Goal: Task Accomplishment & Management: Complete application form

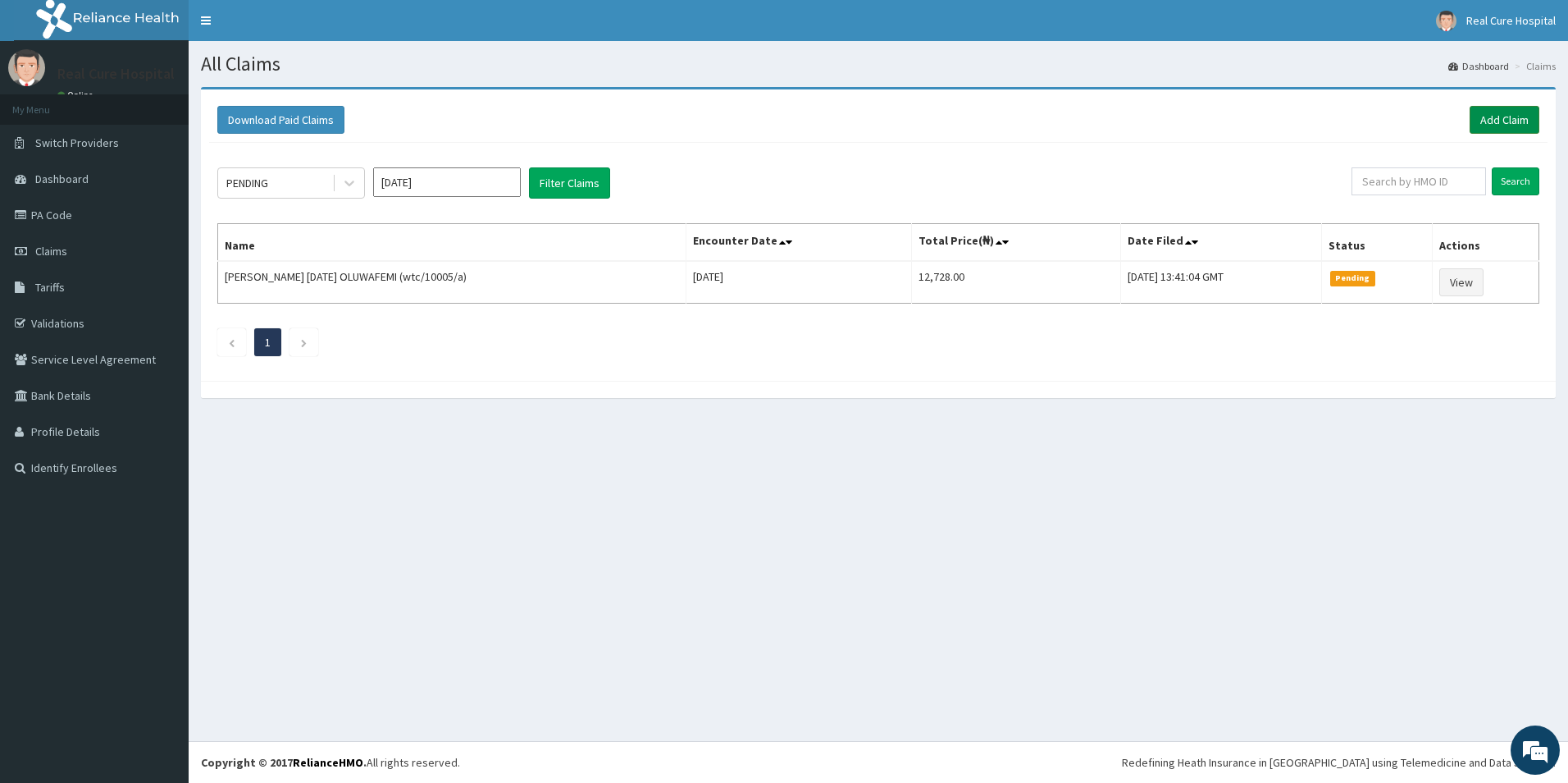
click at [1495, 116] on link "Add Claim" at bounding box center [1504, 119] width 70 height 28
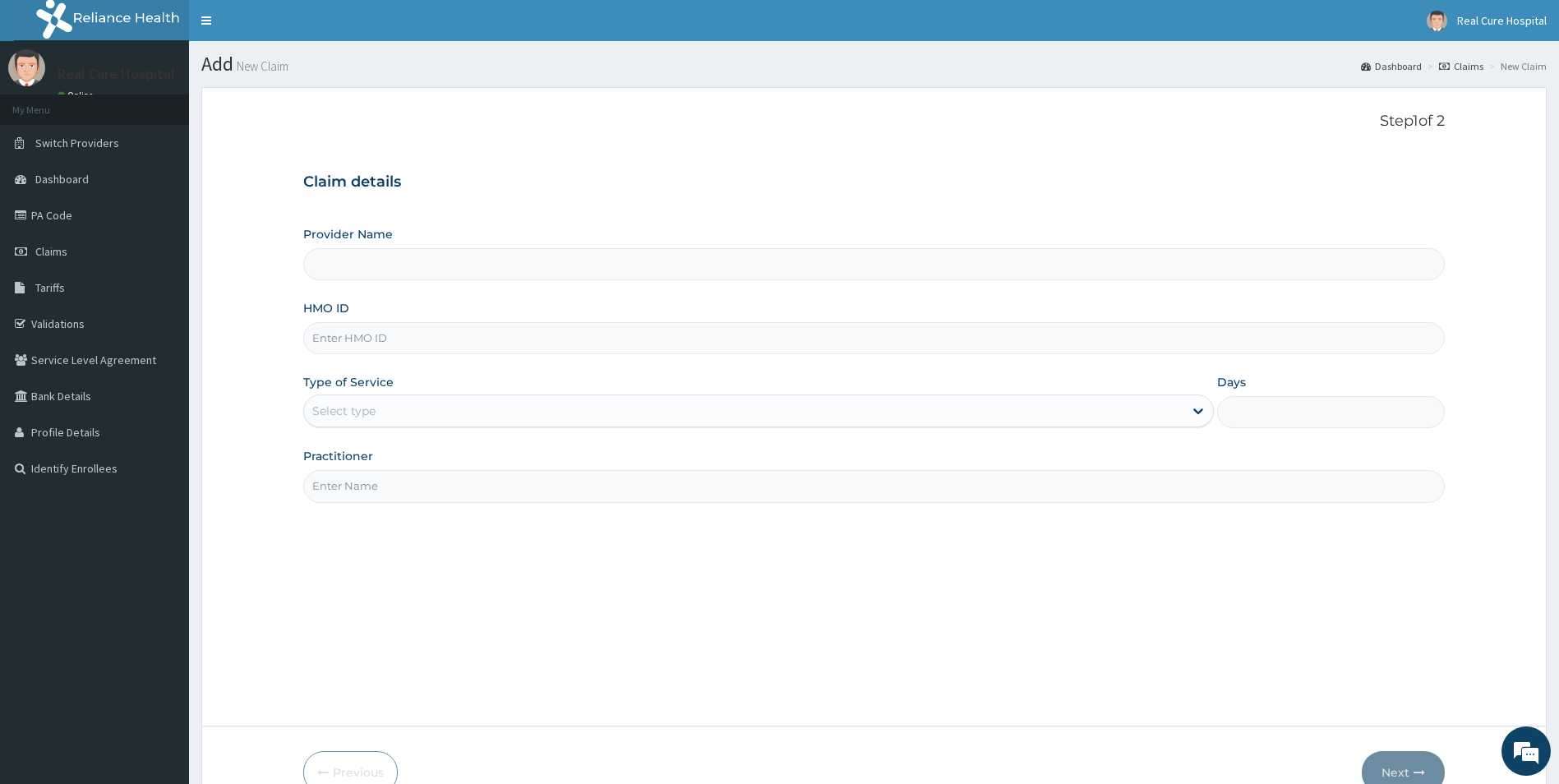
click at [378, 414] on div "Select type" at bounding box center [744, 411] width 880 height 27
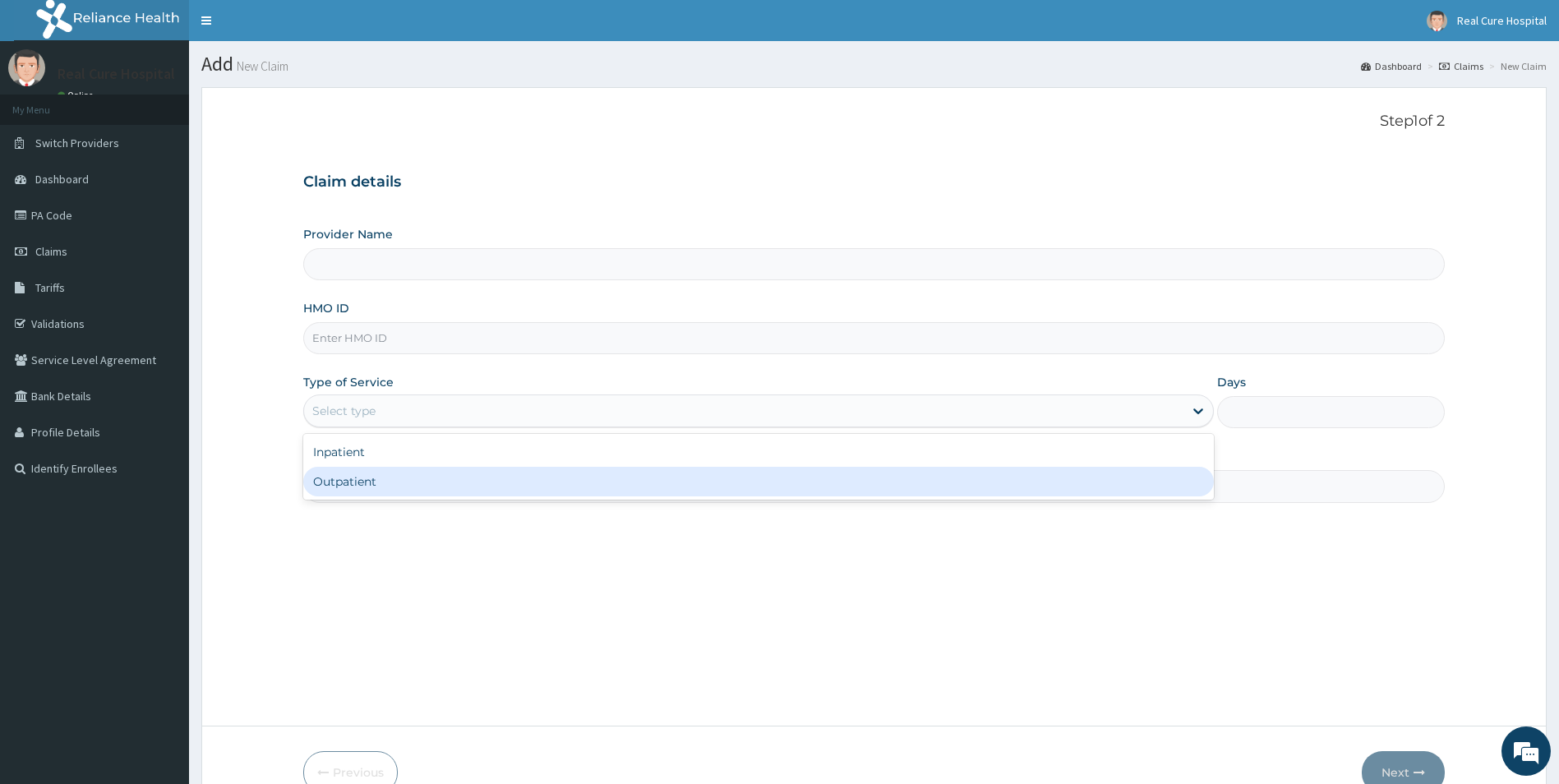
click at [381, 476] on div "Outpatient" at bounding box center [759, 481] width 912 height 29
type input "Real cure Hospital"
type input "1"
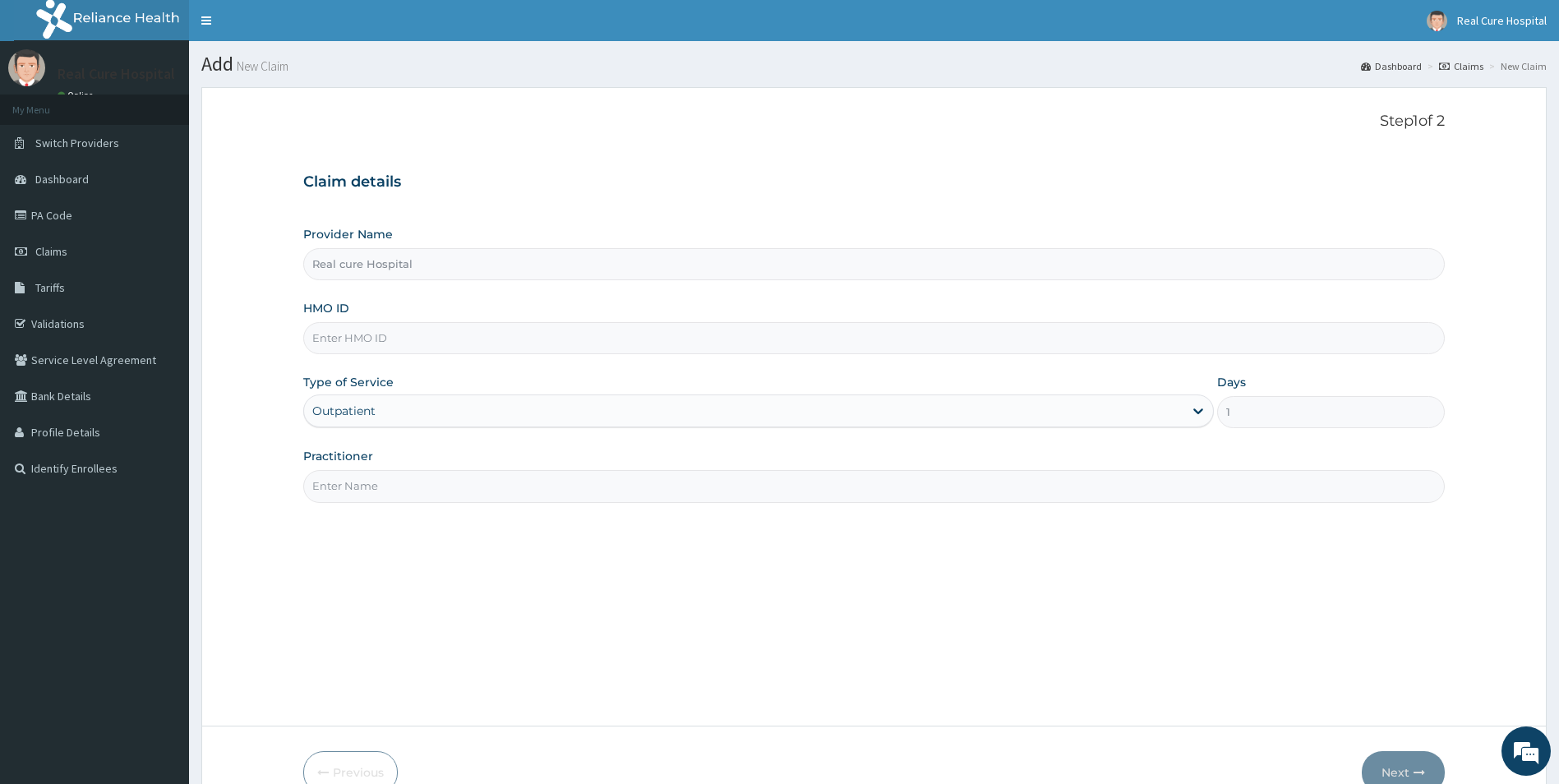
click at [366, 489] on input "Practitioner" at bounding box center [874, 486] width 1142 height 32
type input "[PERSON_NAME]"
click at [339, 345] on input "HMO ID" at bounding box center [874, 338] width 1142 height 32
type input "DGC/10489/A"
click at [1405, 768] on button "Next" at bounding box center [1402, 772] width 83 height 43
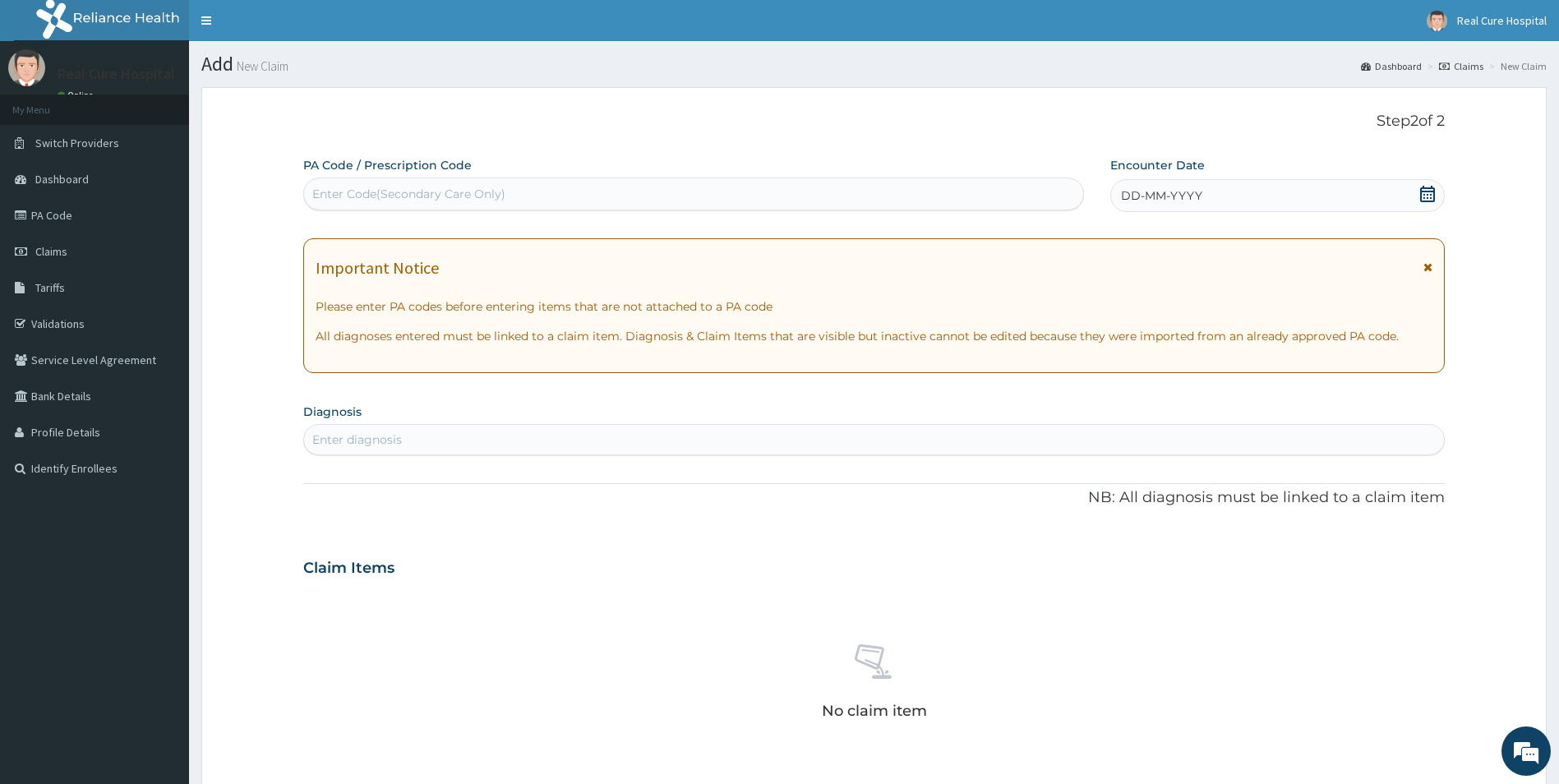
drag, startPoint x: 380, startPoint y: 440, endPoint x: 549, endPoint y: 368, distance: 183.7
click at [383, 441] on div "Enter diagnosis" at bounding box center [357, 439] width 90 height 16
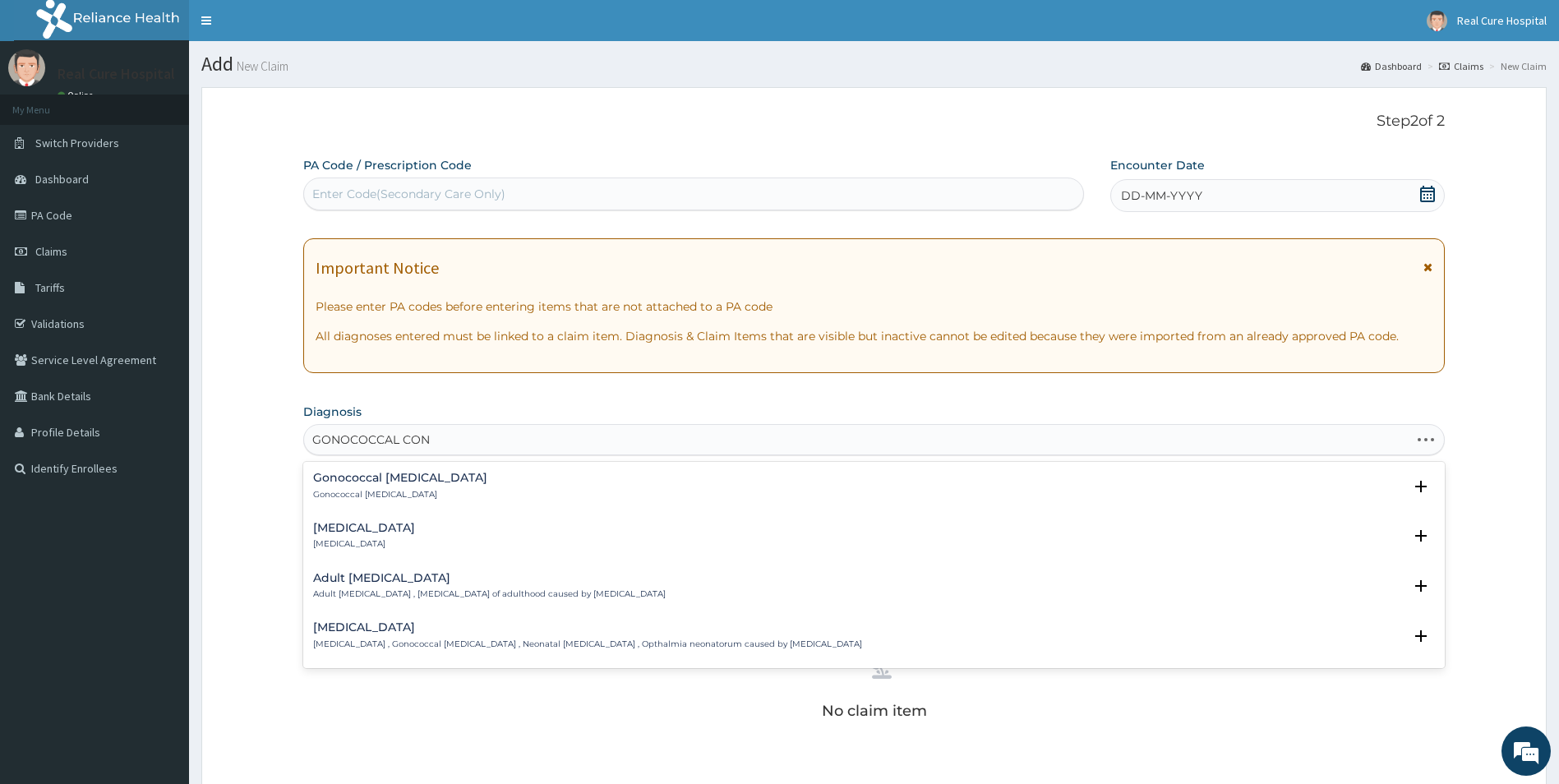
type input "GONOCOCCAL CONJ"
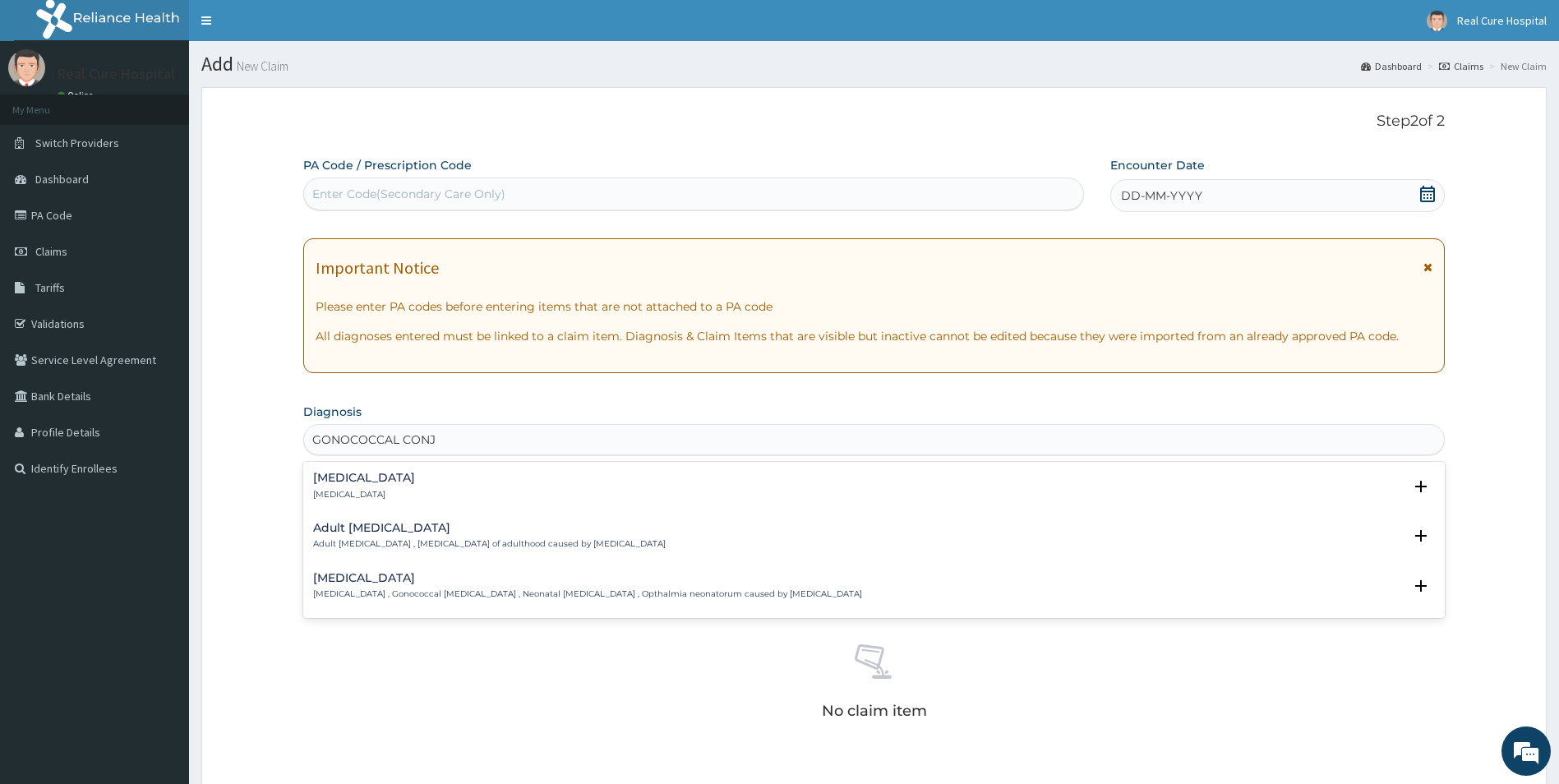
click at [415, 474] on h4 "[MEDICAL_DATA]" at bounding box center [364, 477] width 102 height 12
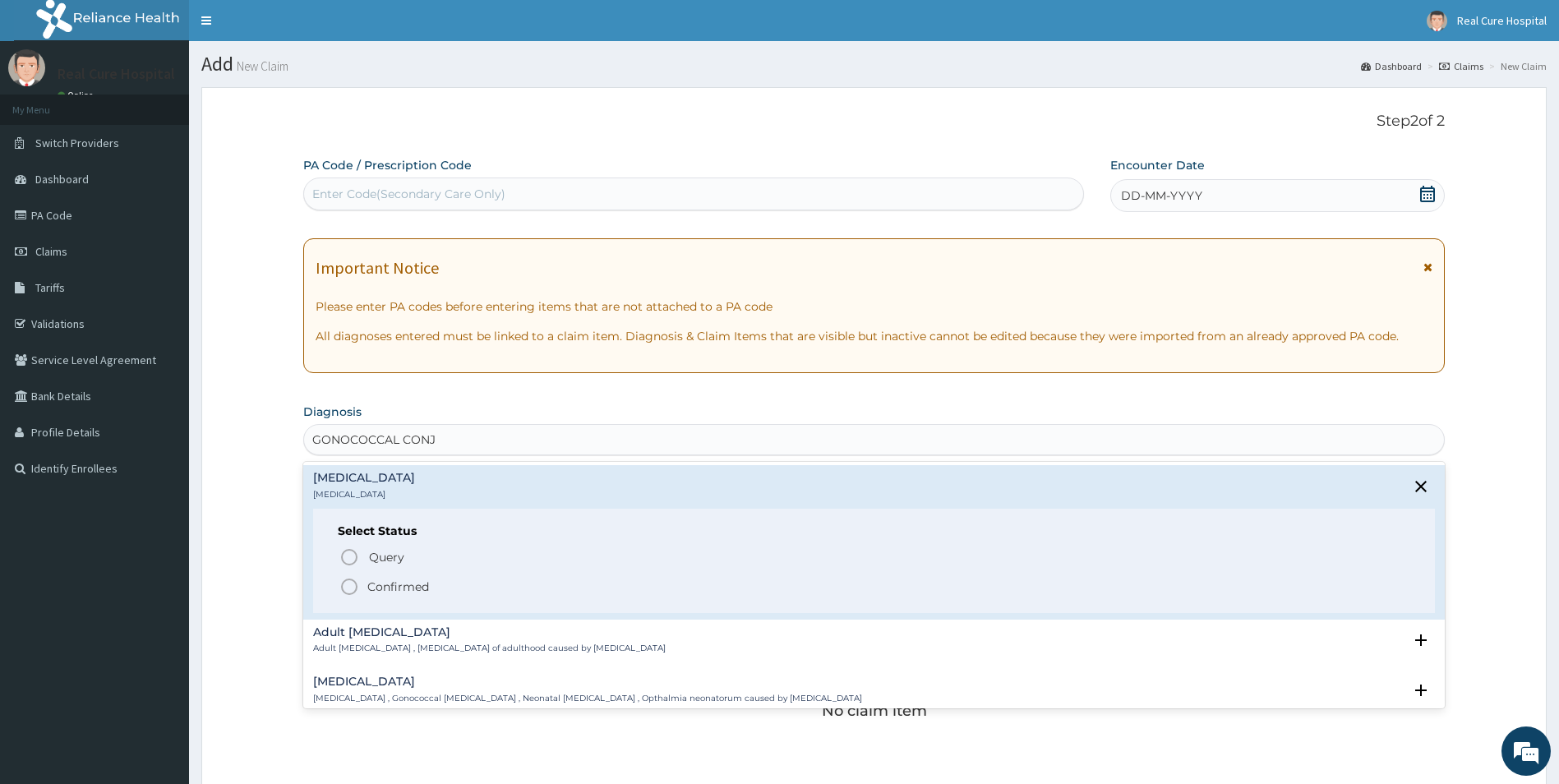
click at [348, 586] on icon "status option filled" at bounding box center [350, 587] width 20 height 20
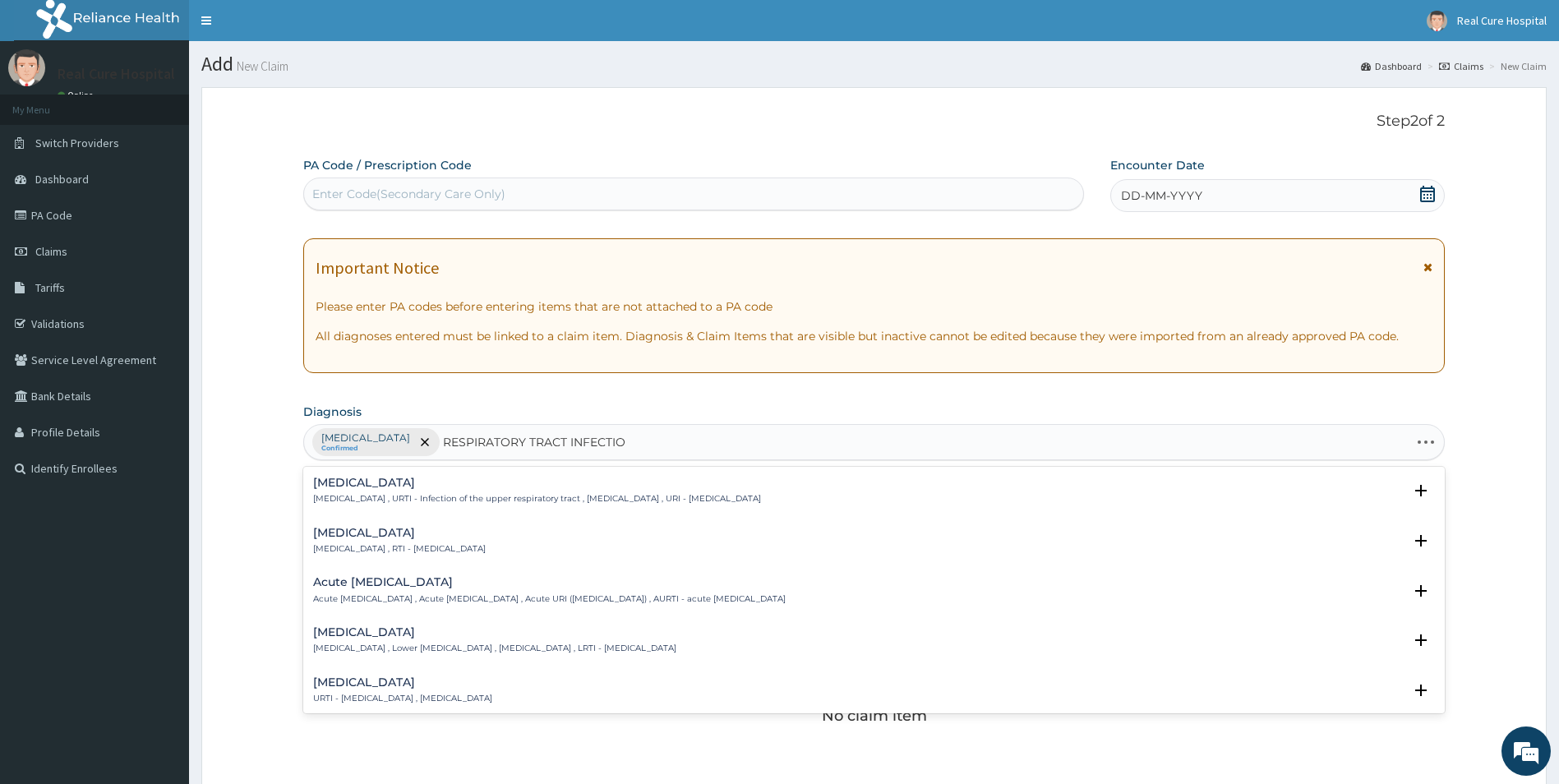
type input "[MEDICAL_DATA]"
click at [397, 532] on h4 "[MEDICAL_DATA]" at bounding box center [399, 532] width 173 height 12
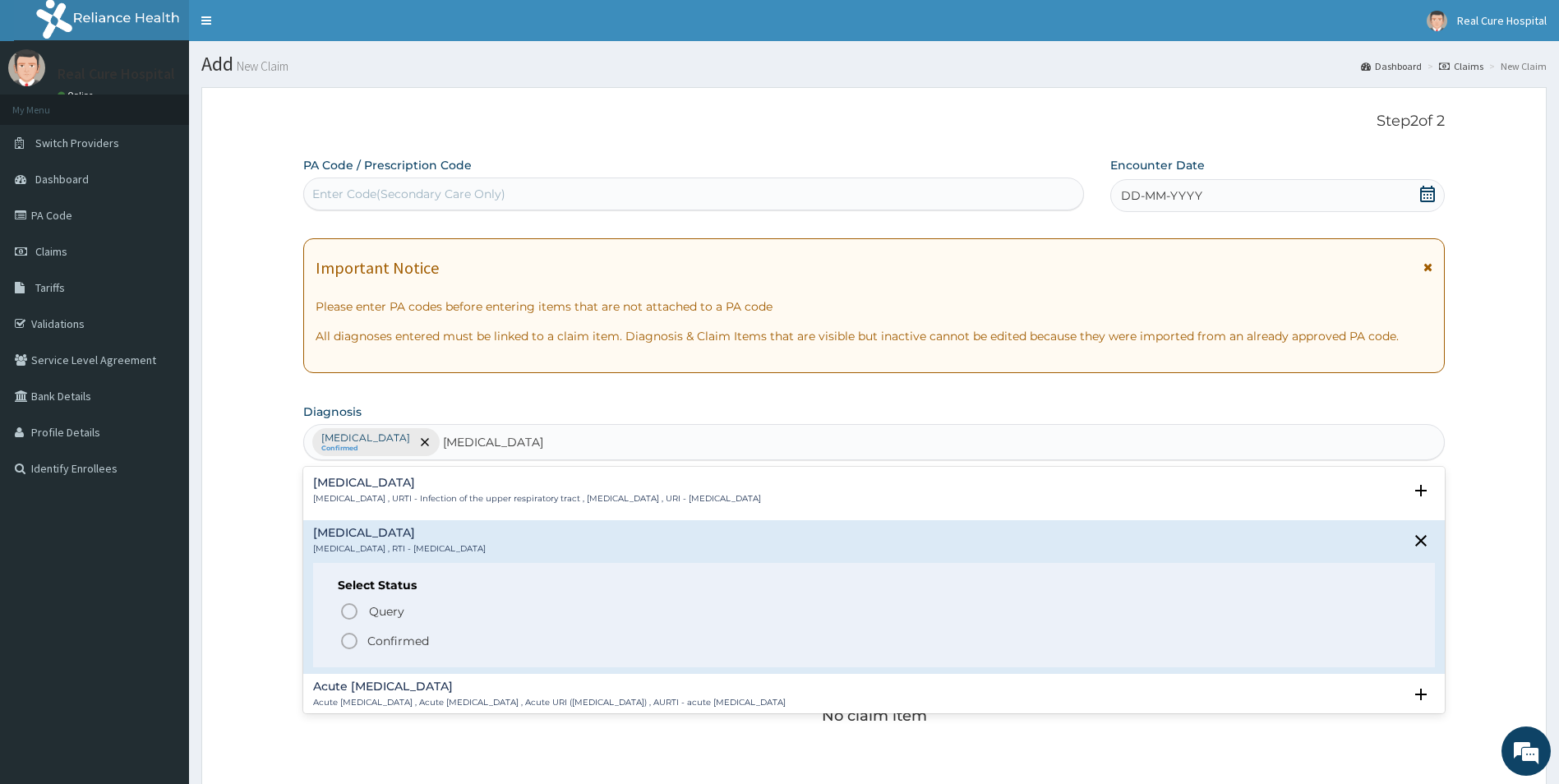
click at [348, 641] on icon "status option filled" at bounding box center [350, 641] width 20 height 20
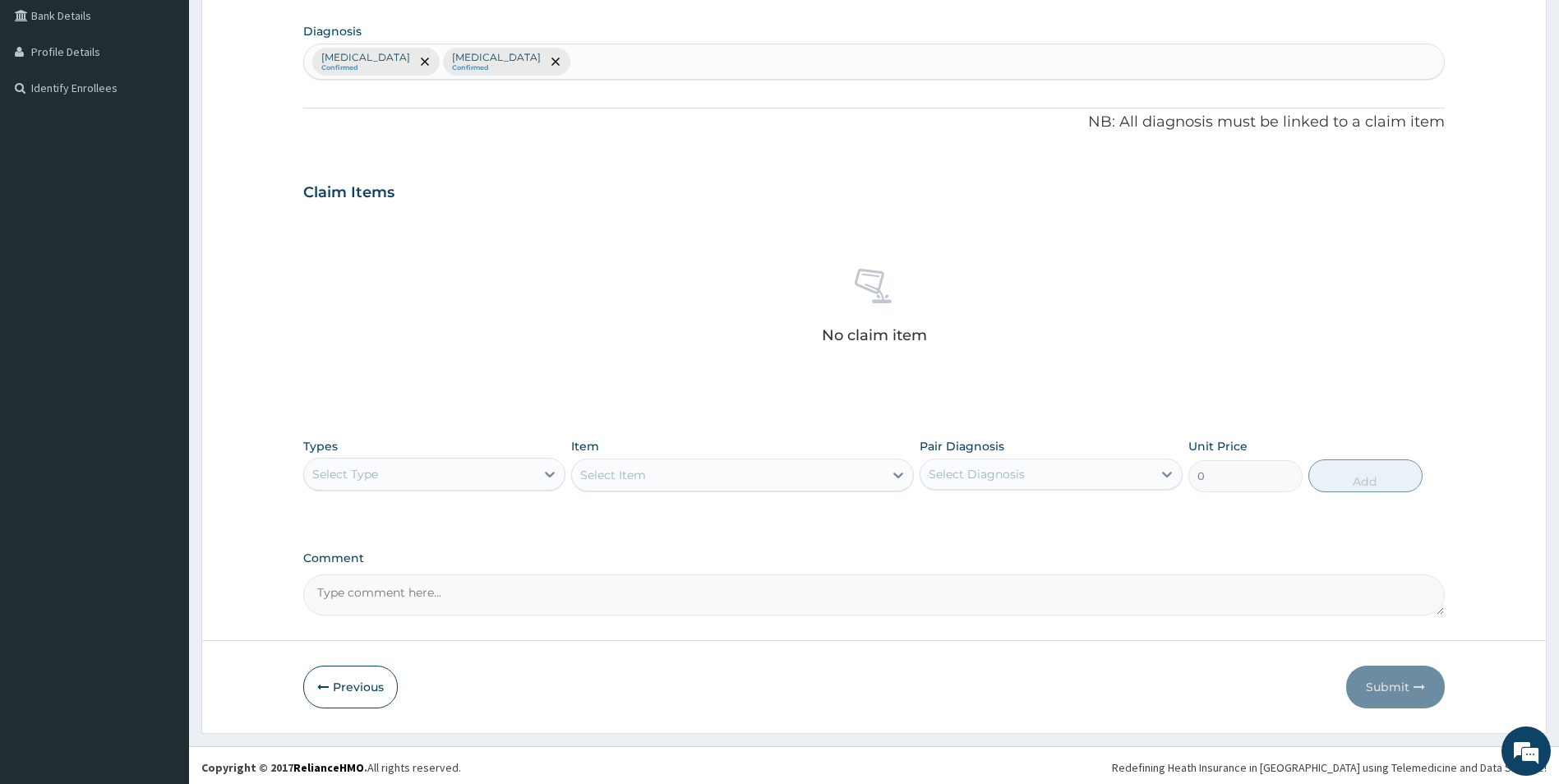
scroll to position [384, 0]
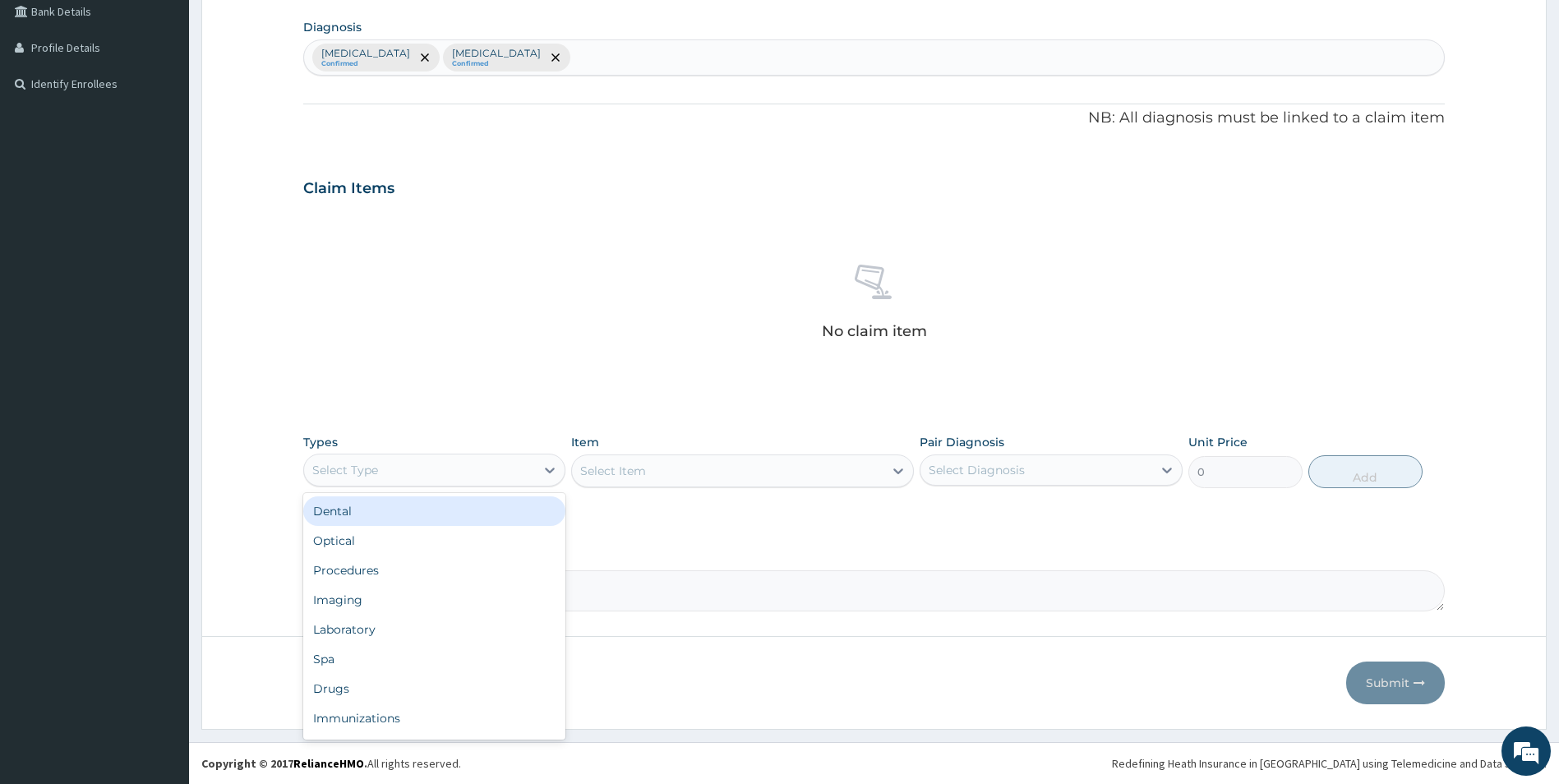
drag, startPoint x: 403, startPoint y: 460, endPoint x: 402, endPoint y: 499, distance: 39.0
click at [403, 464] on div "Select Type" at bounding box center [420, 470] width 232 height 27
drag, startPoint x: 362, startPoint y: 573, endPoint x: 462, endPoint y: 548, distance: 103.1
click at [362, 572] on div "Procedures" at bounding box center [435, 570] width 263 height 29
click at [761, 466] on div "Select Item" at bounding box center [742, 470] width 342 height 33
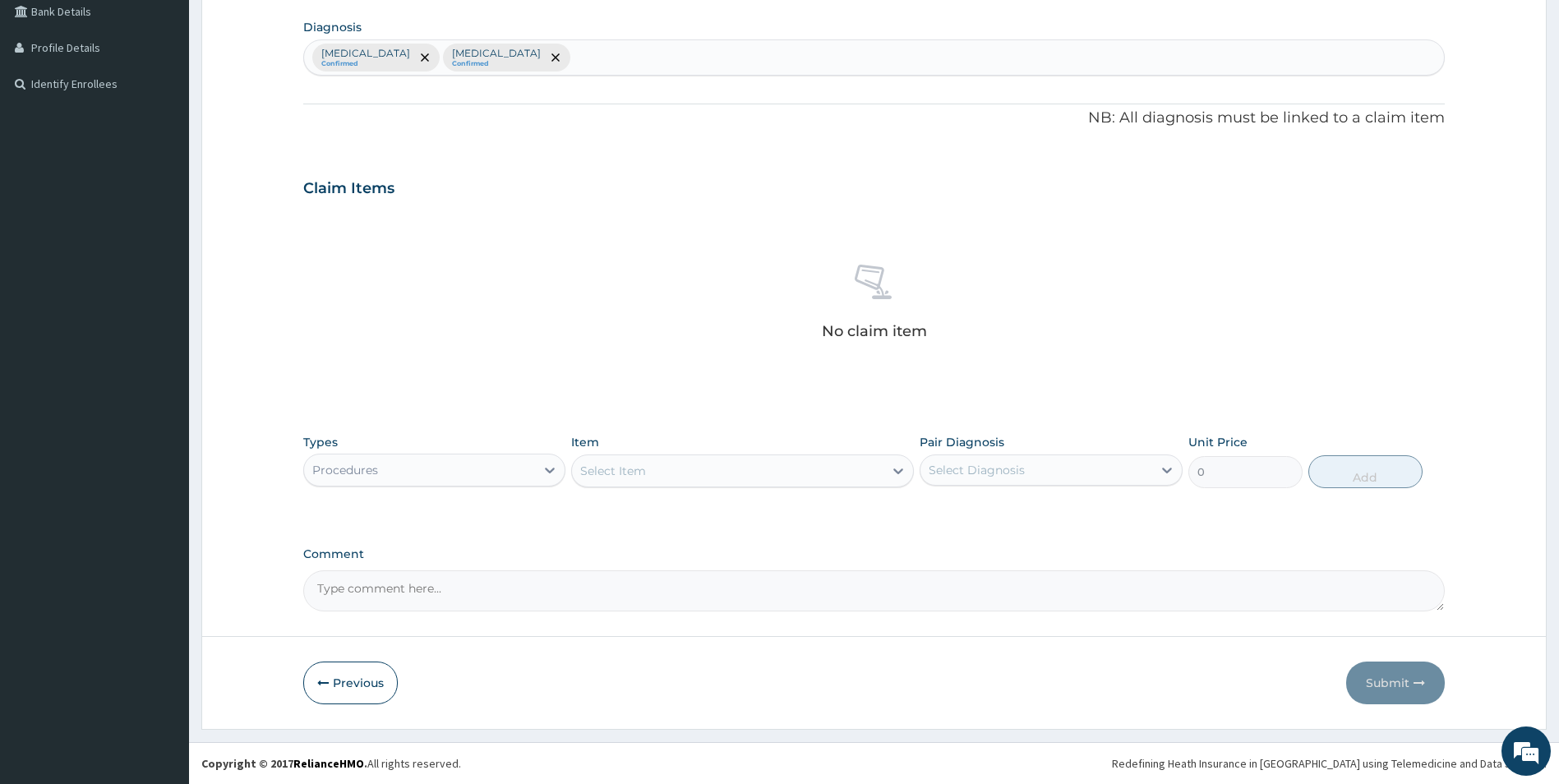
click at [765, 473] on div "Select Item" at bounding box center [727, 471] width 311 height 27
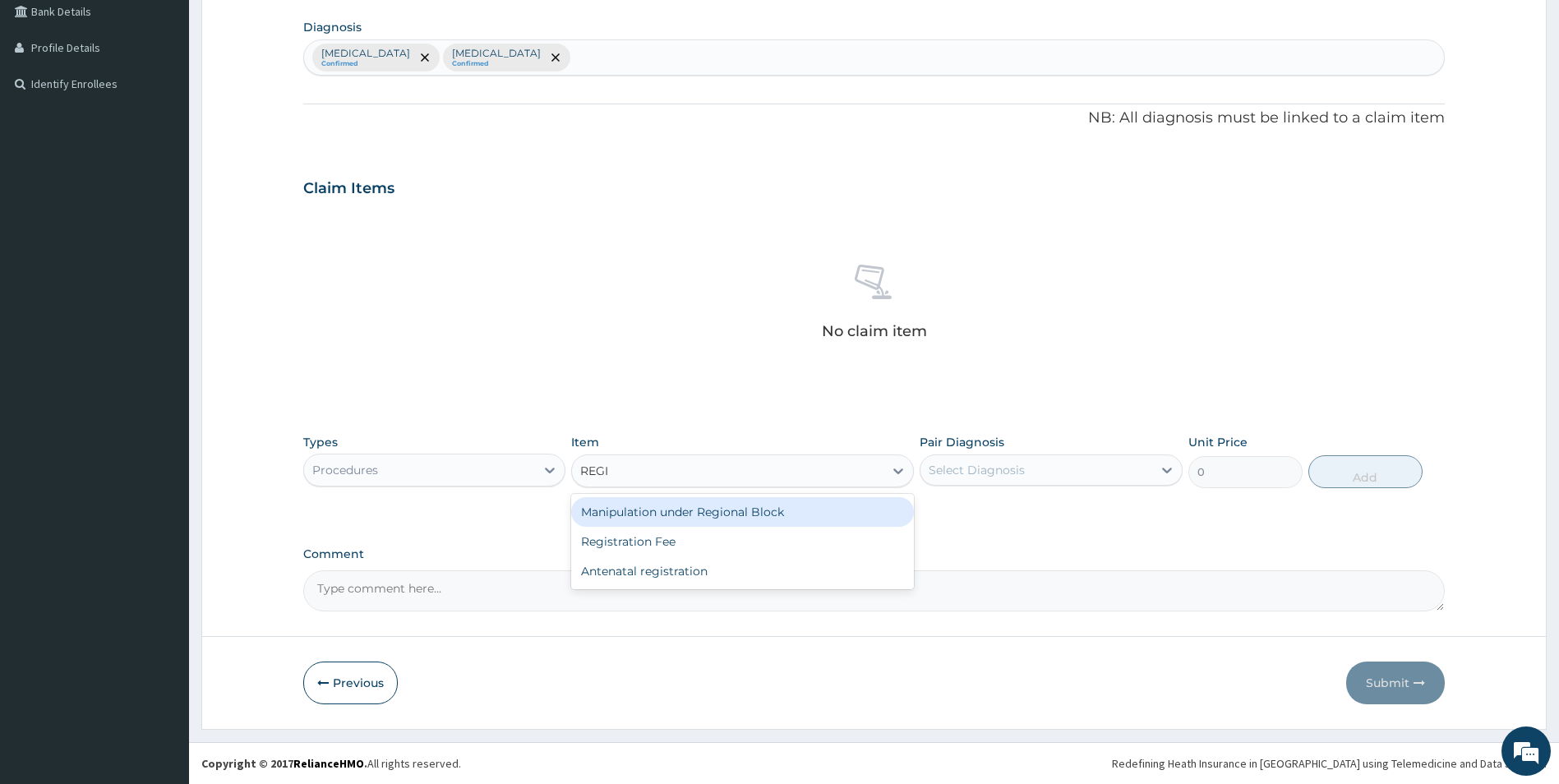
type input "REGIS"
click at [743, 524] on div "Registration Fee" at bounding box center [742, 511] width 342 height 29
type input "2150"
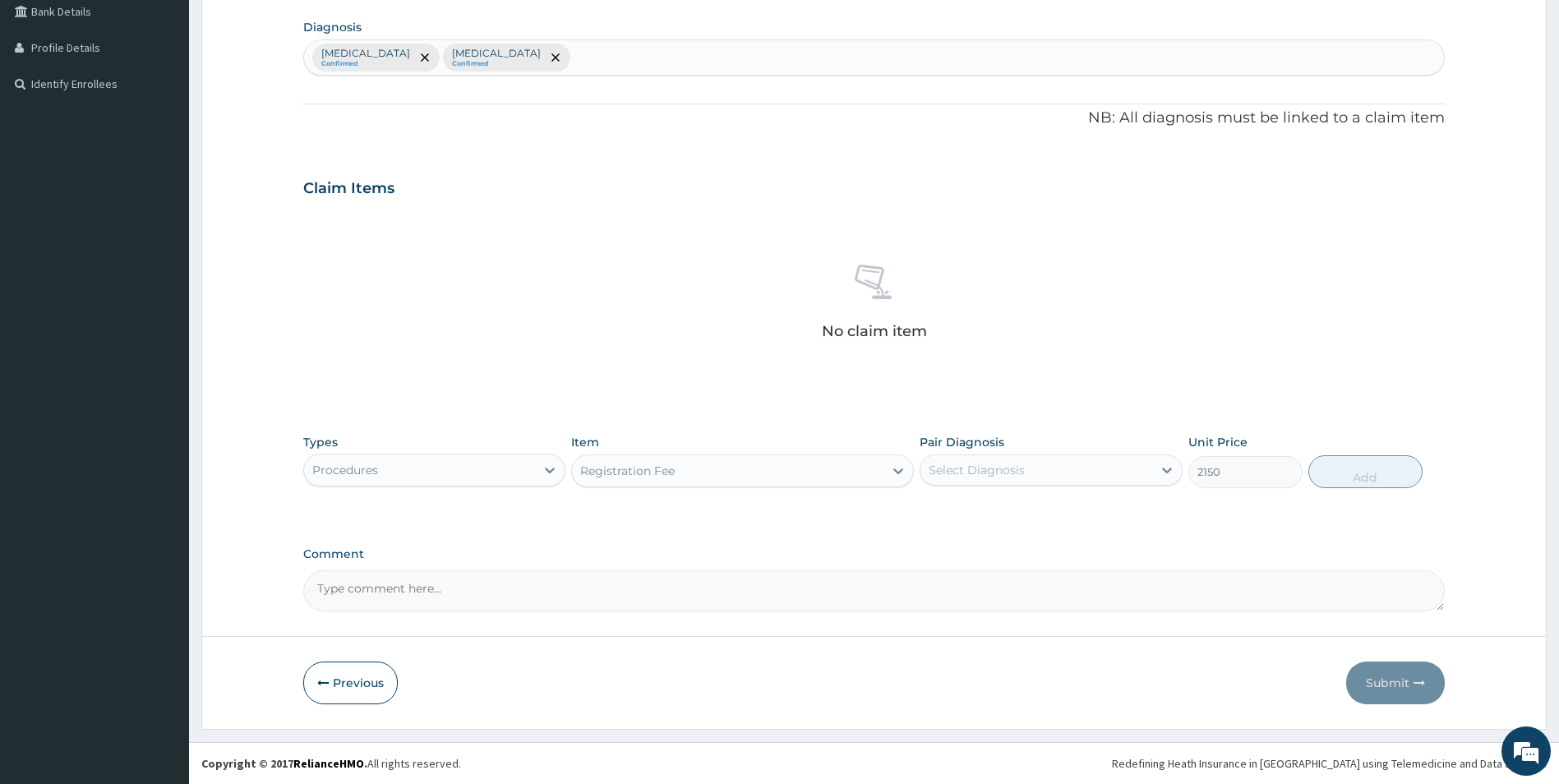
drag, startPoint x: 1014, startPoint y: 468, endPoint x: 1022, endPoint y: 477, distance: 12.0
click at [1016, 469] on div "Select Diagnosis" at bounding box center [976, 469] width 96 height 16
click at [1031, 508] on label "[MEDICAL_DATA]" at bounding box center [997, 510] width 102 height 16
checkbox input "true"
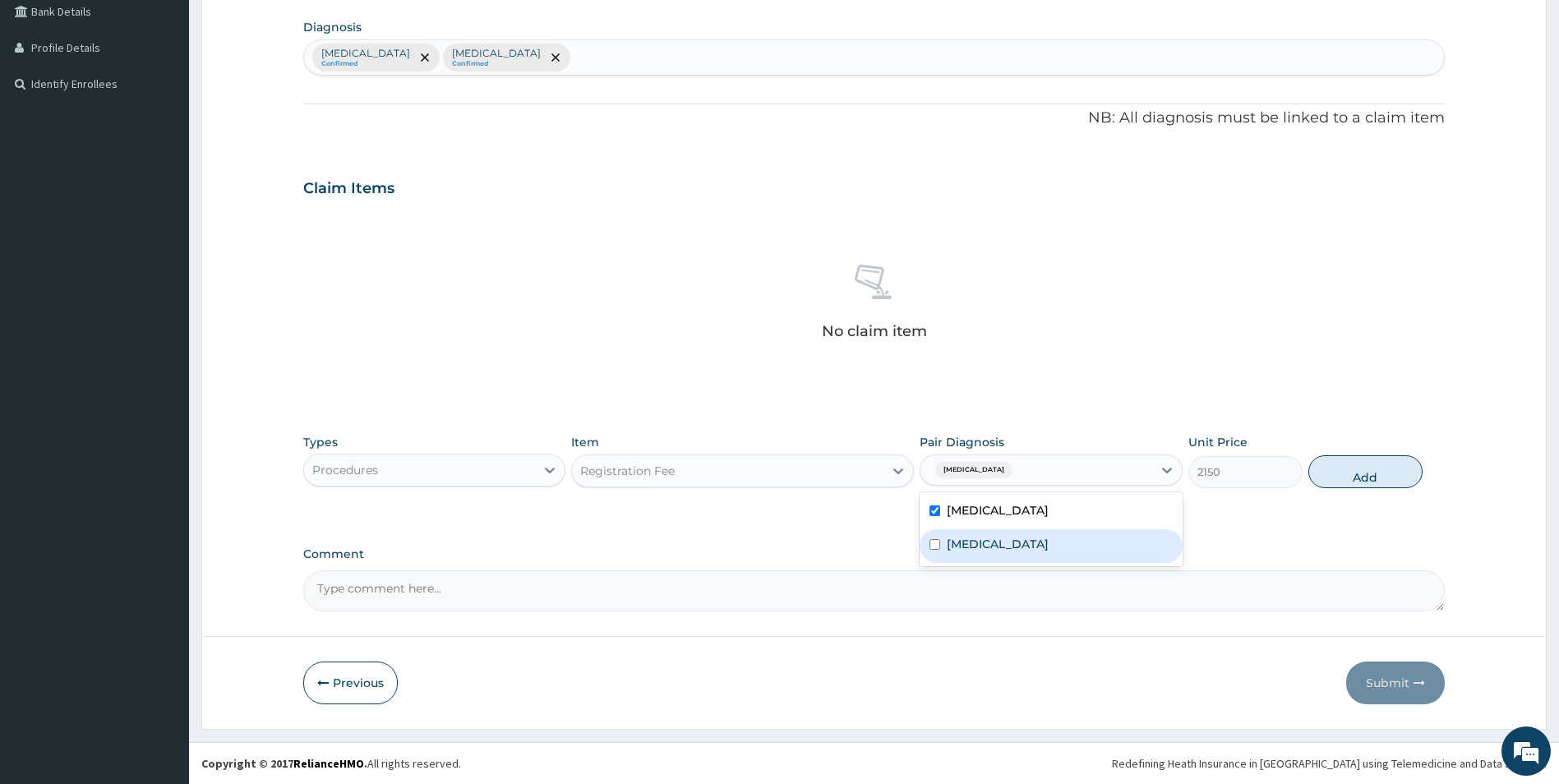
drag, startPoint x: 1026, startPoint y: 546, endPoint x: 1327, endPoint y: 399, distance: 335.0
click at [1029, 545] on label "[MEDICAL_DATA]" at bounding box center [997, 543] width 102 height 16
checkbox input "true"
click at [1352, 479] on button "Add" at bounding box center [1365, 471] width 114 height 33
type input "0"
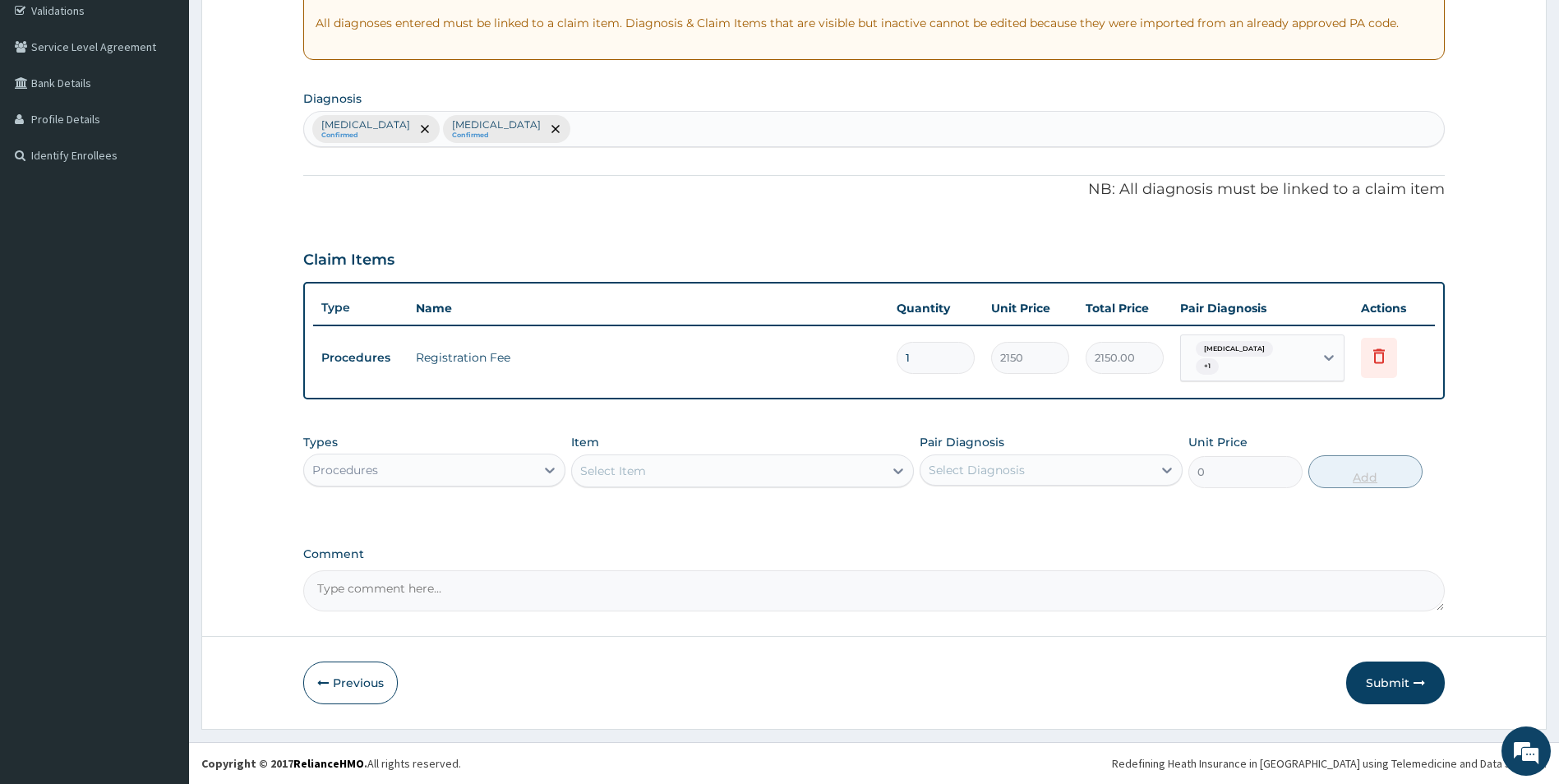
scroll to position [313, 0]
click at [712, 463] on div "Select Item" at bounding box center [727, 471] width 311 height 27
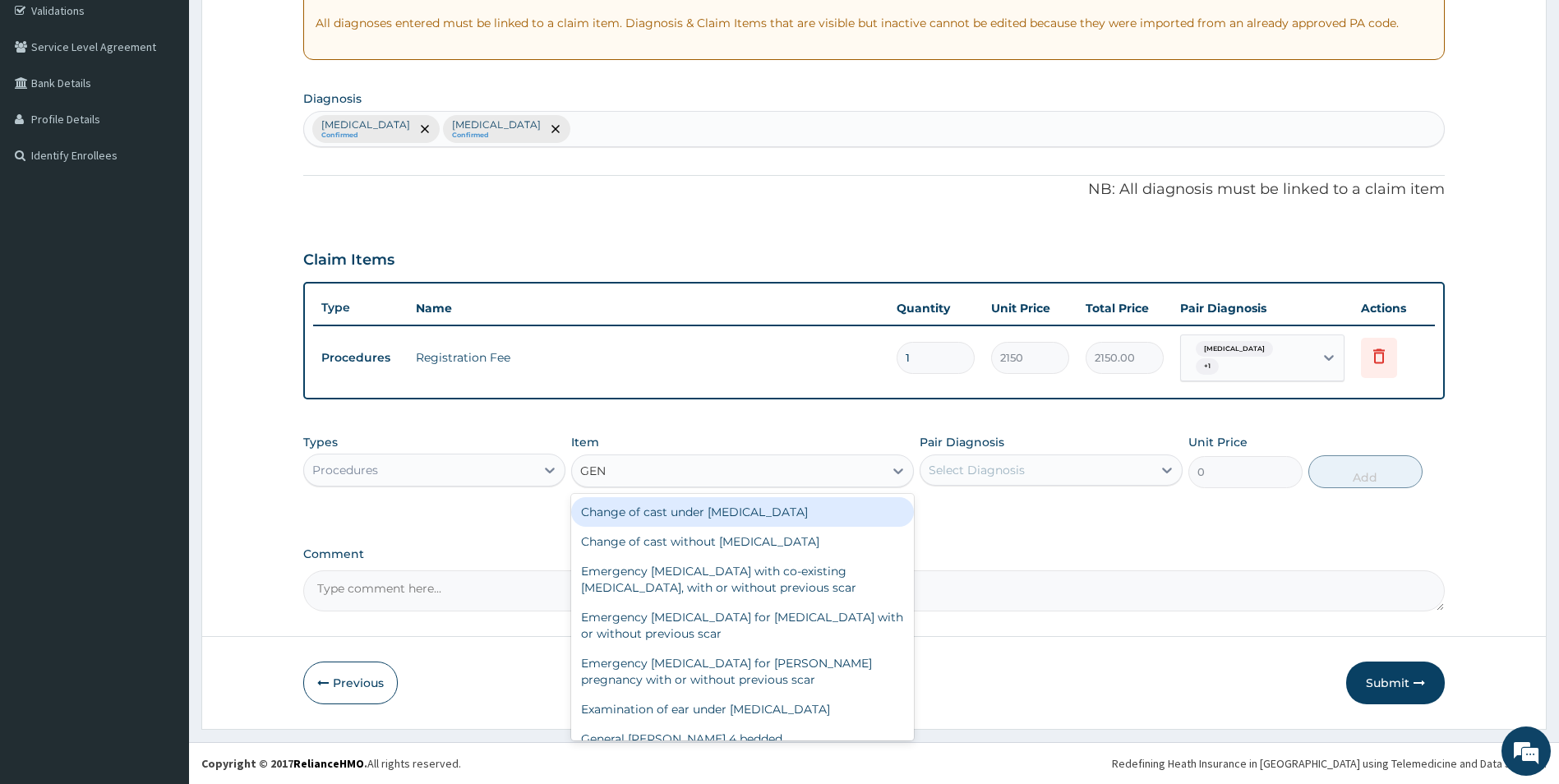
type input "GENE"
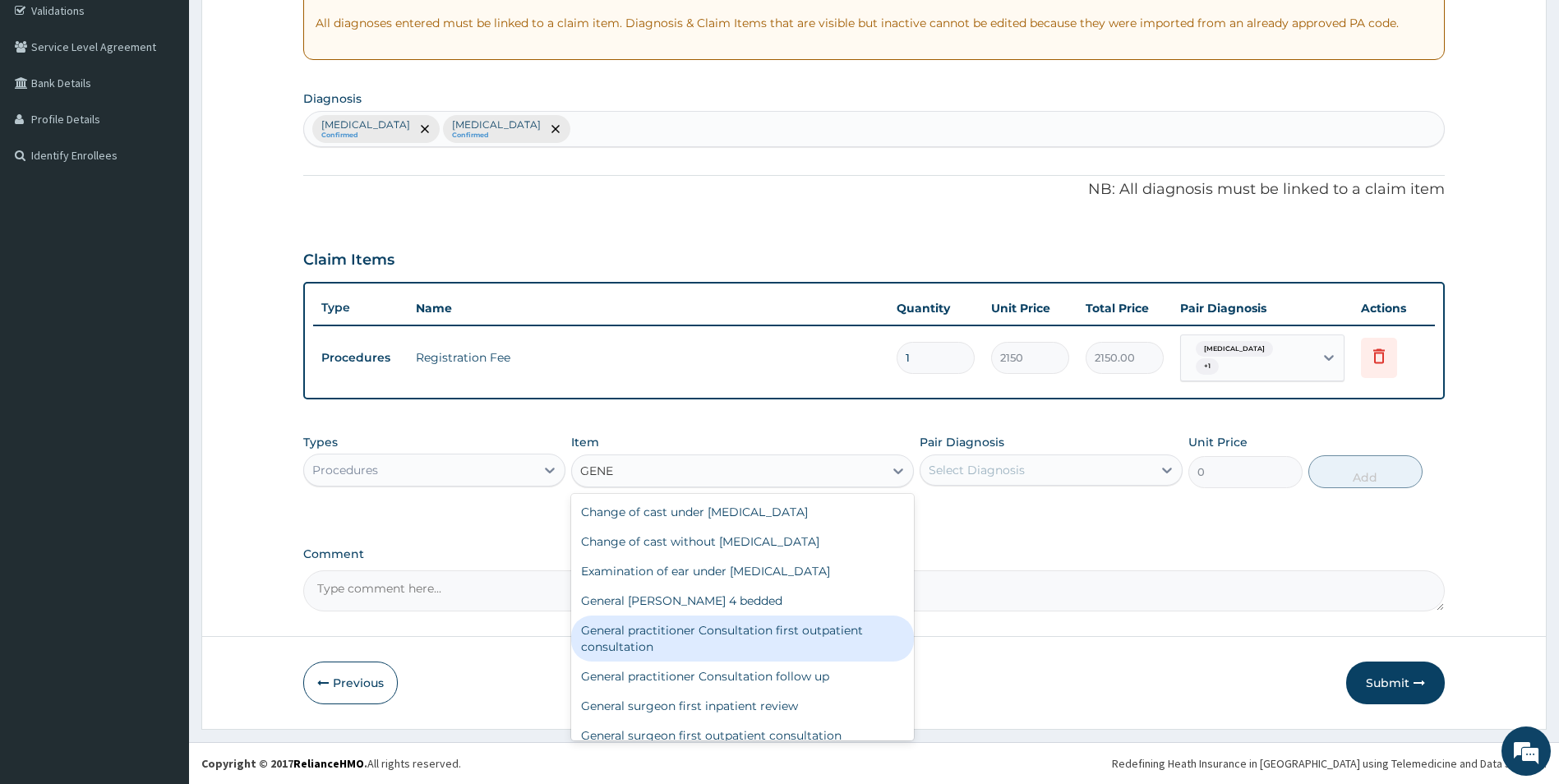
drag, startPoint x: 734, startPoint y: 642, endPoint x: 944, endPoint y: 513, distance: 246.5
click at [734, 641] on div "General practitioner Consultation first outpatient consultation" at bounding box center [742, 638] width 342 height 46
type input "3547.5"
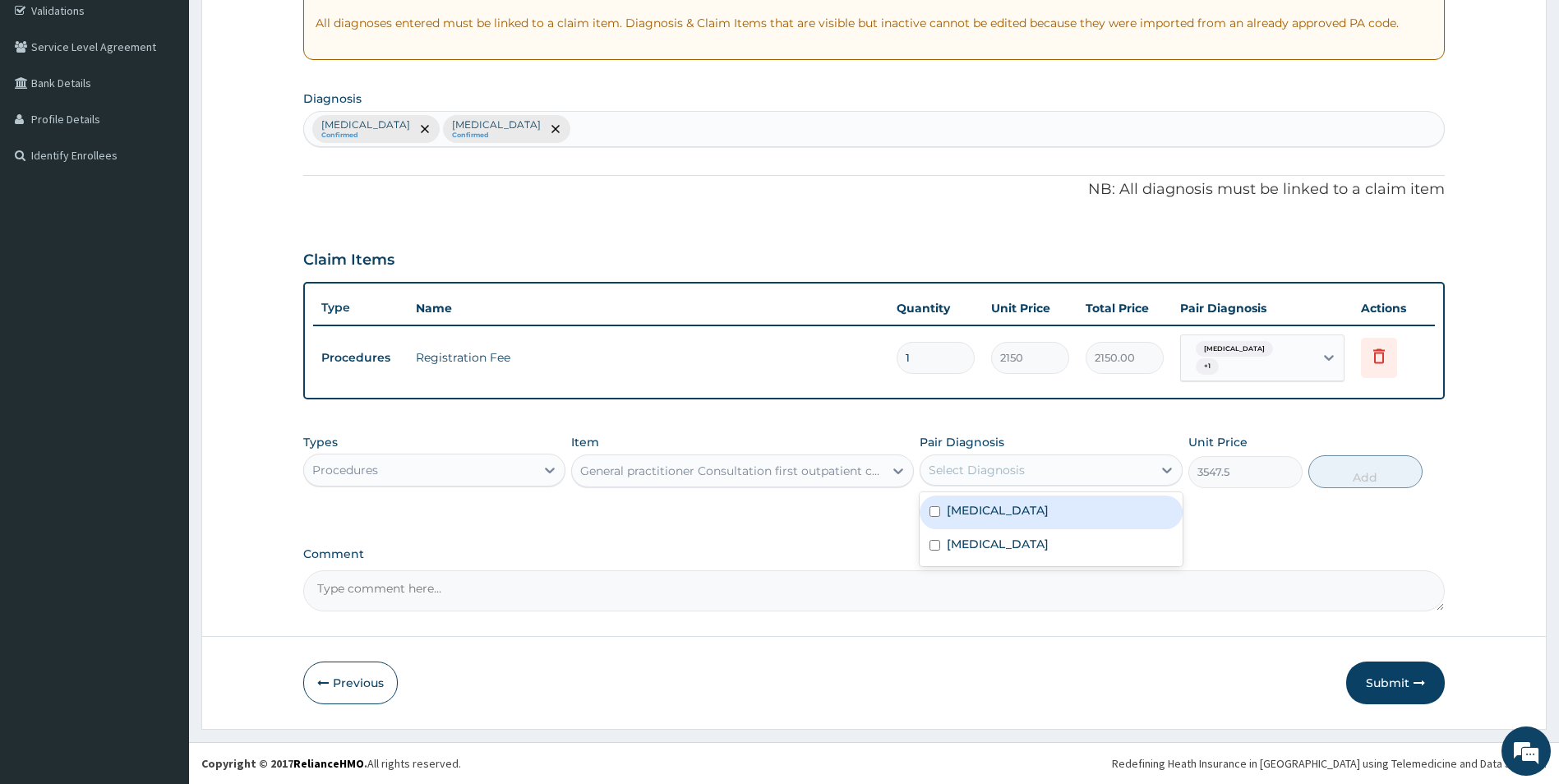
click at [1022, 467] on div "Select Diagnosis" at bounding box center [976, 469] width 96 height 16
click at [1010, 506] on label "[MEDICAL_DATA]" at bounding box center [997, 510] width 102 height 16
checkbox input "true"
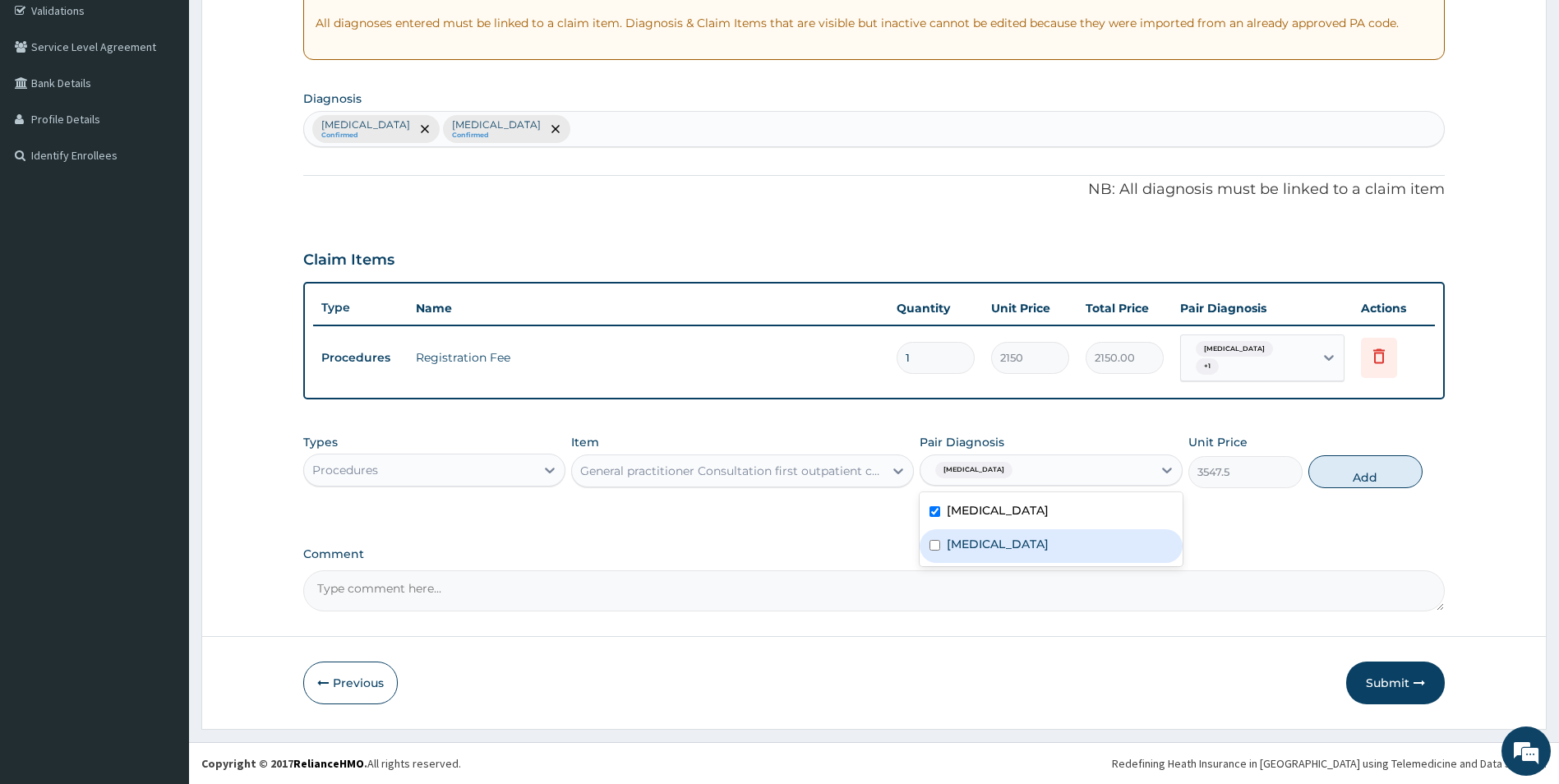
click at [1009, 552] on label "[MEDICAL_DATA]" at bounding box center [997, 543] width 102 height 16
checkbox input "true"
click at [1365, 471] on button "Add" at bounding box center [1365, 471] width 114 height 33
type input "0"
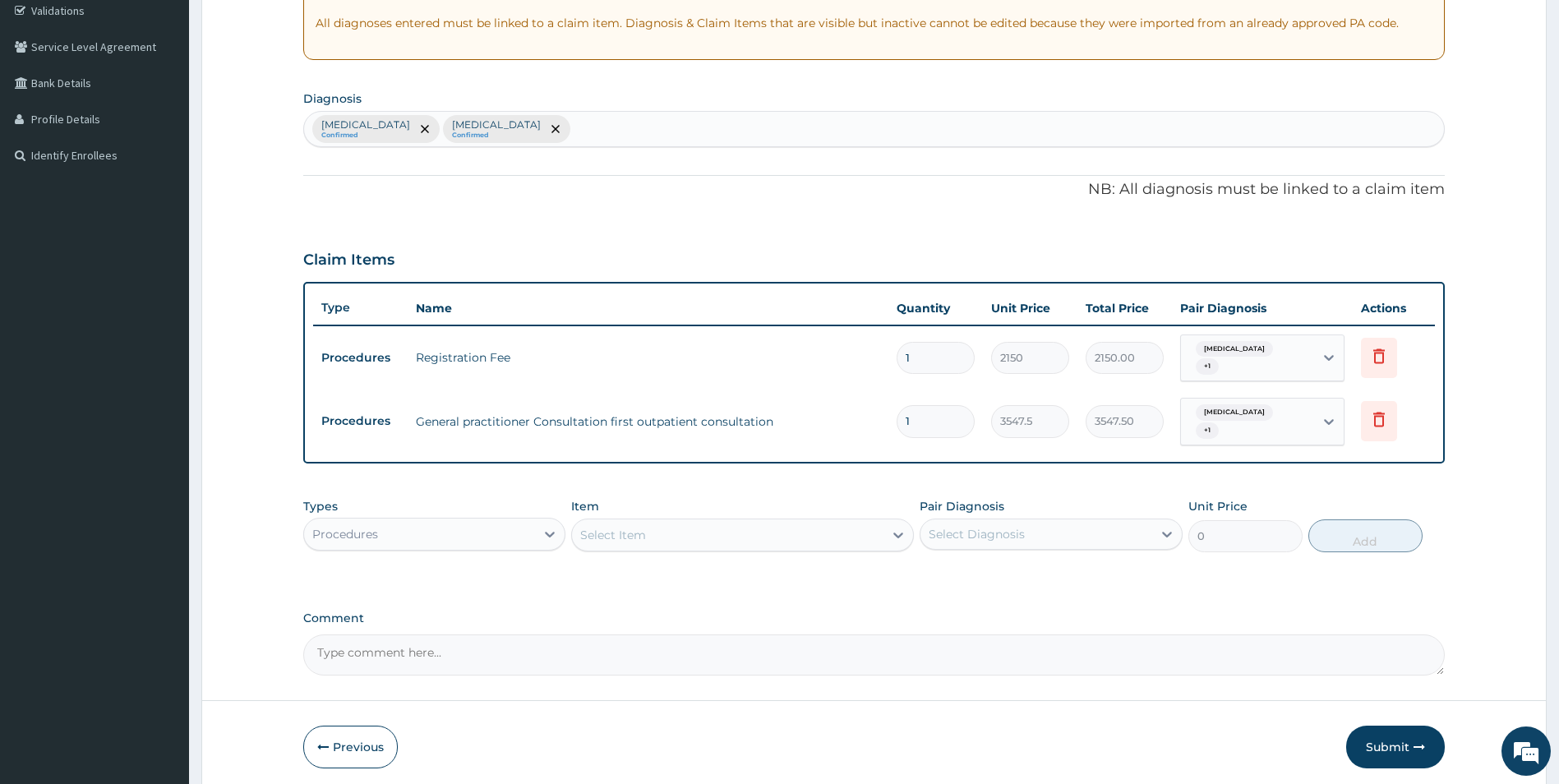
click at [695, 536] on div "Select Item" at bounding box center [727, 535] width 311 height 27
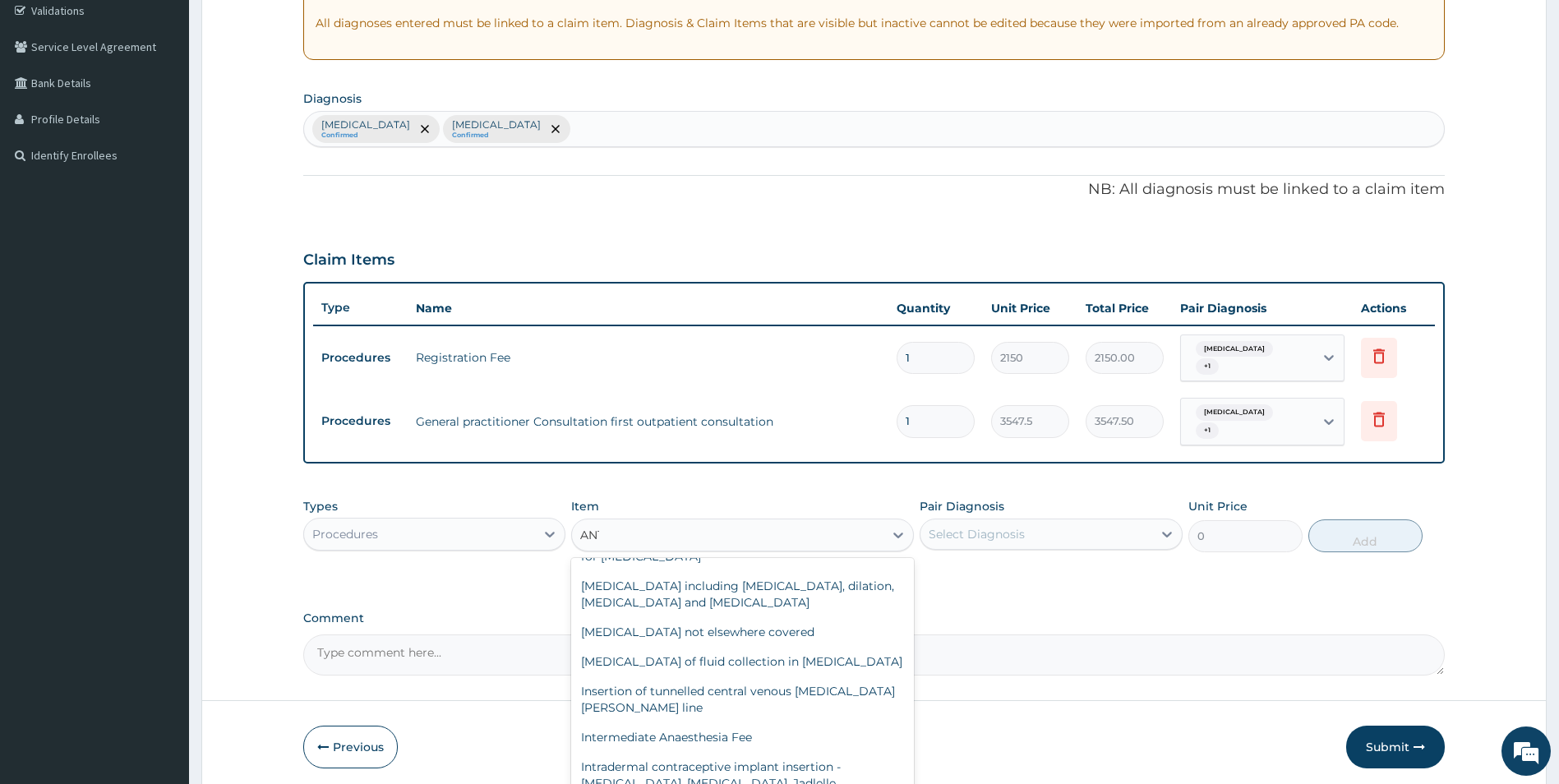
scroll to position [0, 0]
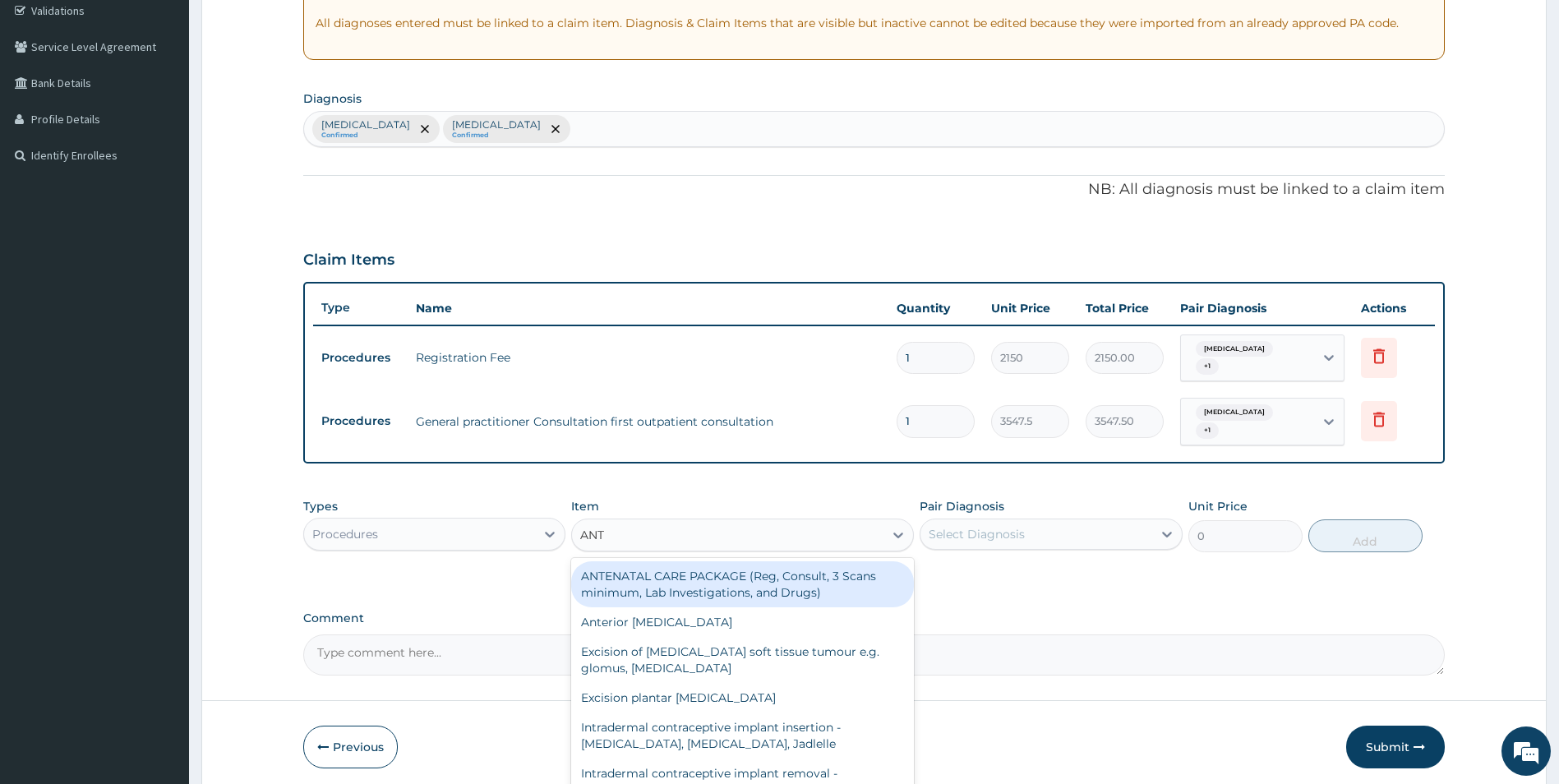
type input "ANTE"
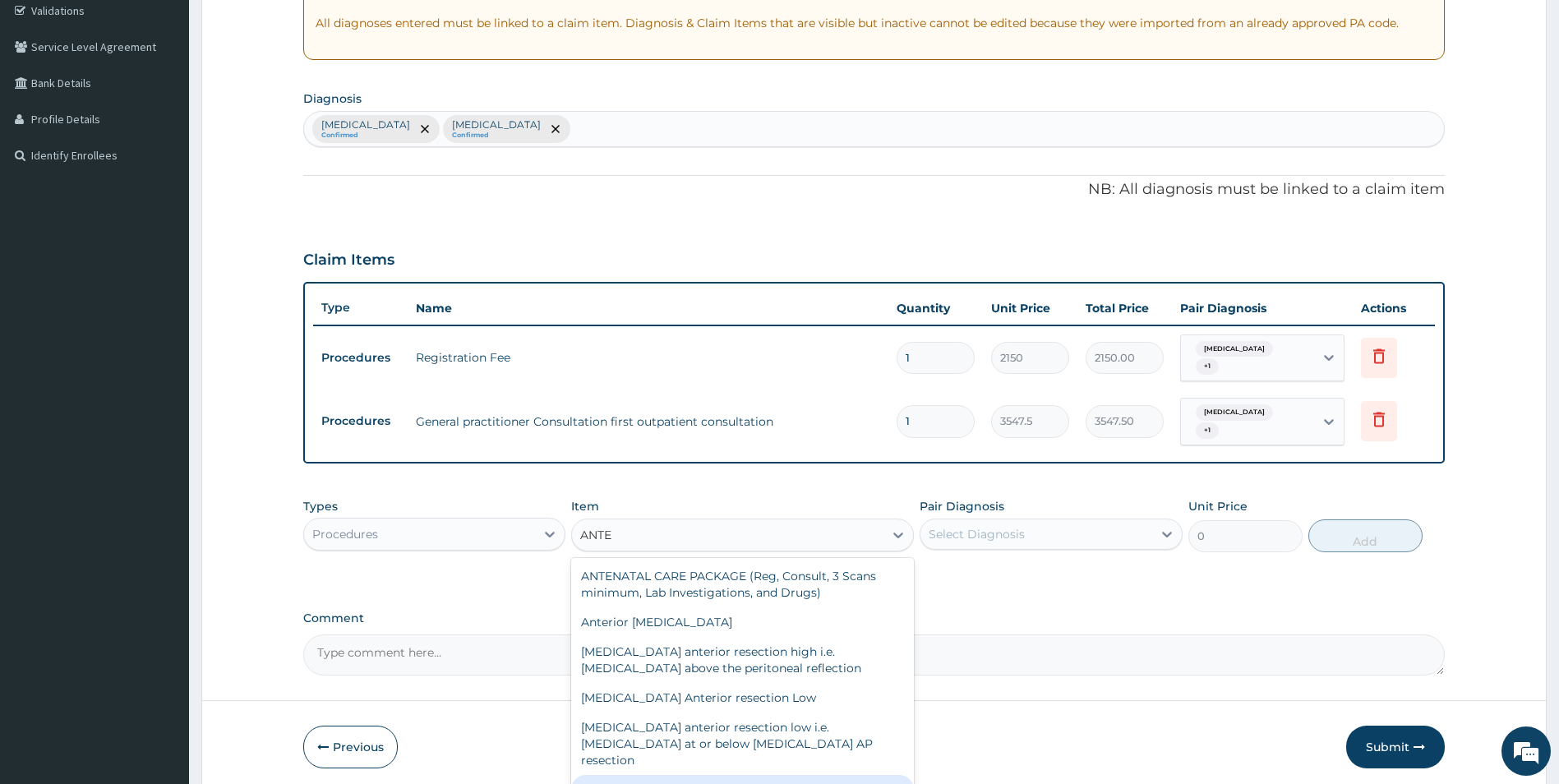
click at [702, 774] on div "Antenatal registration" at bounding box center [742, 788] width 342 height 29
type input "75250"
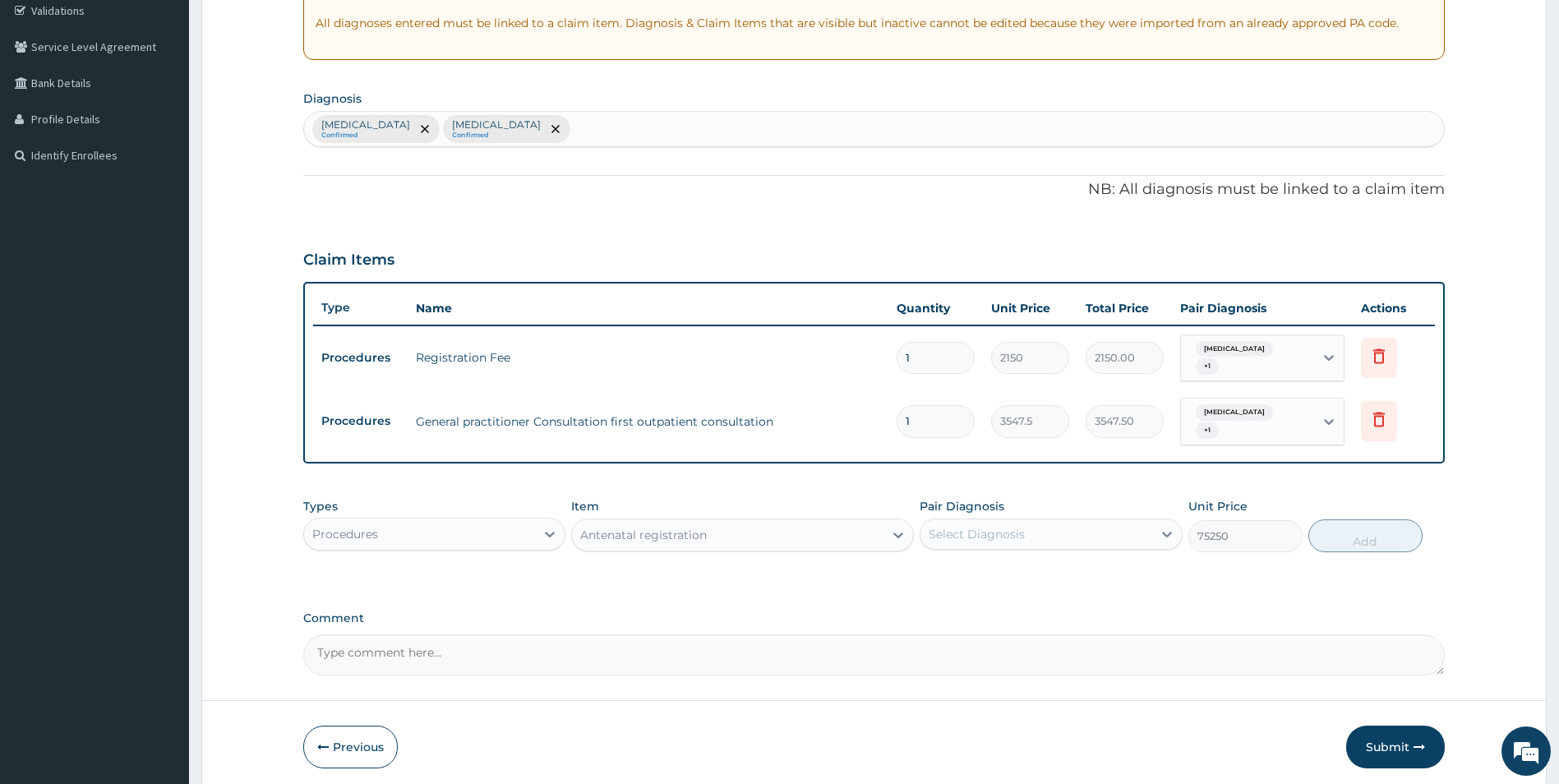
click at [735, 535] on div "Antenatal registration" at bounding box center [727, 535] width 311 height 27
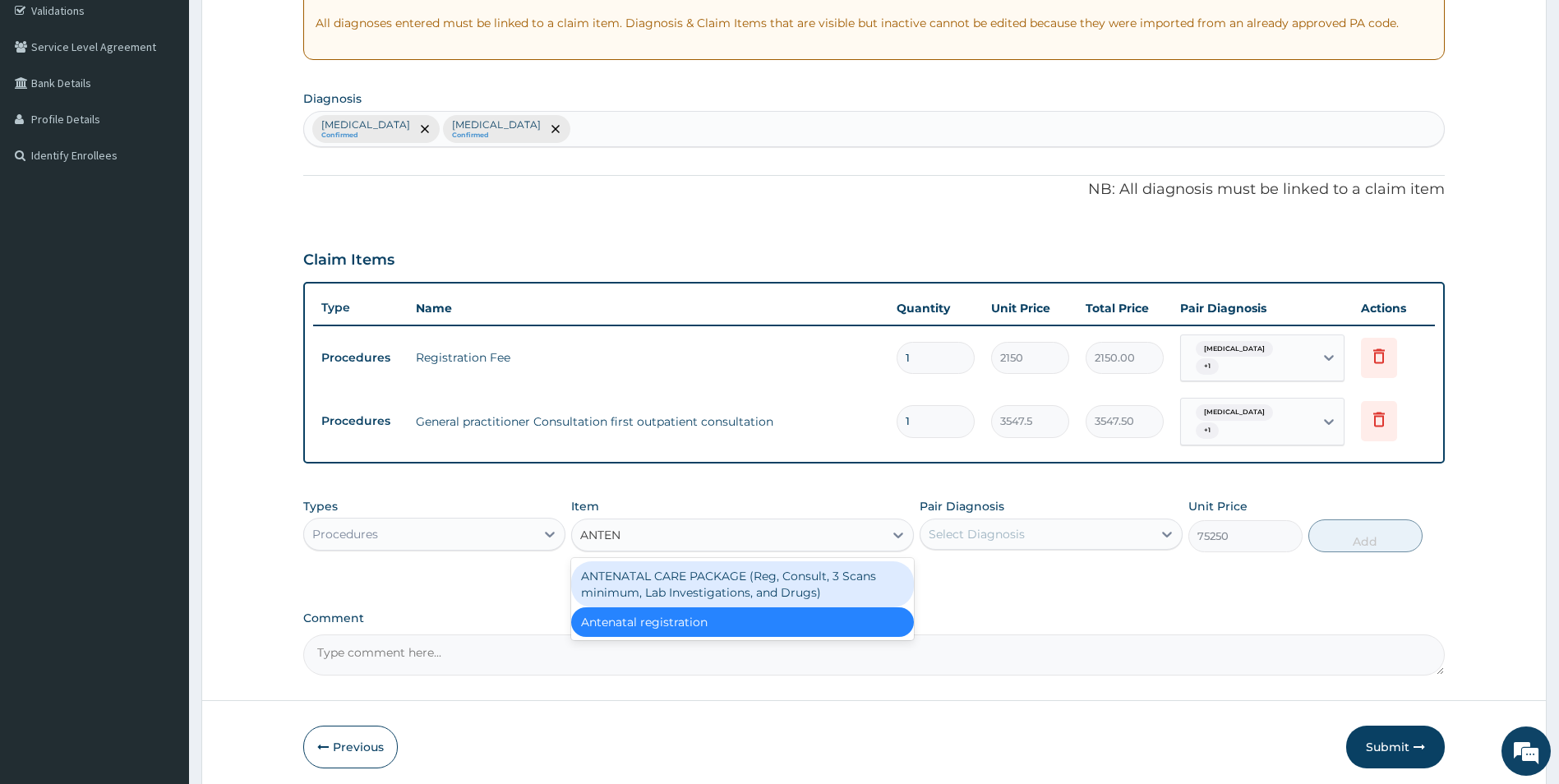
type input "ANTENA"
click at [735, 579] on div "ANTENATAL CARE PACKAGE (Reg, Consult, 3 Scans minimum, Lab Investigations, and …" at bounding box center [742, 584] width 342 height 46
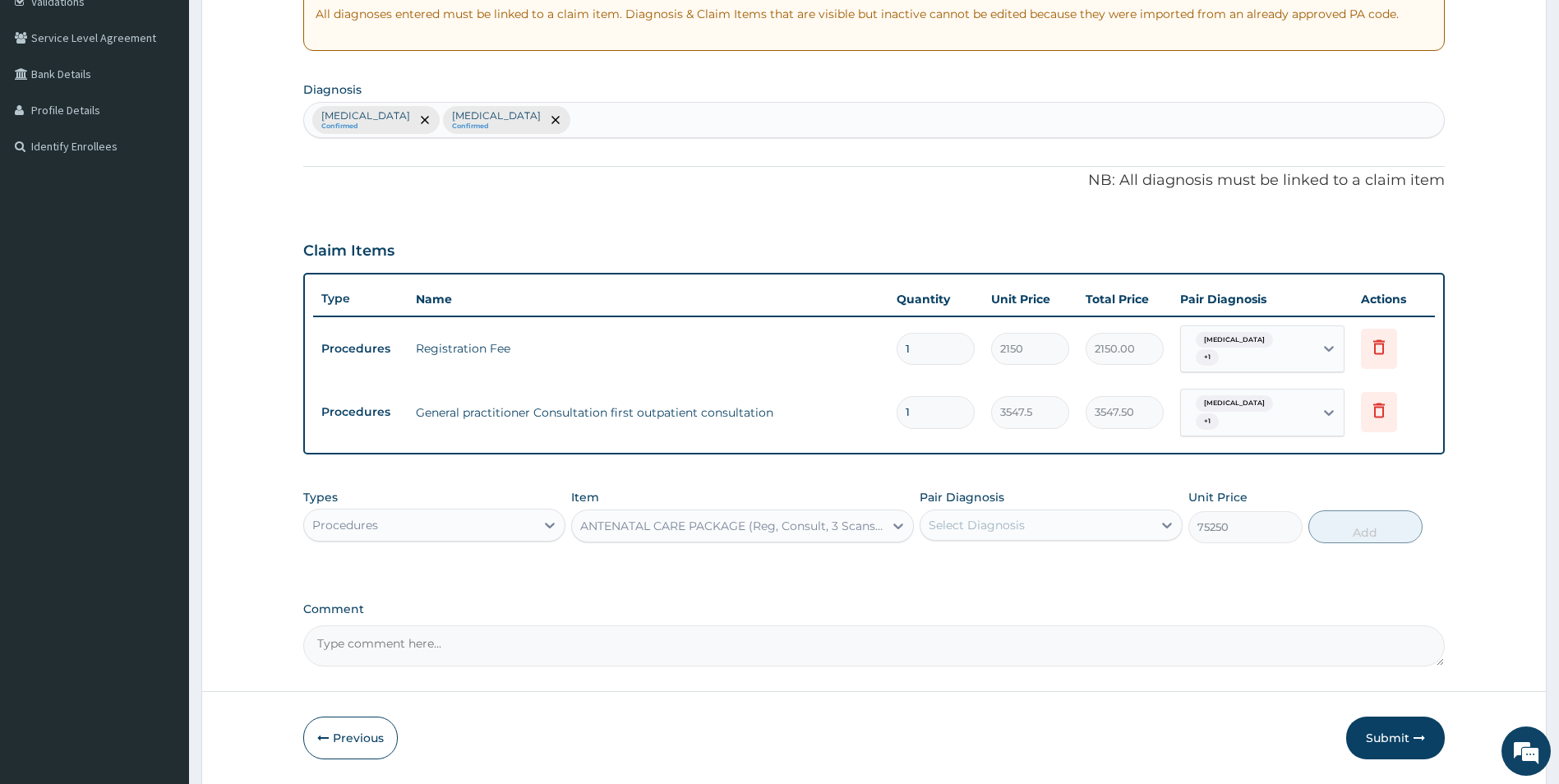
scroll to position [377, 0]
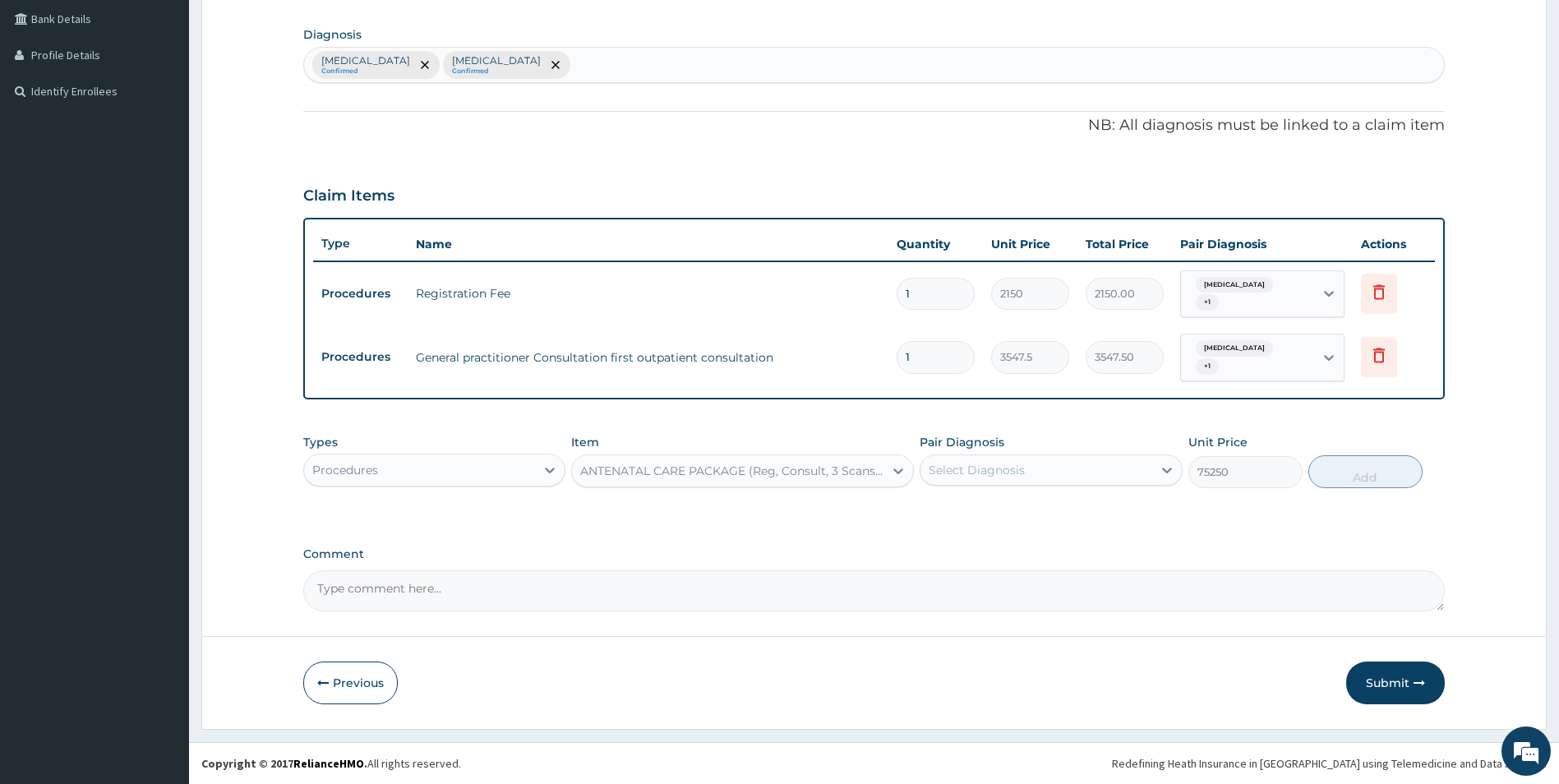
click at [406, 464] on div "Procedures" at bounding box center [420, 470] width 232 height 27
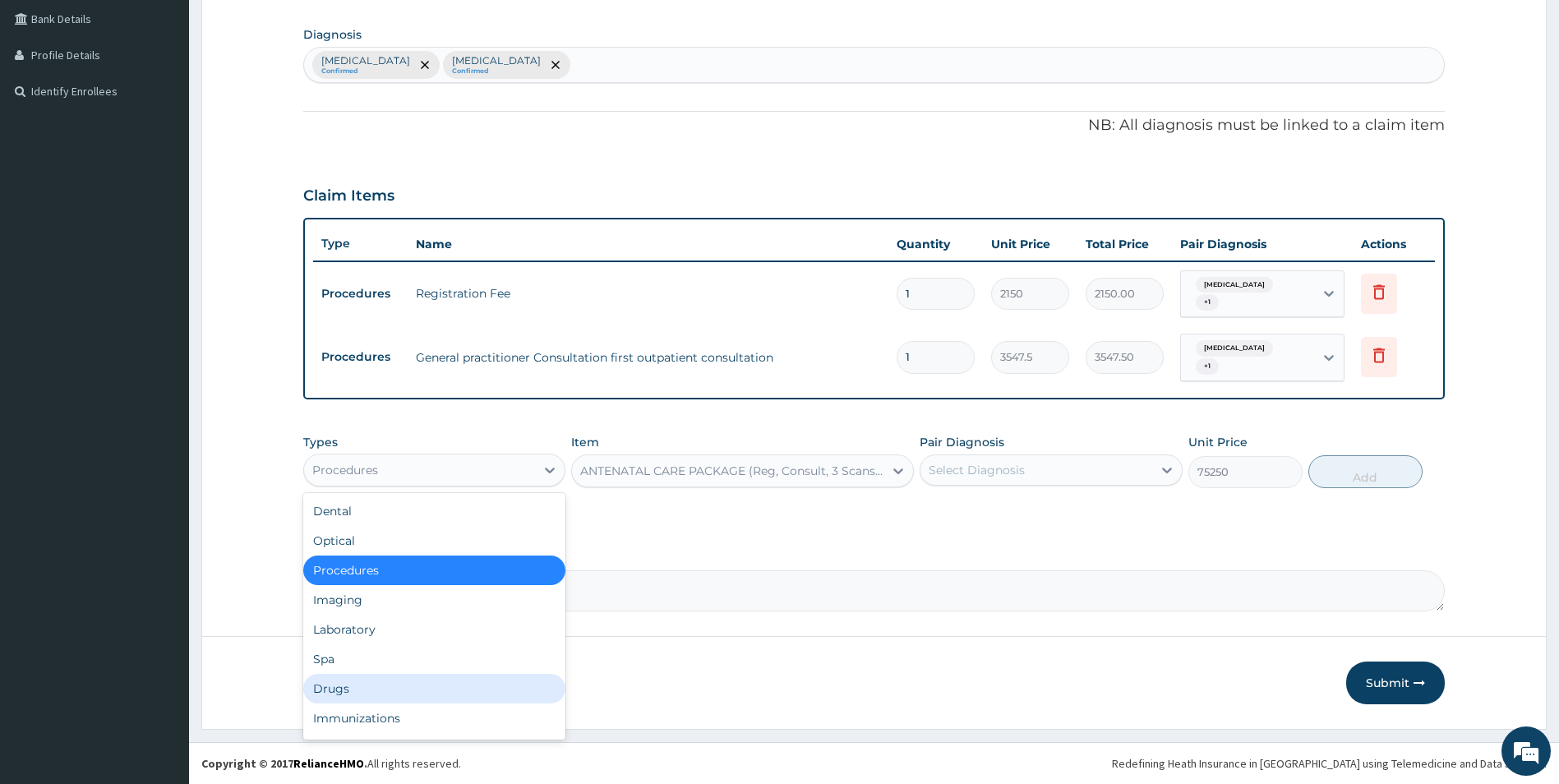
drag, startPoint x: 345, startPoint y: 687, endPoint x: 395, endPoint y: 664, distance: 55.0
click at [346, 688] on div "Drugs" at bounding box center [435, 688] width 263 height 29
type input "0"
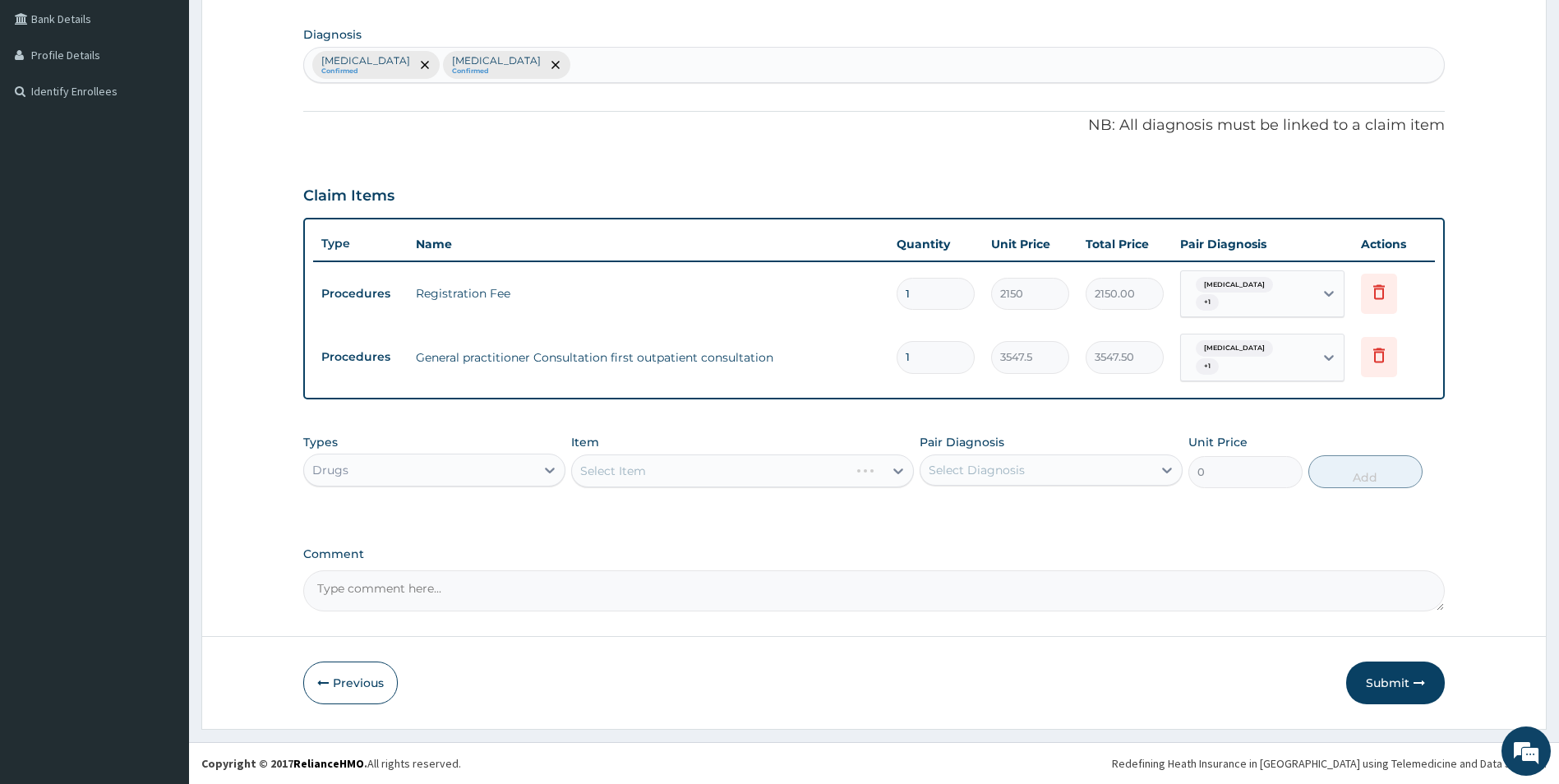
click at [676, 470] on div "Select Item" at bounding box center [742, 470] width 342 height 33
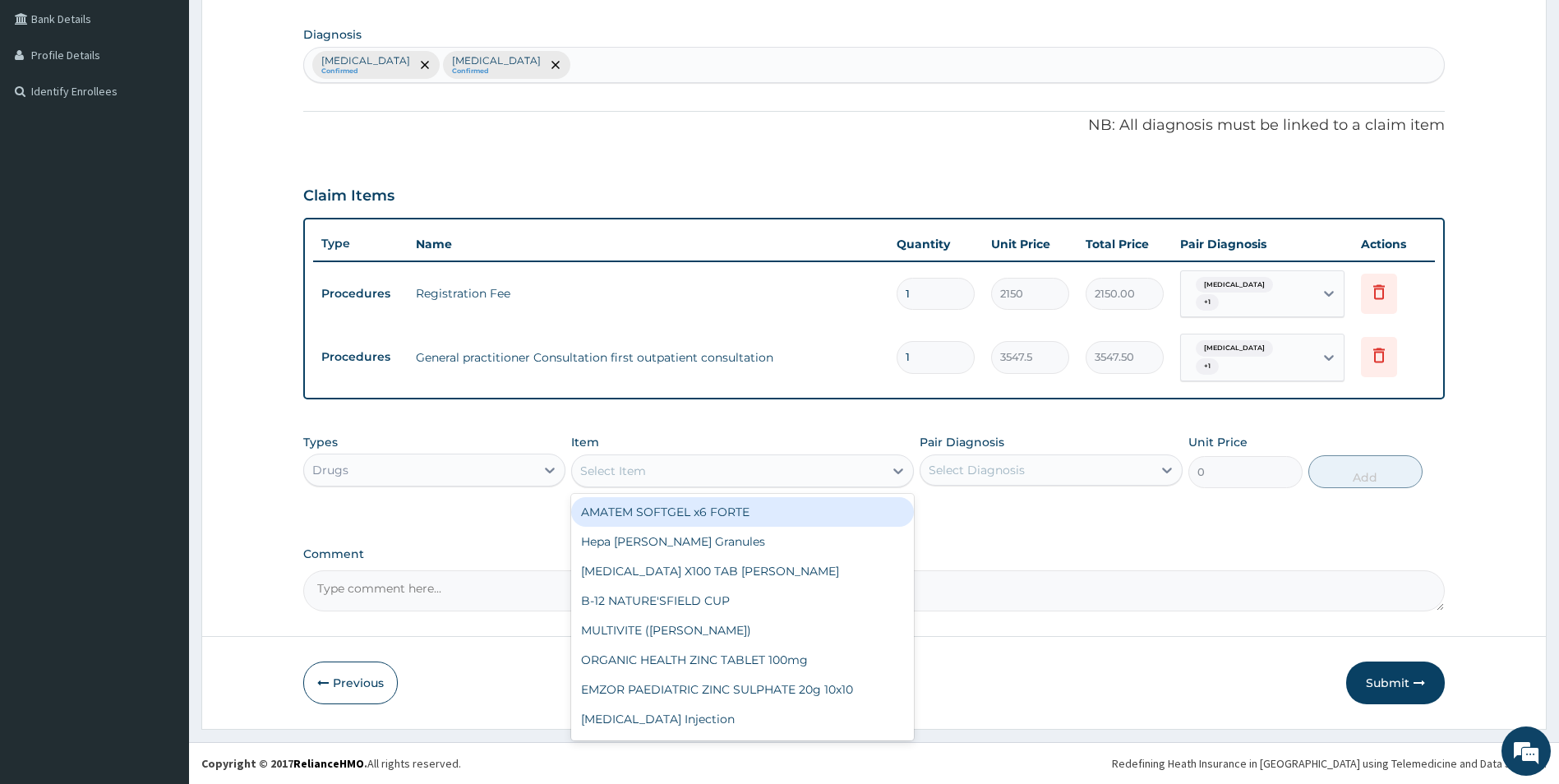
click at [714, 476] on div "Select Item" at bounding box center [727, 471] width 311 height 27
type input "[MEDICAL_DATA]"
click at [759, 514] on div "CIPROTAB 500mg x14" at bounding box center [742, 511] width 342 height 29
type input "319.275"
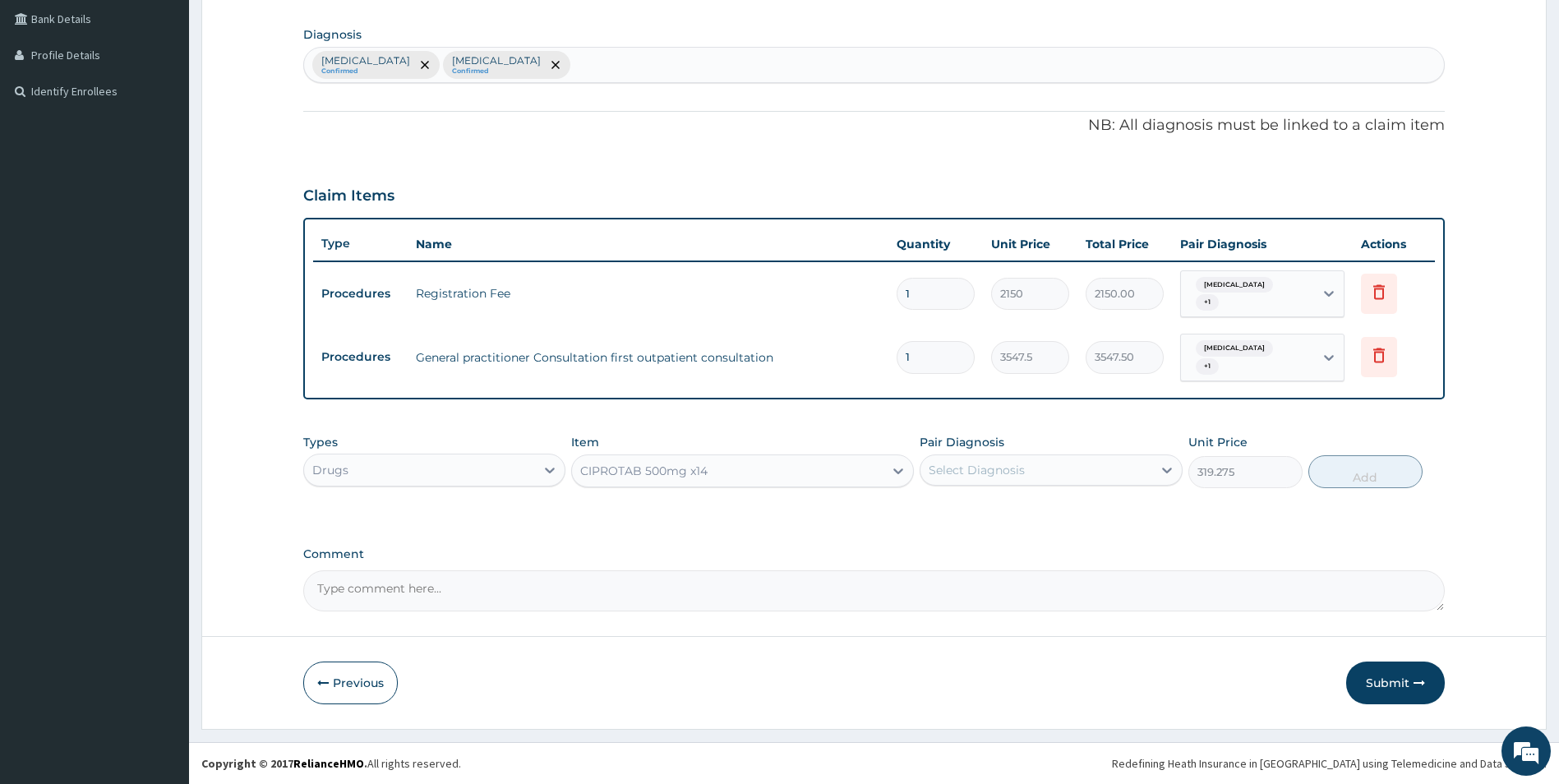
click at [1033, 479] on div "Select Diagnosis" at bounding box center [1036, 470] width 232 height 27
click at [1020, 514] on label "[MEDICAL_DATA]" at bounding box center [997, 510] width 102 height 16
checkbox input "true"
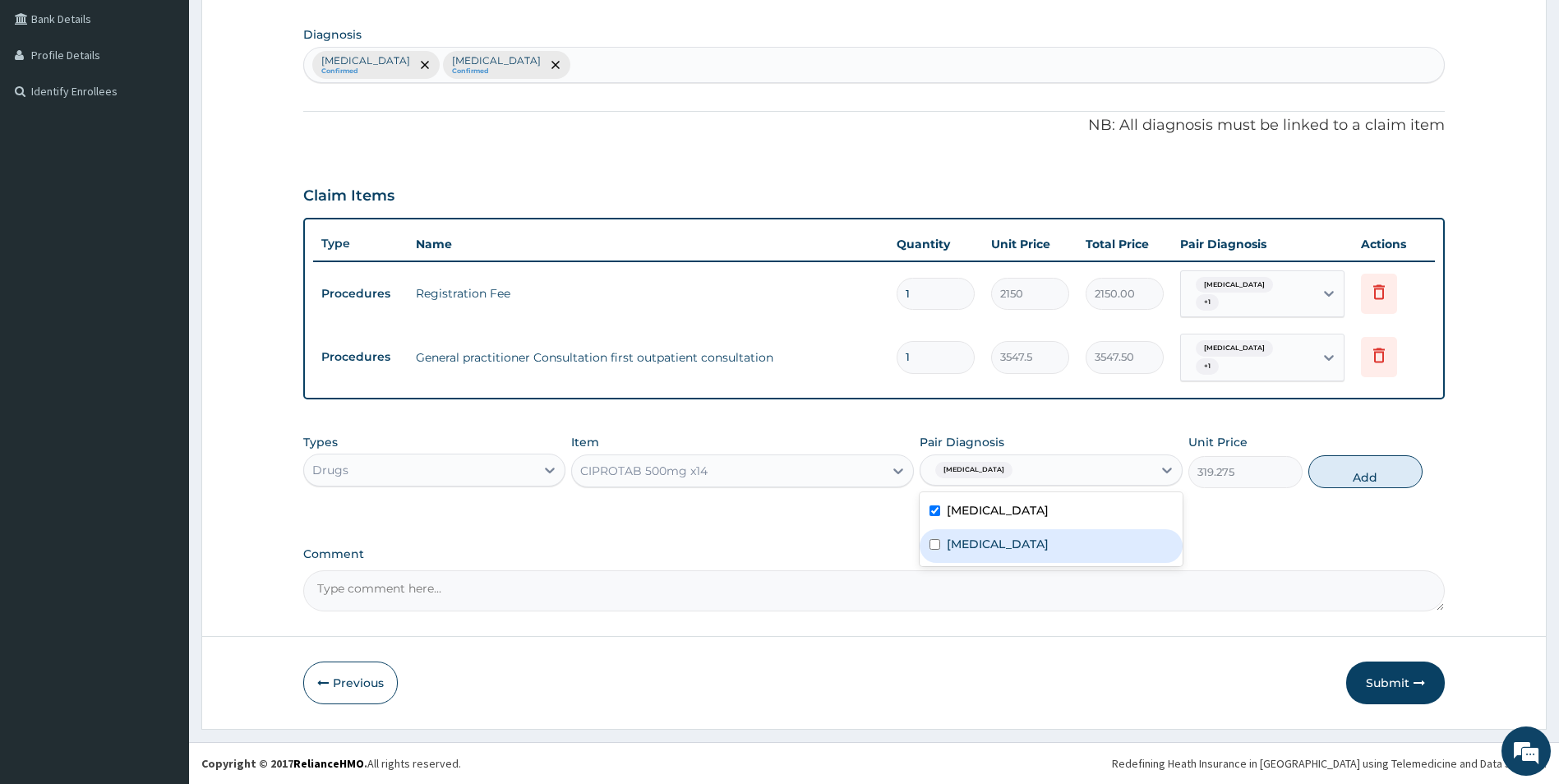
drag, startPoint x: 1000, startPoint y: 545, endPoint x: 1049, endPoint y: 542, distance: 49.1
click at [1002, 545] on label "[MEDICAL_DATA]" at bounding box center [997, 543] width 102 height 16
checkbox input "true"
click at [1356, 481] on button "Add" at bounding box center [1365, 471] width 114 height 33
type input "0"
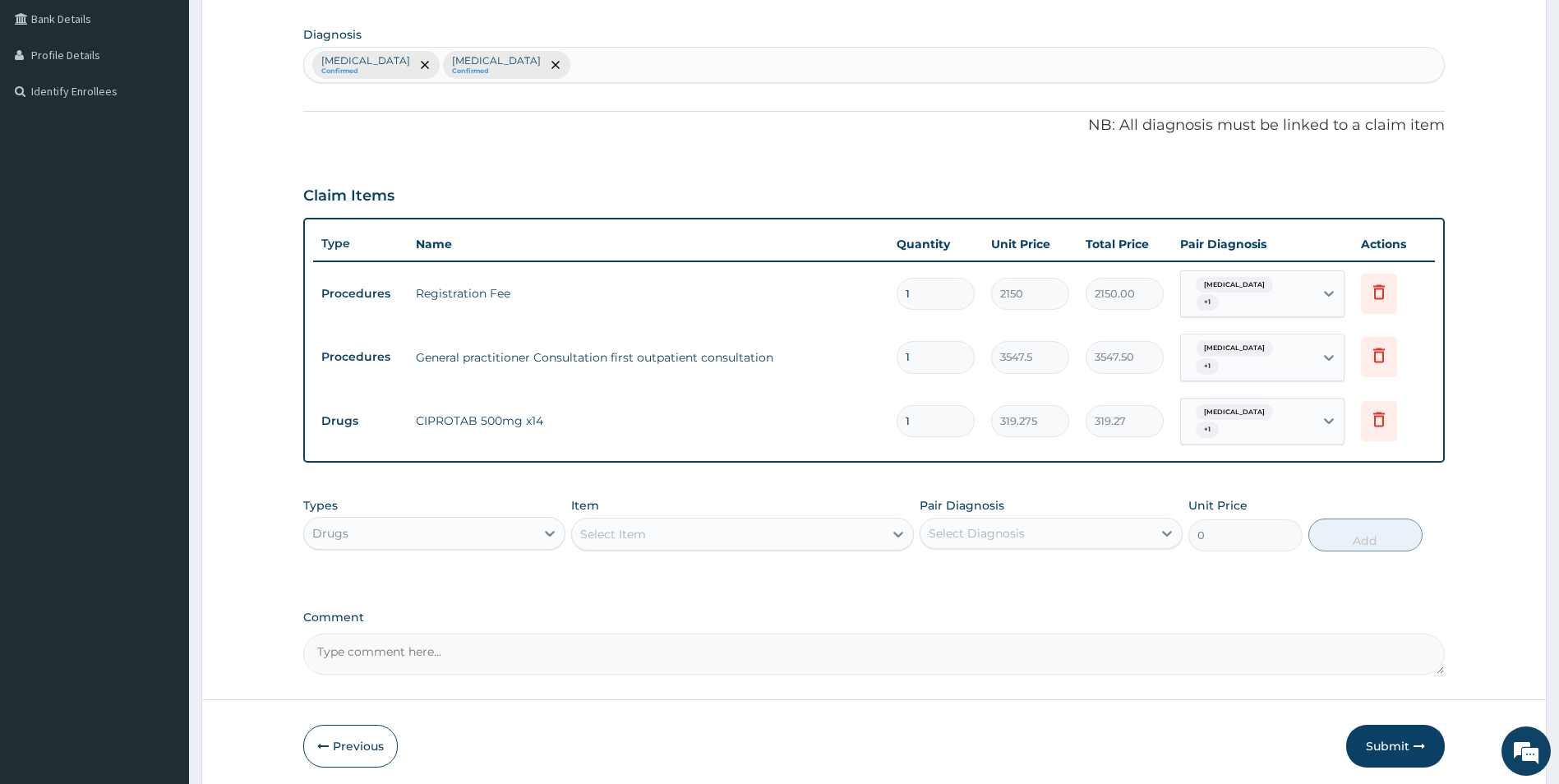
type input "10"
type input "3192.75"
type input "10"
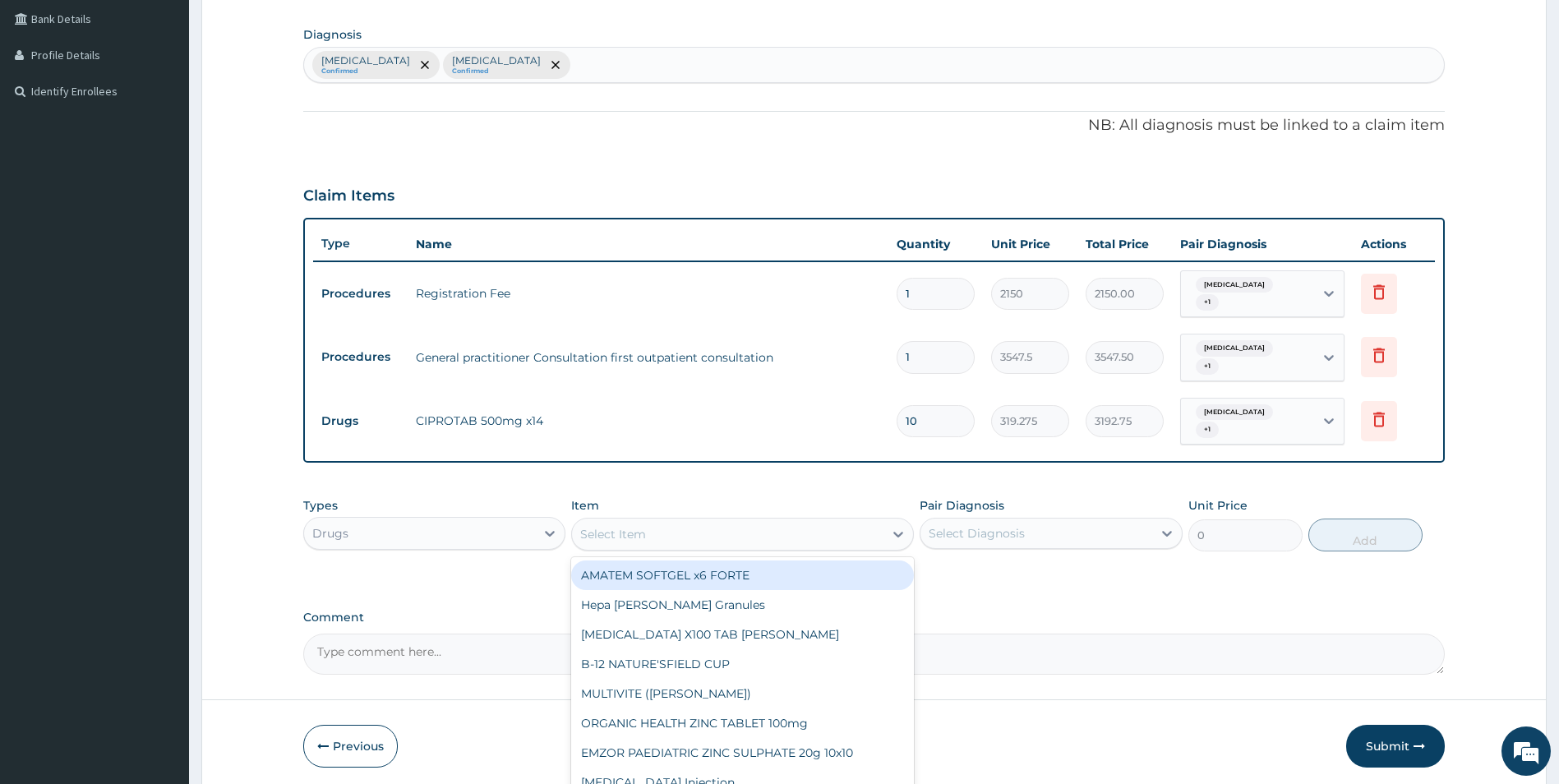
click at [758, 540] on div "Select Item" at bounding box center [727, 534] width 311 height 27
type input "COUGH"
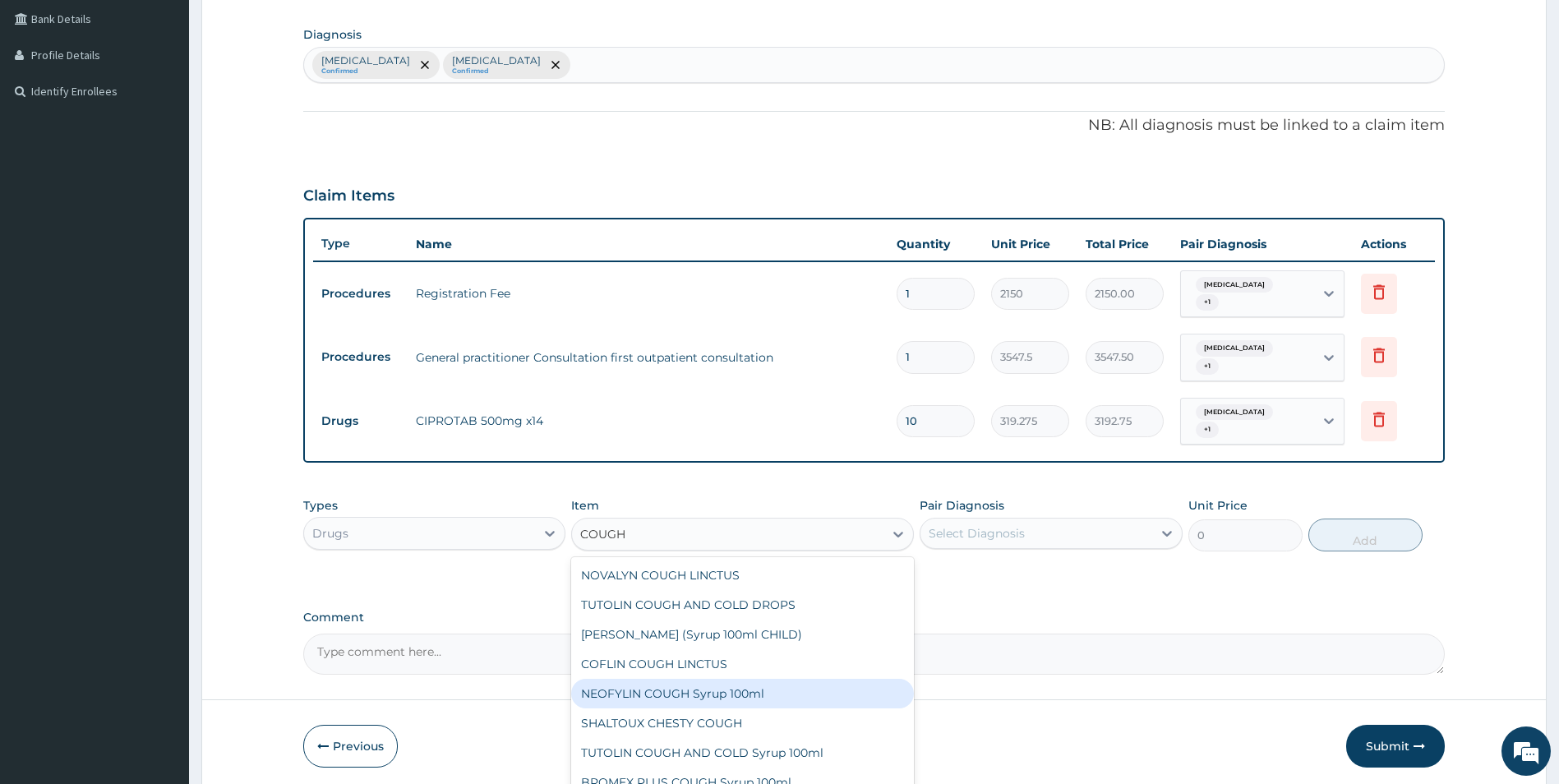
click at [766, 692] on div "NEOFYLIN COUGH Syrup 100ml" at bounding box center [742, 692] width 342 height 29
type input "1419"
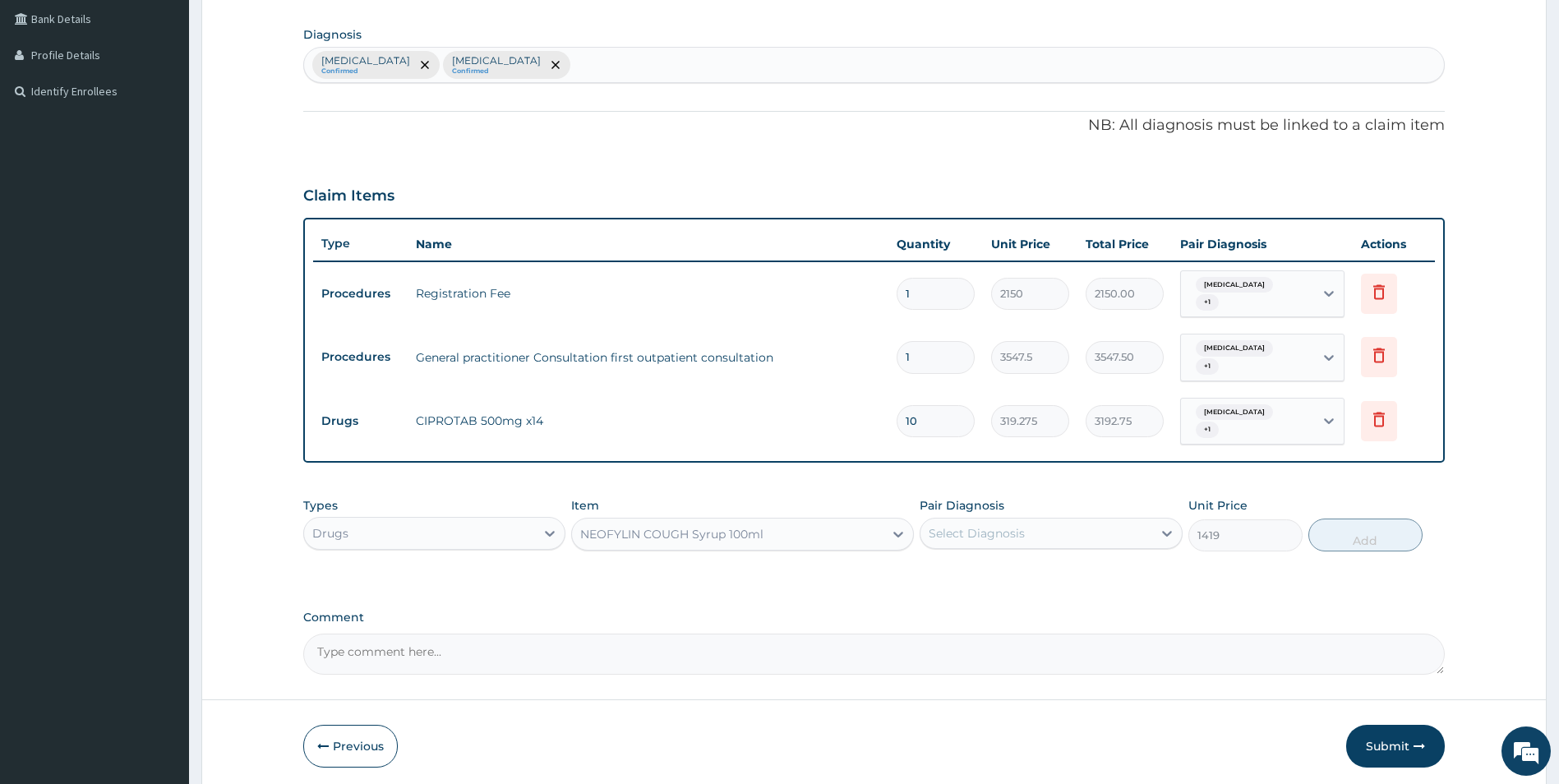
click at [1061, 532] on div "Select Diagnosis" at bounding box center [1036, 533] width 232 height 27
click at [1049, 570] on label "[MEDICAL_DATA]" at bounding box center [997, 573] width 102 height 16
checkbox input "true"
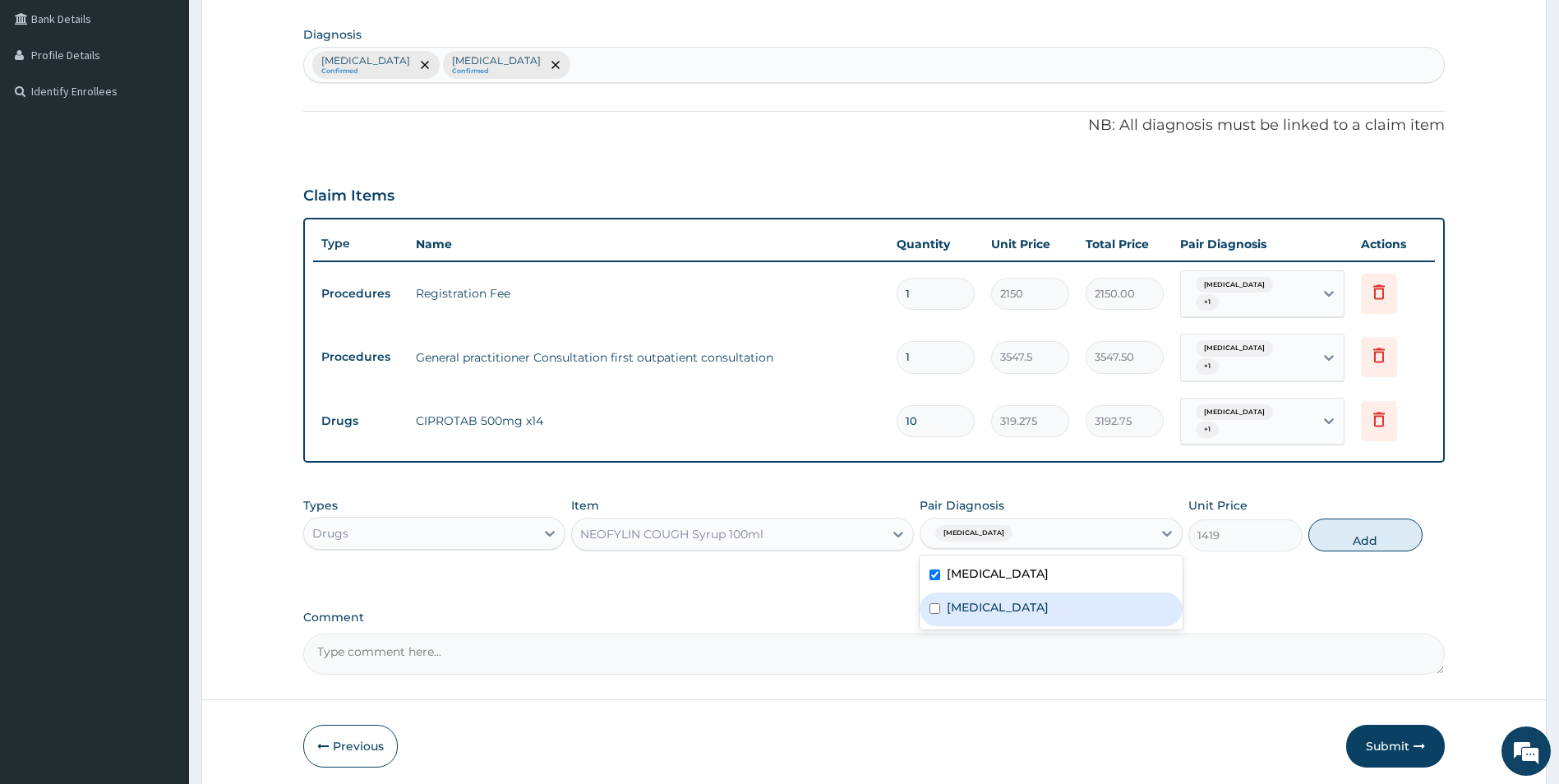
drag, startPoint x: 1057, startPoint y: 602, endPoint x: 1072, endPoint y: 597, distance: 15.8
click at [1049, 602] on label "[MEDICAL_DATA]" at bounding box center [997, 607] width 102 height 16
checkbox input "true"
click at [1338, 536] on button "Add" at bounding box center [1365, 534] width 114 height 33
type input "0"
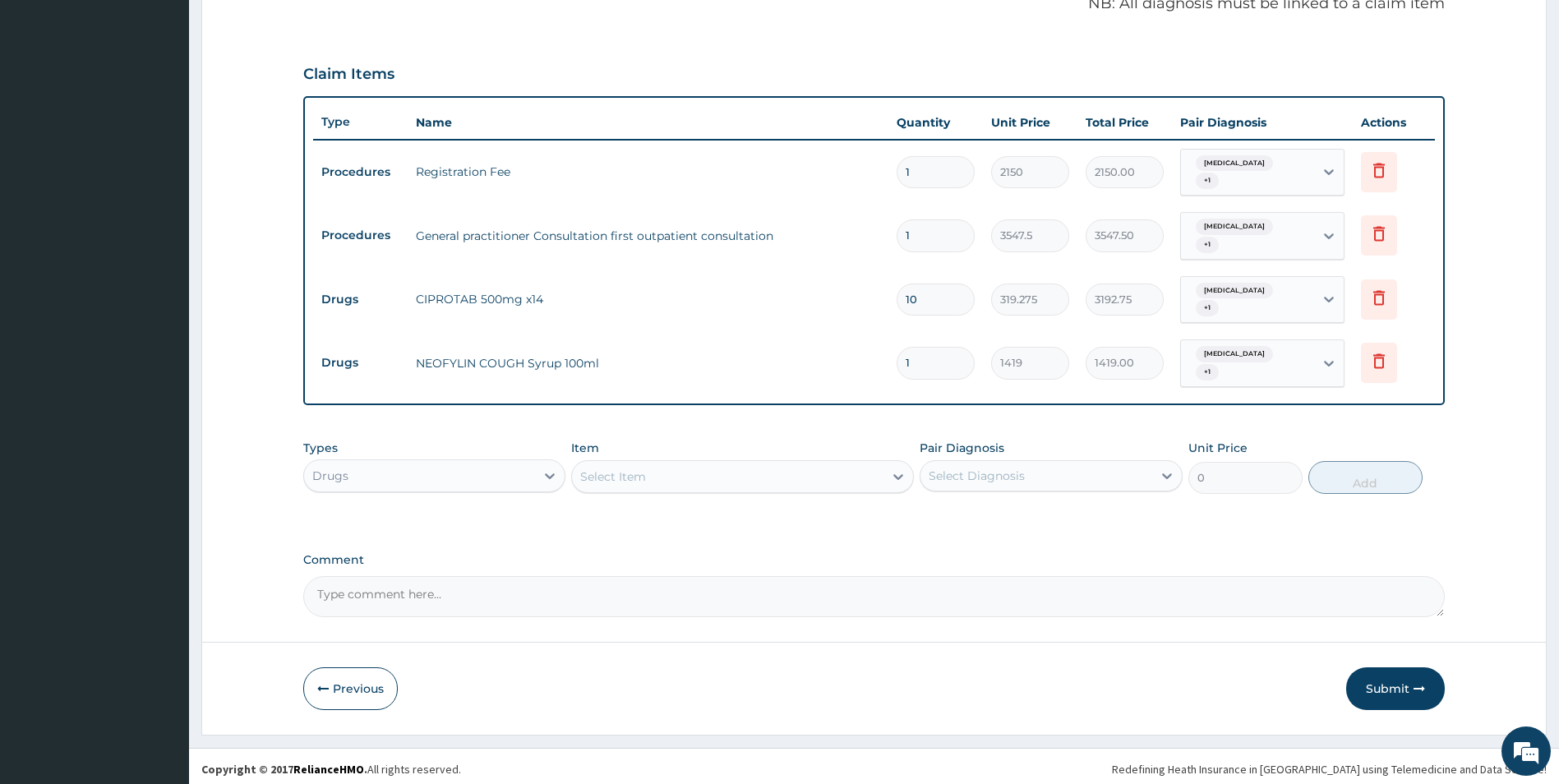
scroll to position [504, 0]
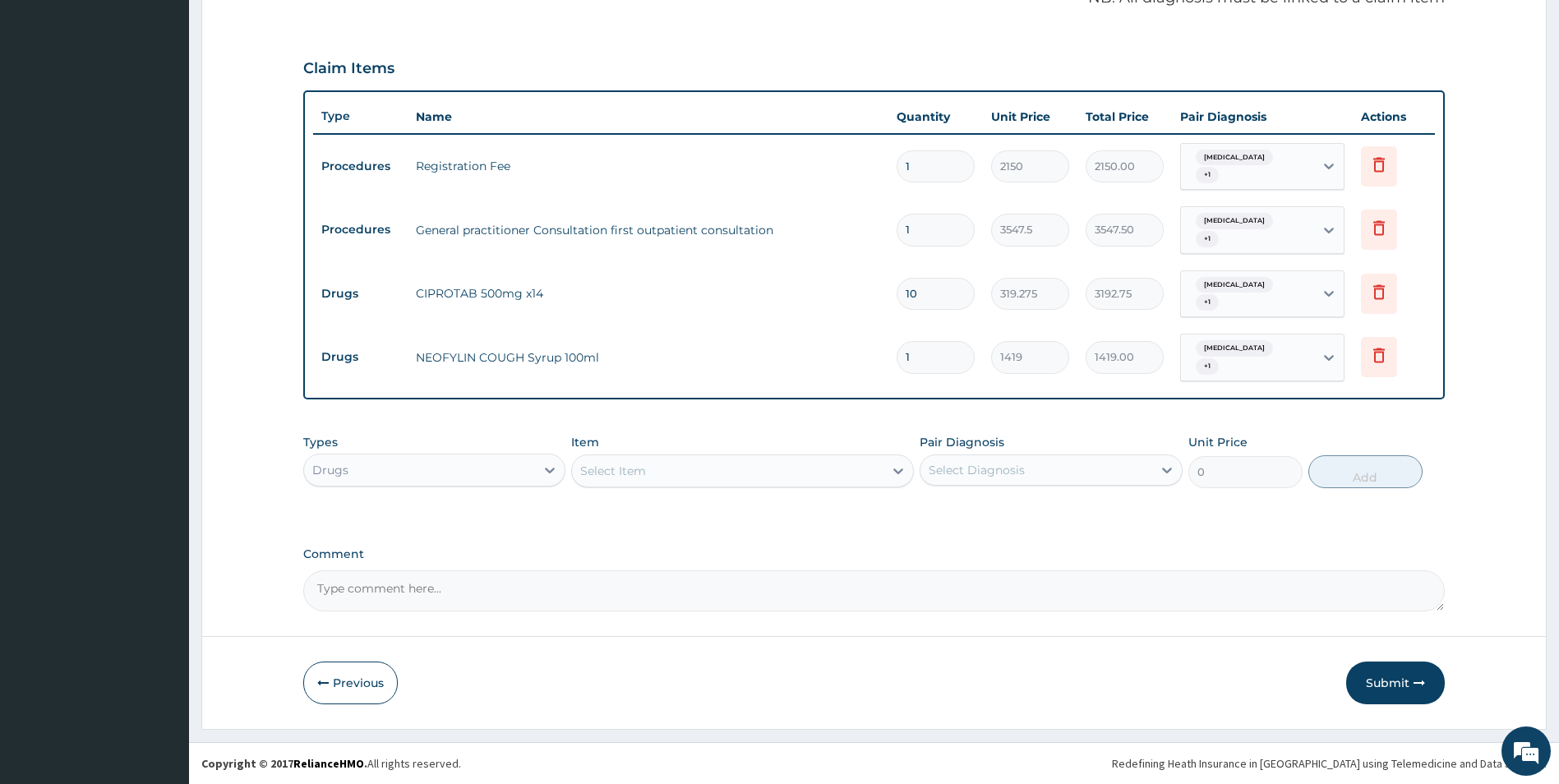
click at [741, 473] on div "Select Item" at bounding box center [727, 471] width 311 height 27
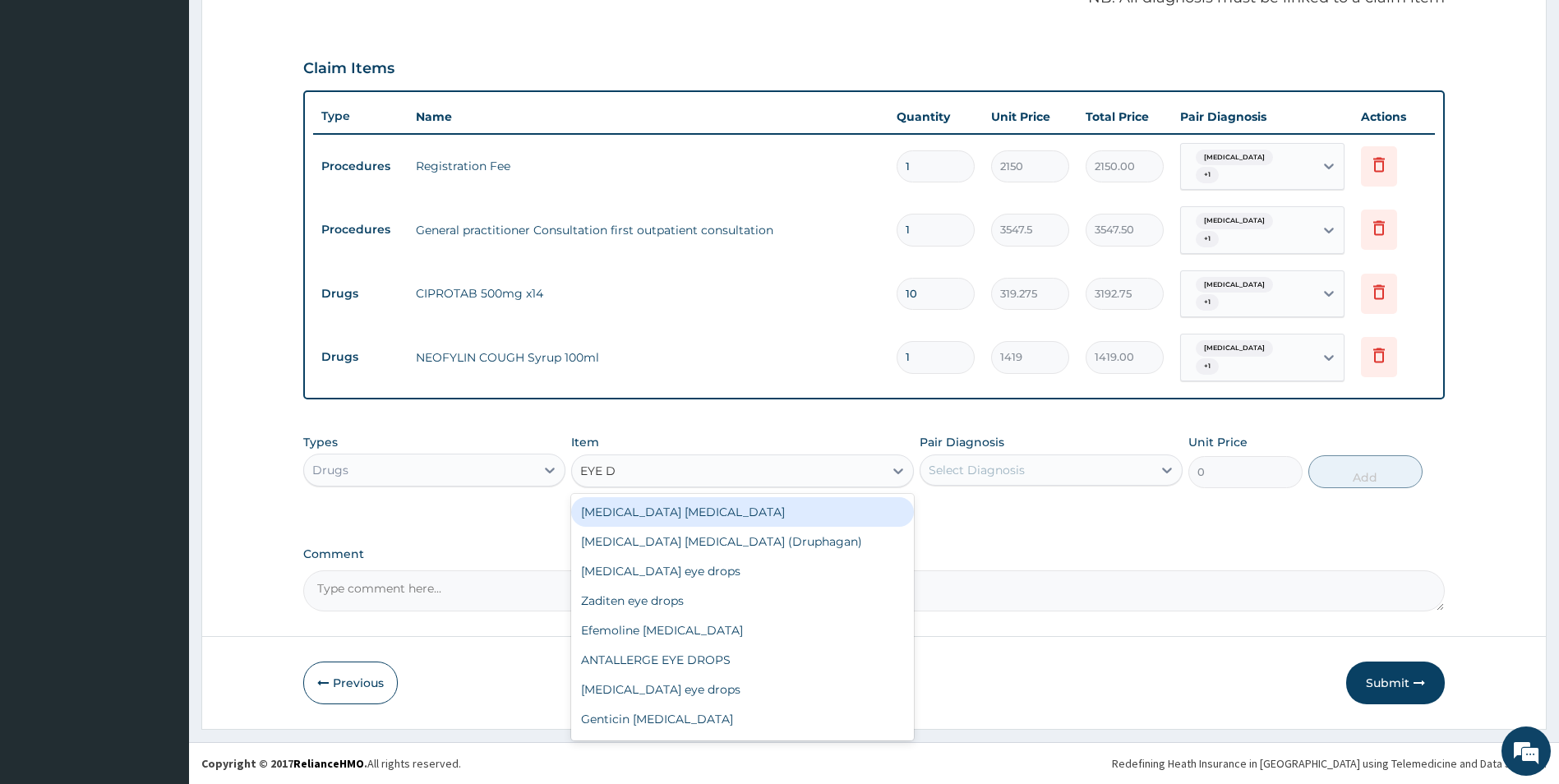
type input "EYE DR"
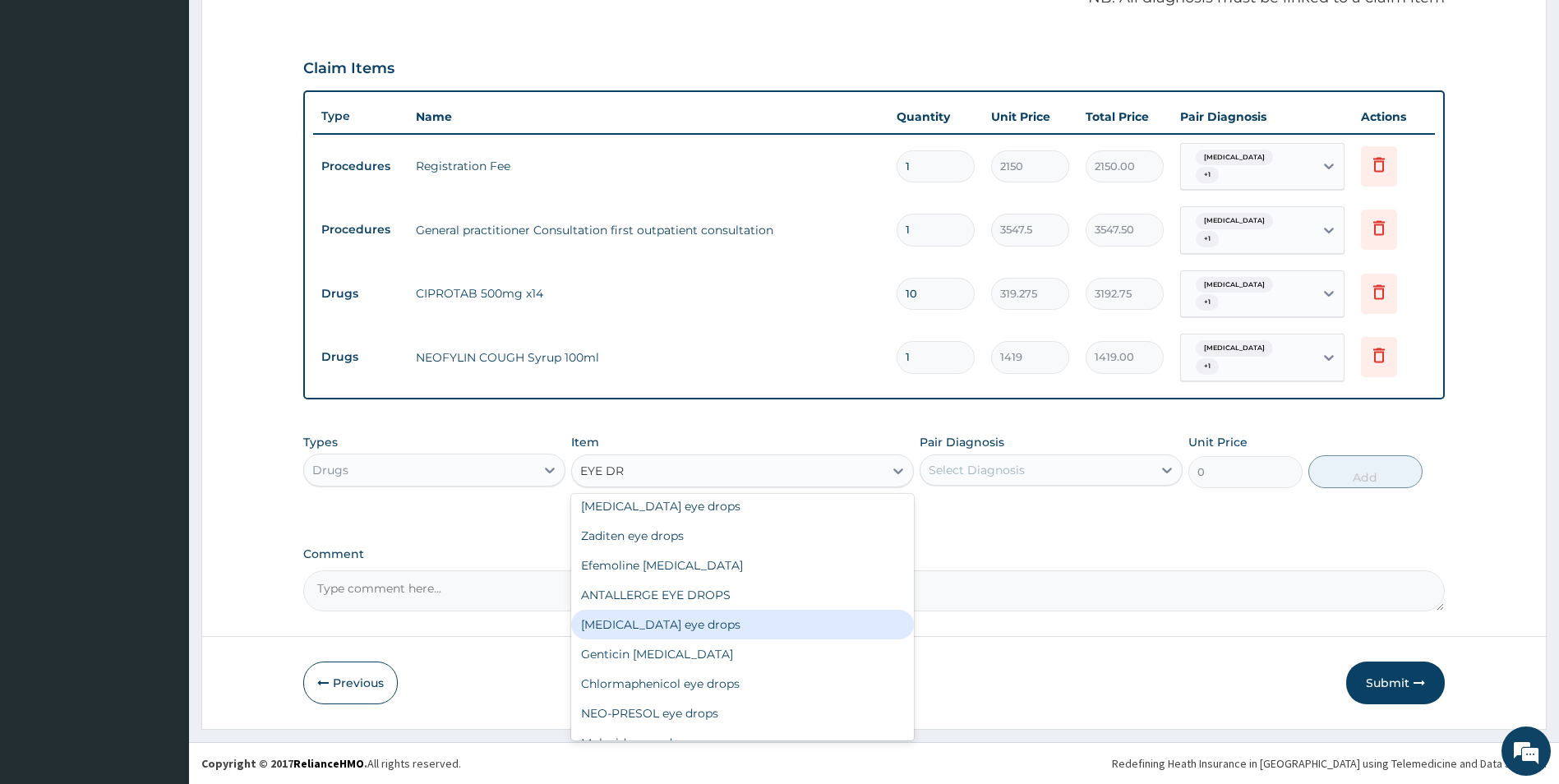
scroll to position [61, 0]
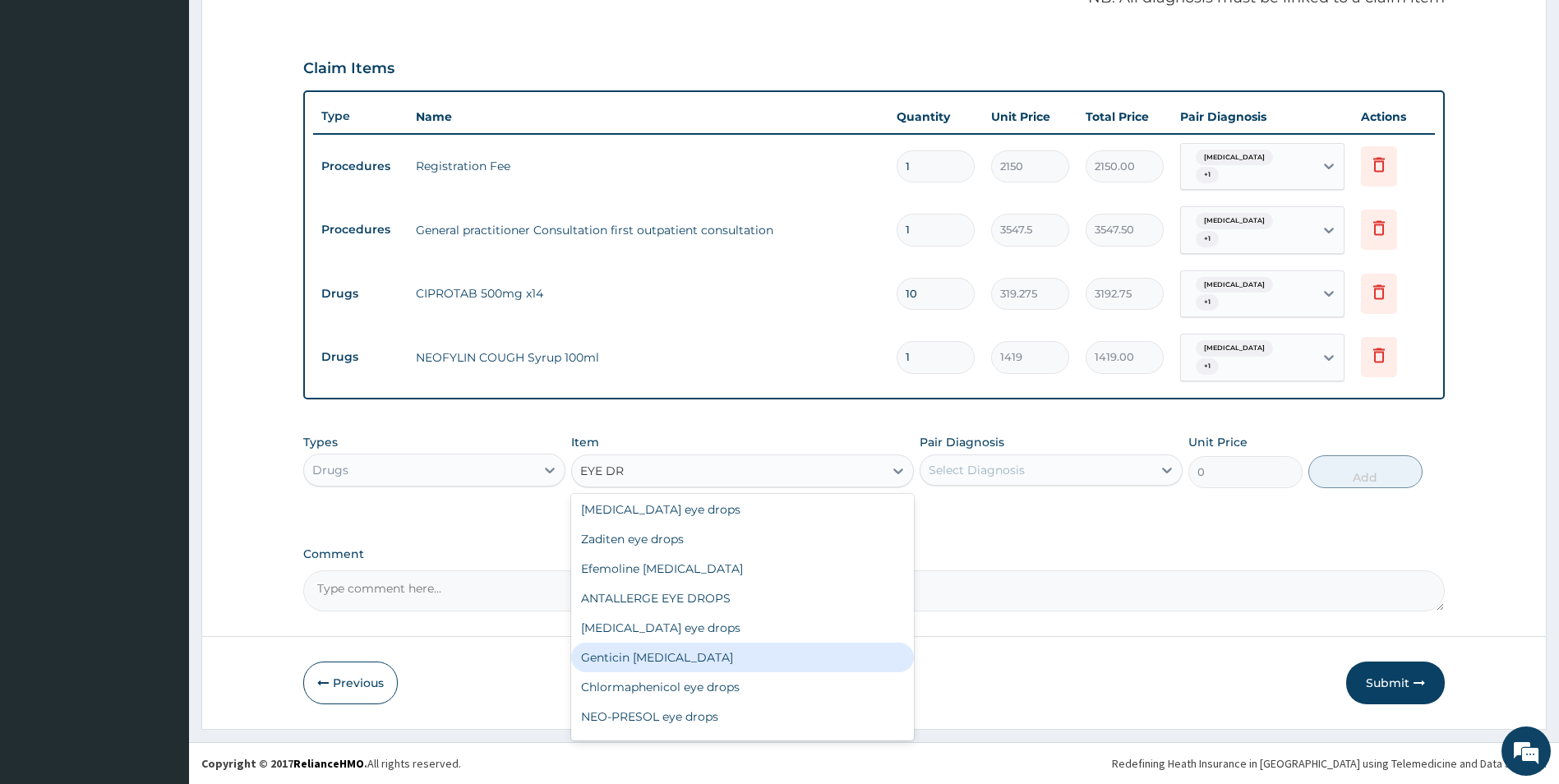
click at [676, 658] on div "Genticin [MEDICAL_DATA]" at bounding box center [742, 657] width 342 height 29
type input "946"
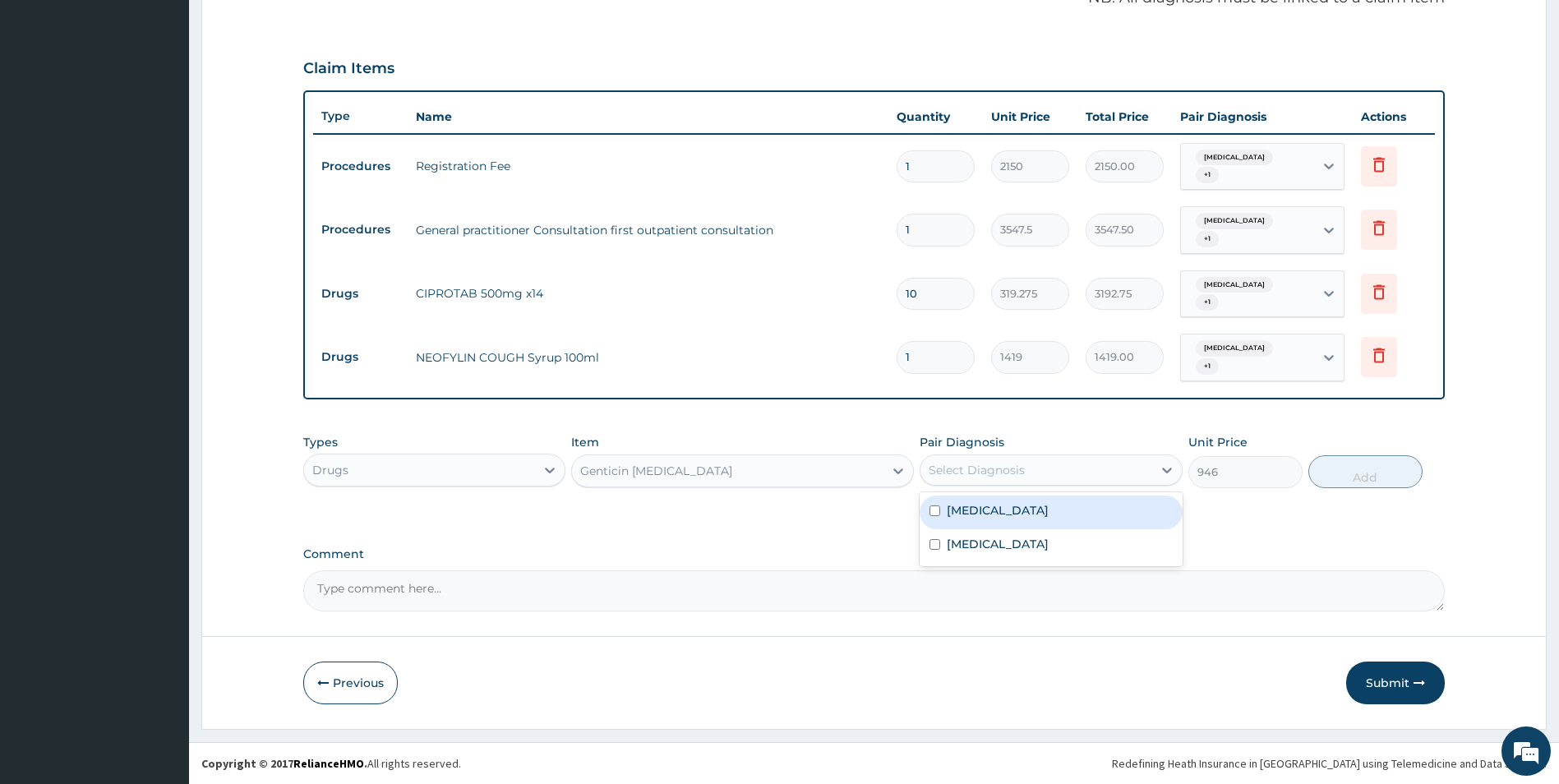
click at [1012, 476] on div "Select Diagnosis" at bounding box center [976, 469] width 96 height 16
click at [1003, 507] on label "[MEDICAL_DATA]" at bounding box center [997, 510] width 102 height 16
checkbox input "true"
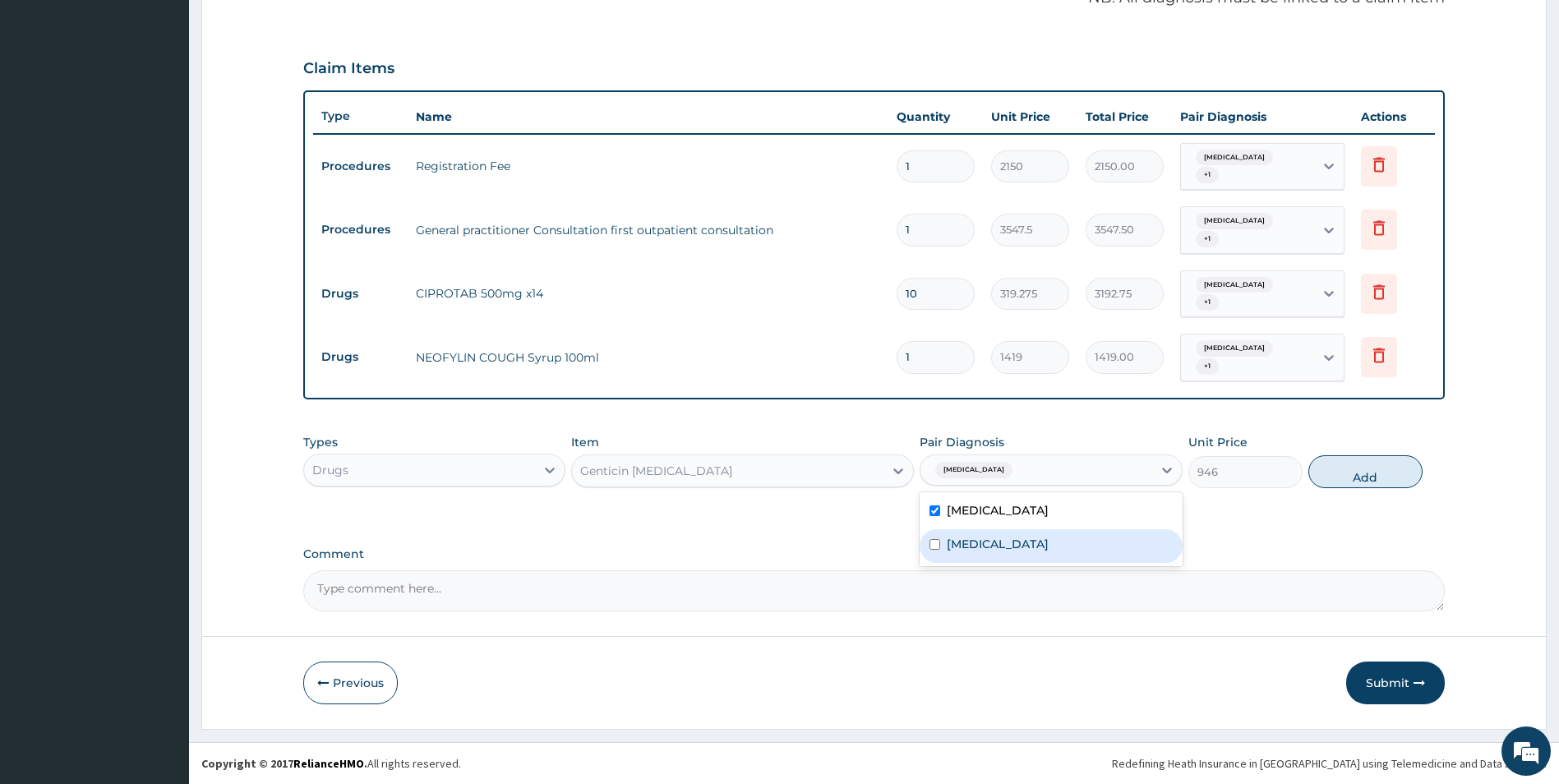
click at [1002, 547] on label "[MEDICAL_DATA]" at bounding box center [997, 543] width 102 height 16
checkbox input "true"
click at [1381, 476] on button "Add" at bounding box center [1365, 471] width 114 height 33
type input "0"
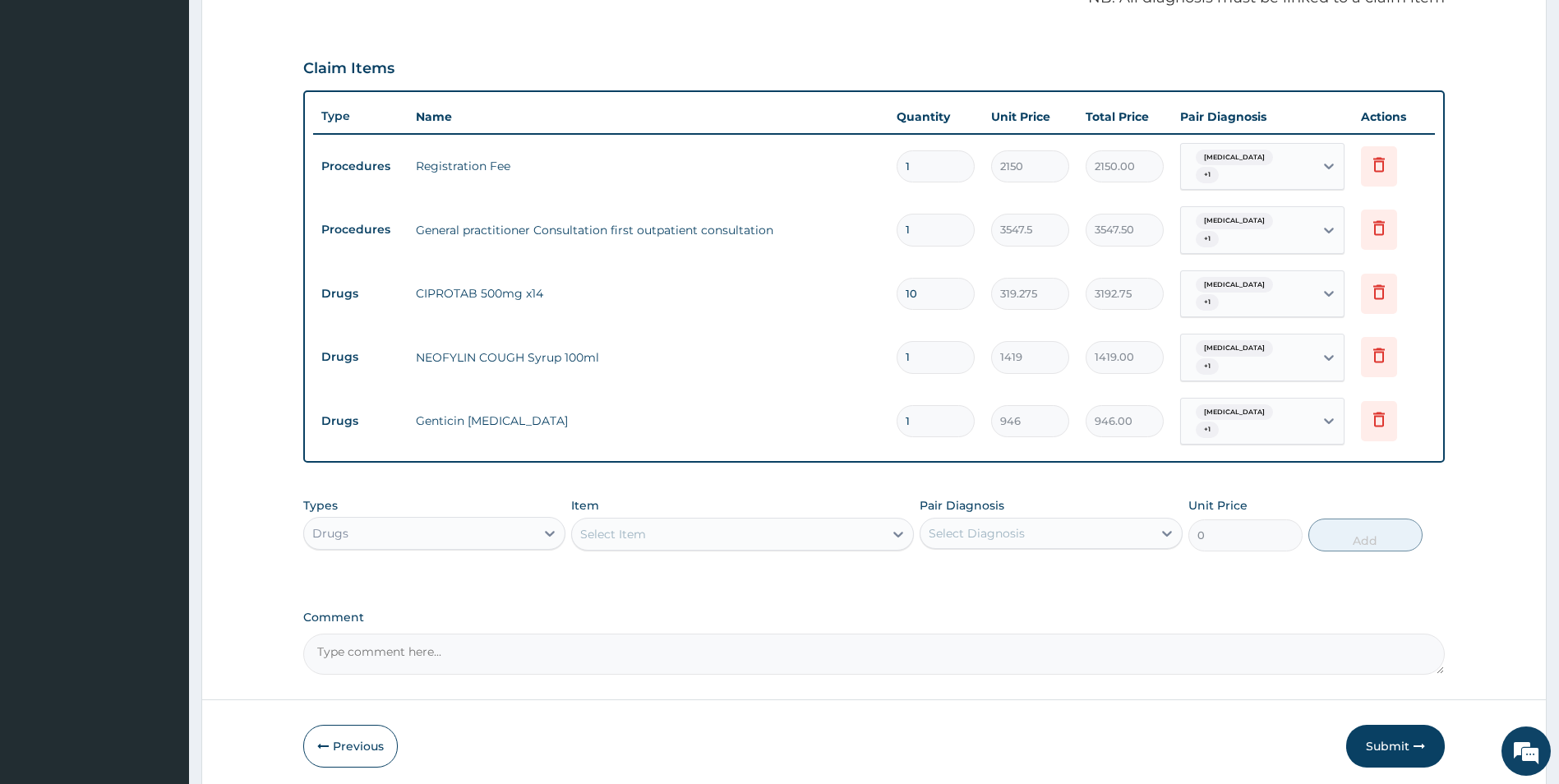
click at [656, 531] on div "Select Item" at bounding box center [727, 534] width 311 height 27
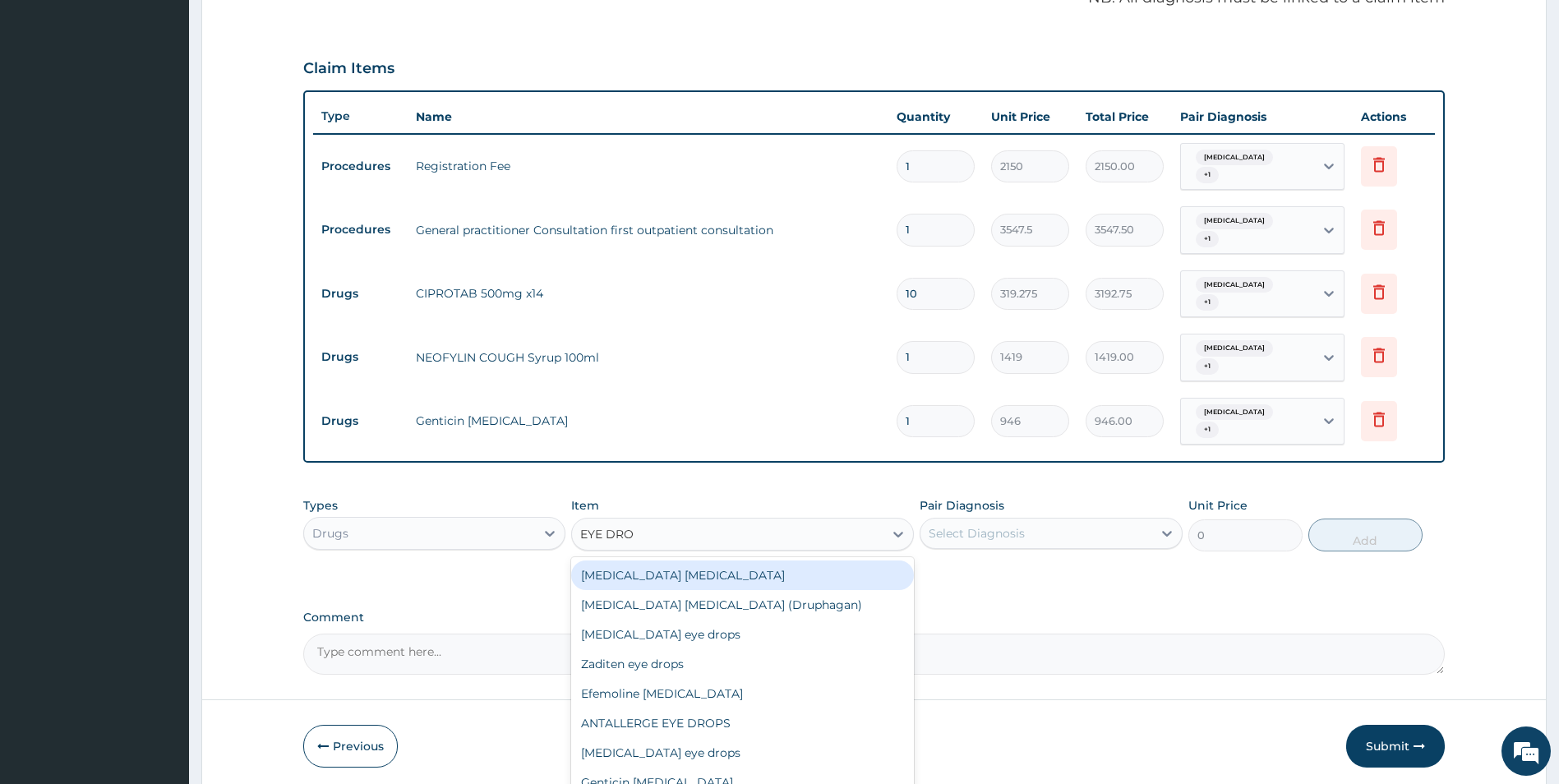
type input "[MEDICAL_DATA]"
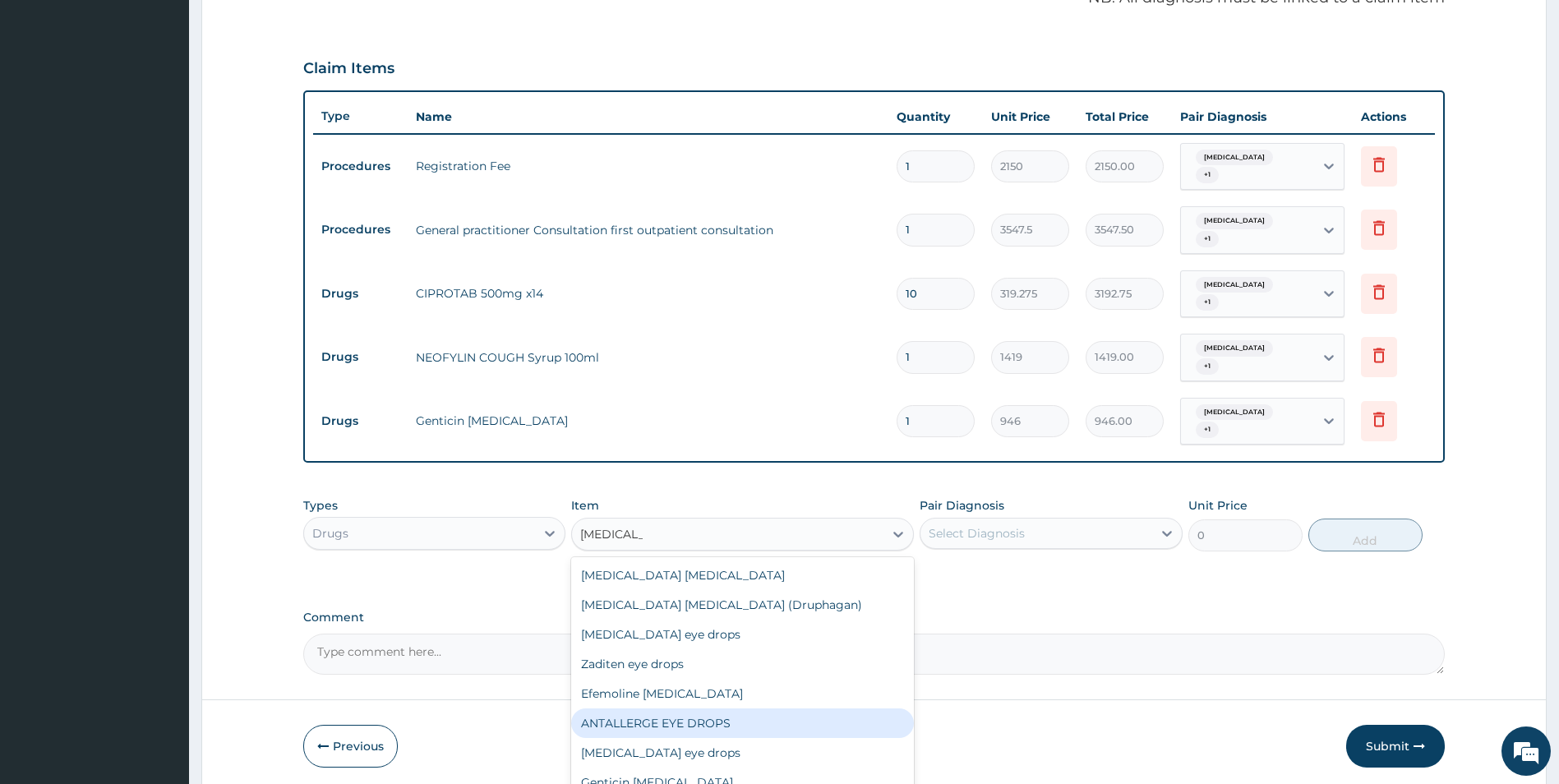
click at [718, 721] on div "ANTALLERGE EYE DROPS" at bounding box center [742, 722] width 342 height 29
type input "1419"
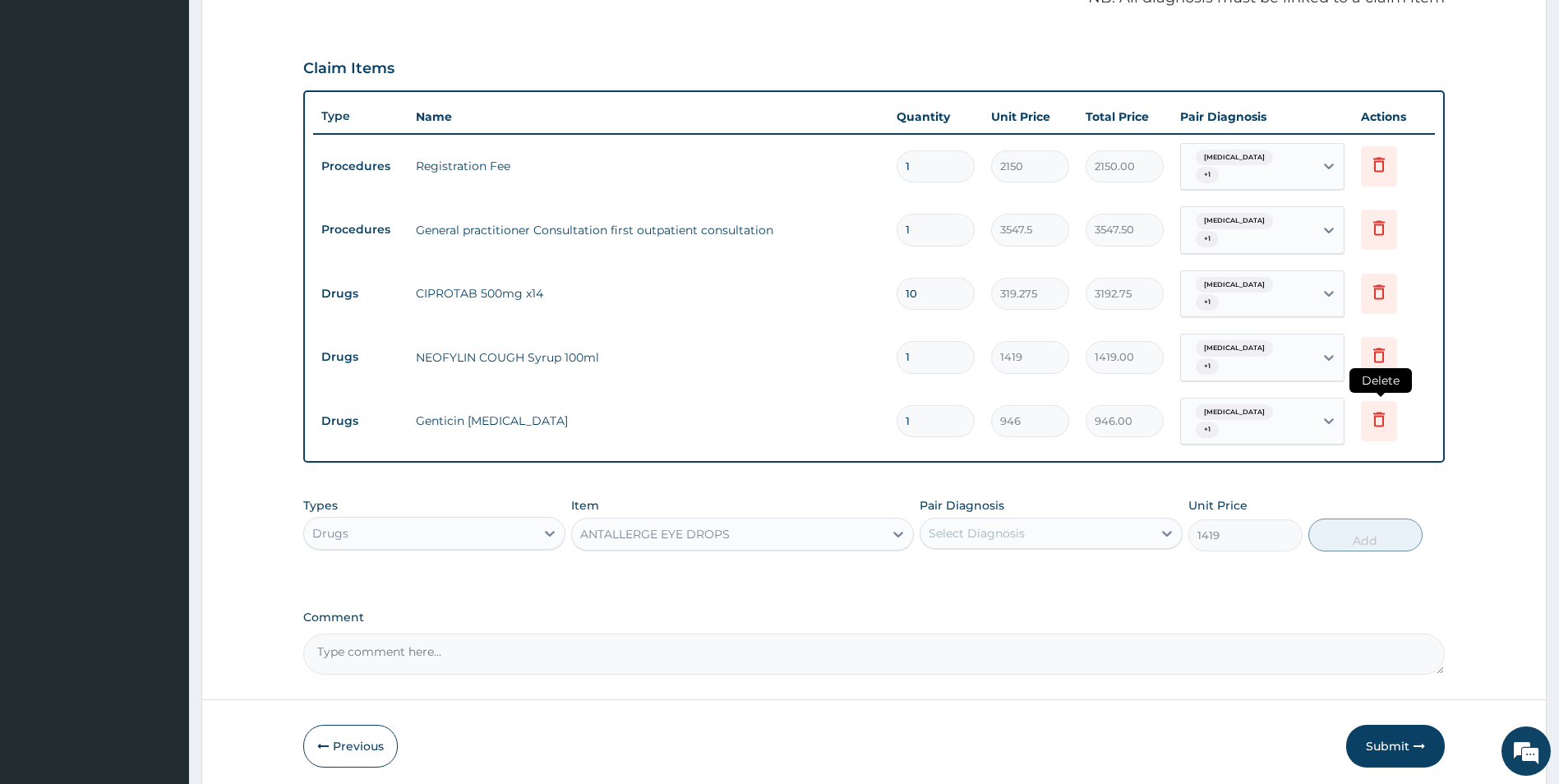
click at [1373, 418] on icon at bounding box center [1378, 419] width 20 height 20
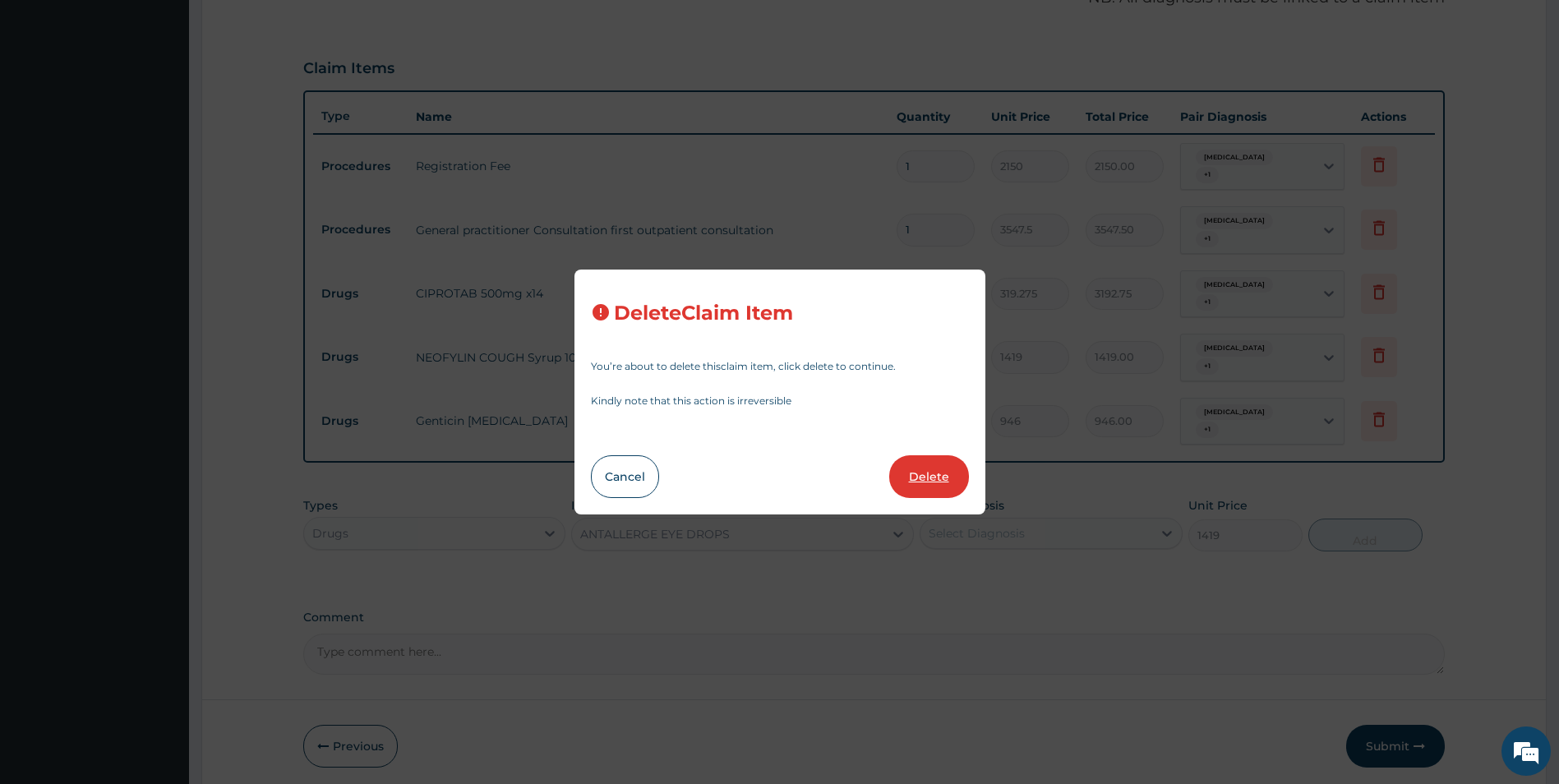
click at [938, 476] on button "Delete" at bounding box center [929, 476] width 80 height 43
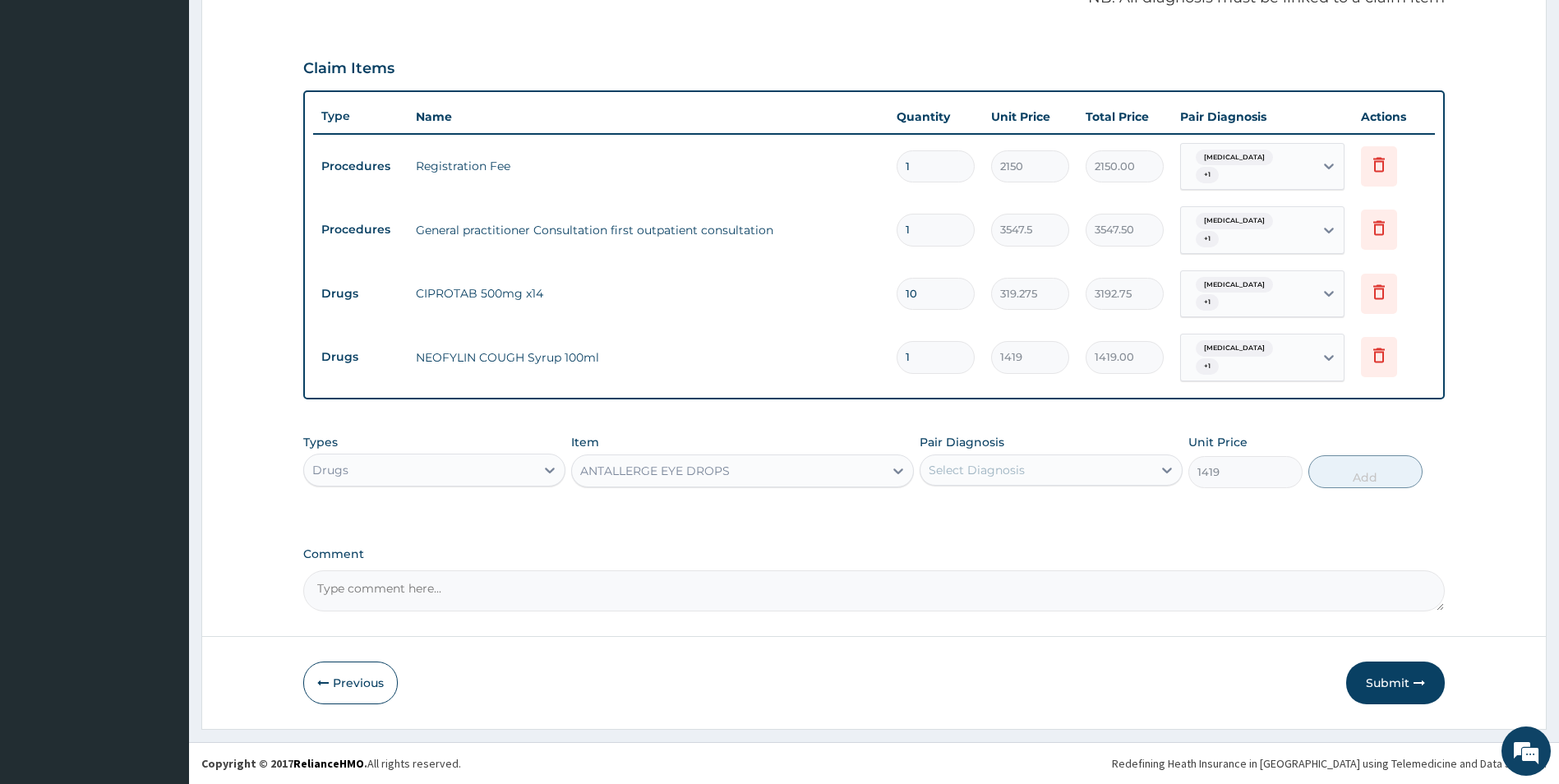
click at [979, 466] on div "Select Diagnosis" at bounding box center [976, 469] width 96 height 16
click at [982, 511] on label "[MEDICAL_DATA]" at bounding box center [997, 510] width 102 height 16
checkbox input "true"
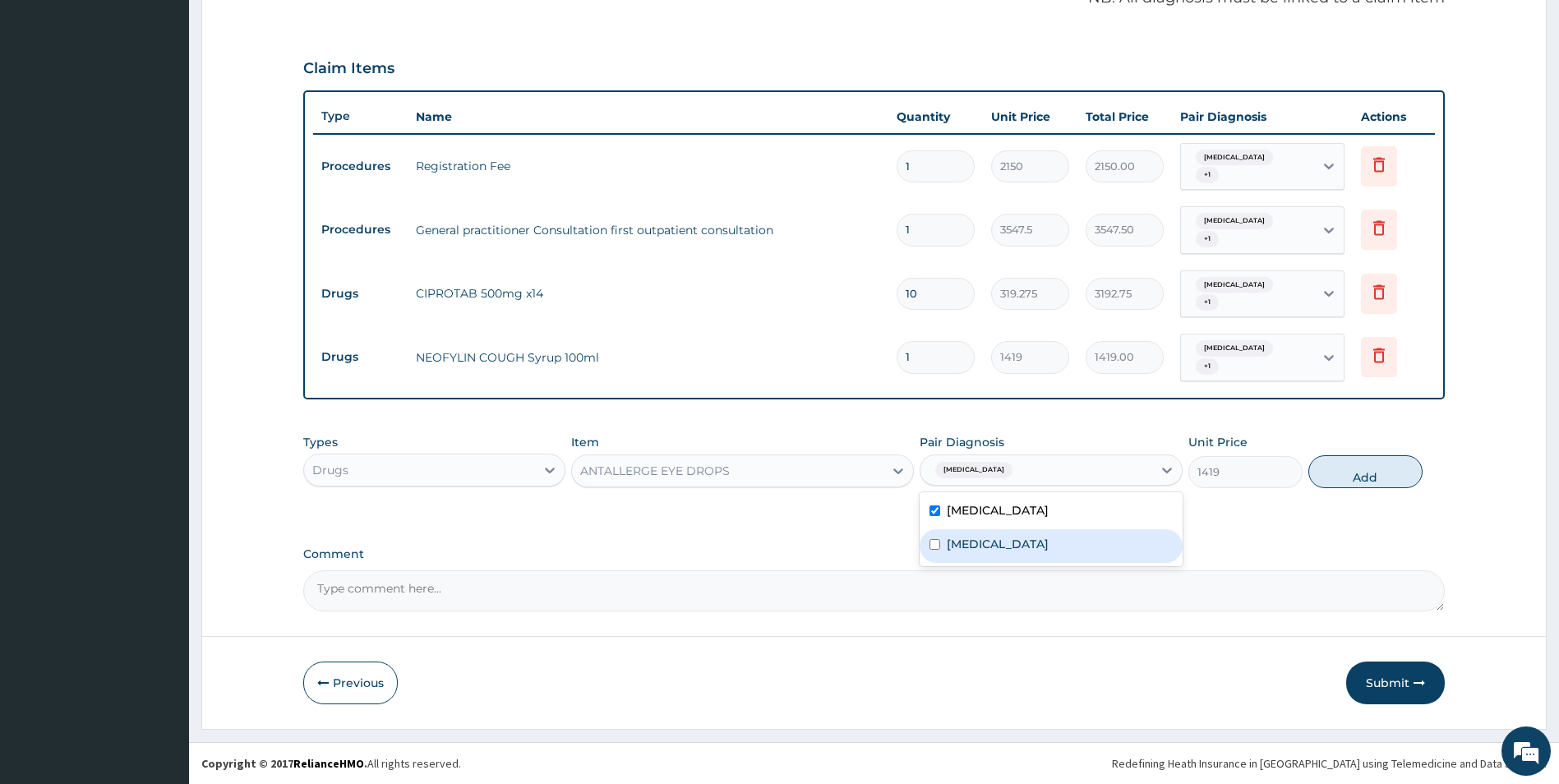
click at [986, 537] on label "[MEDICAL_DATA]" at bounding box center [997, 543] width 102 height 16
checkbox input "true"
click at [1359, 476] on button "Add" at bounding box center [1365, 471] width 114 height 33
type input "0"
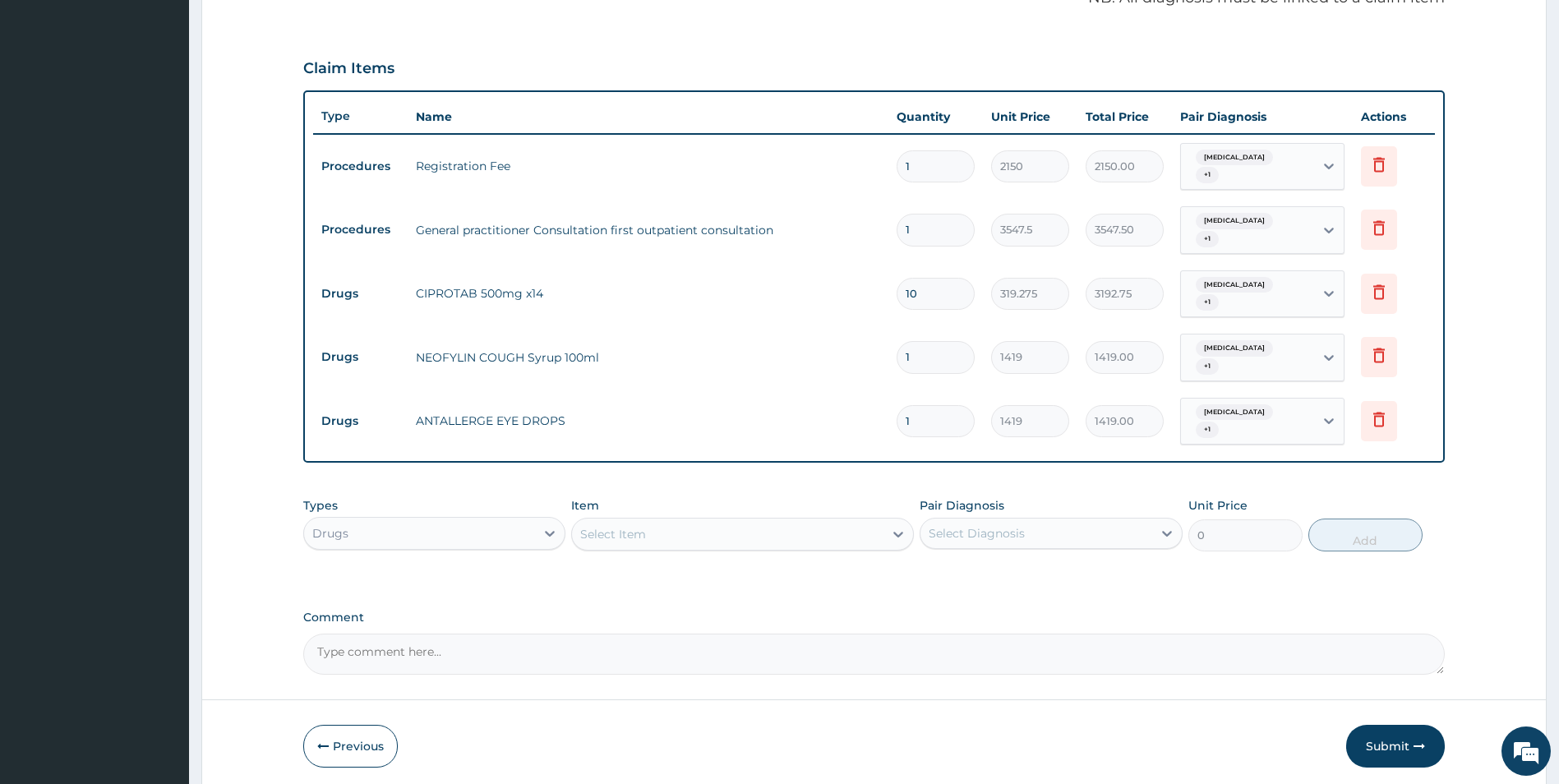
click at [658, 526] on div "Select Item" at bounding box center [727, 534] width 311 height 27
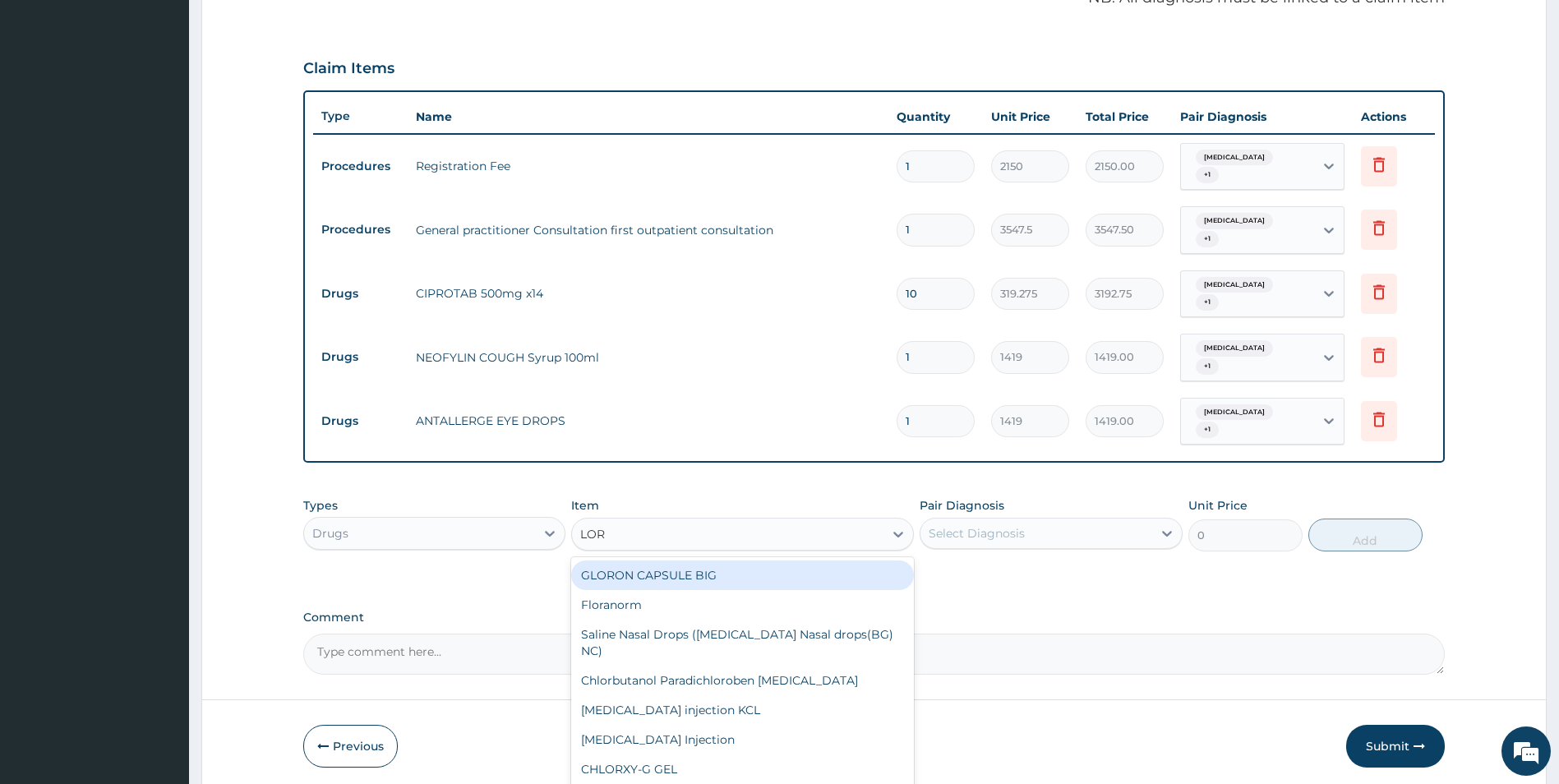
type input "[PERSON_NAME]"
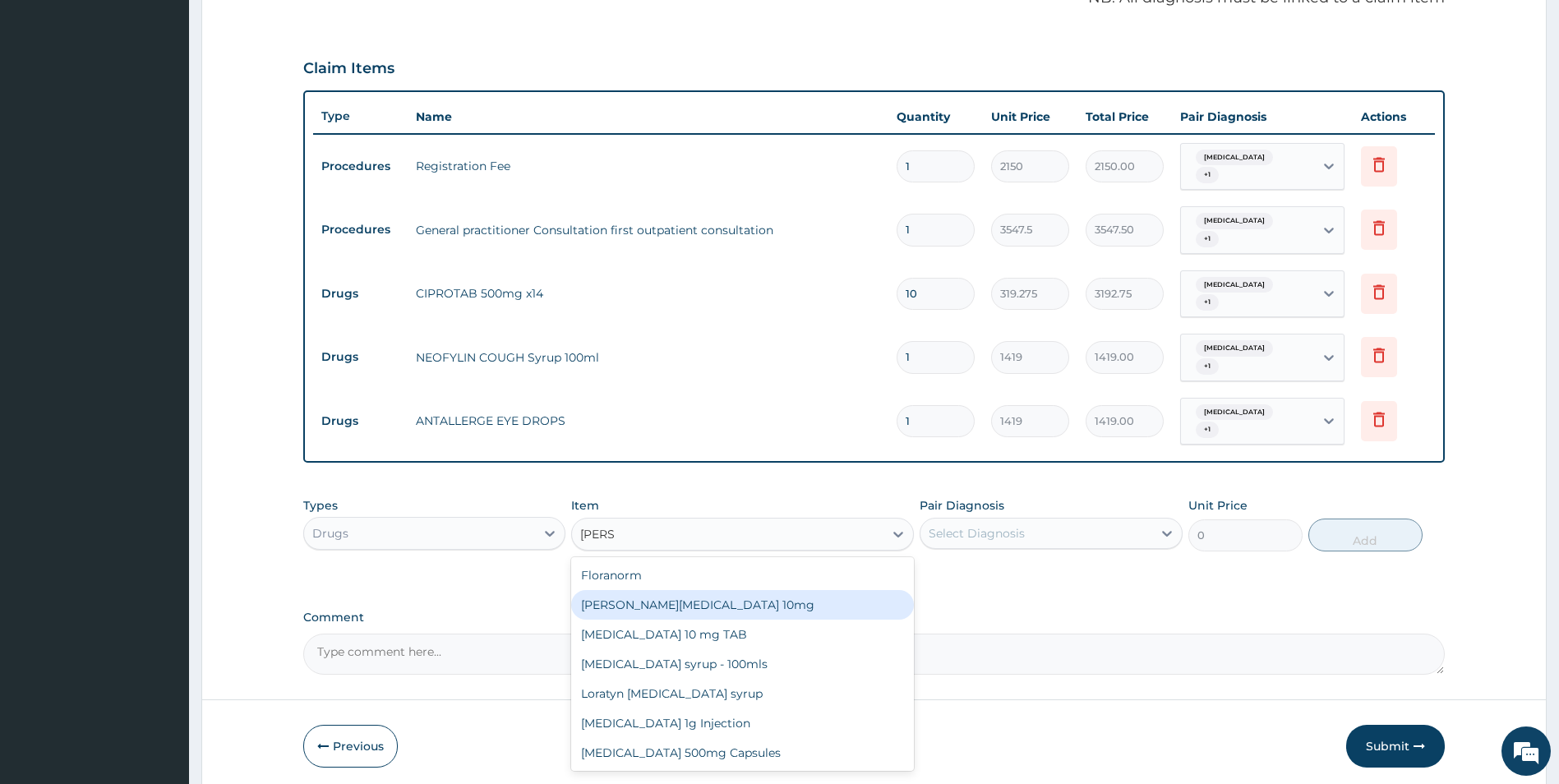
click at [679, 608] on div "[PERSON_NAME][MEDICAL_DATA] 10mg" at bounding box center [742, 604] width 342 height 29
type input "88.6875"
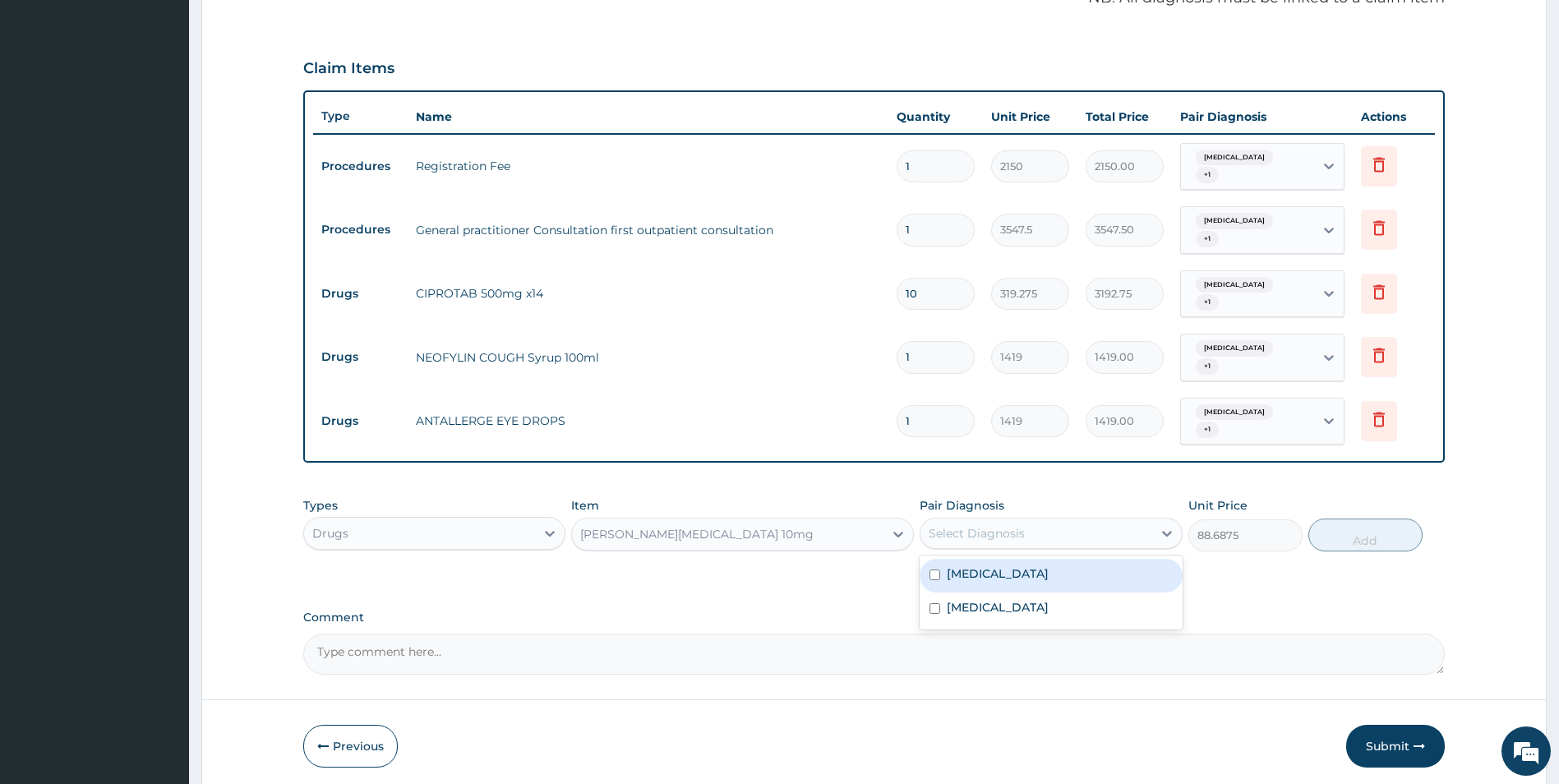
click at [1049, 530] on div "Select Diagnosis" at bounding box center [1036, 533] width 232 height 27
click at [1047, 564] on div "[MEDICAL_DATA]" at bounding box center [1051, 575] width 263 height 34
checkbox input "true"
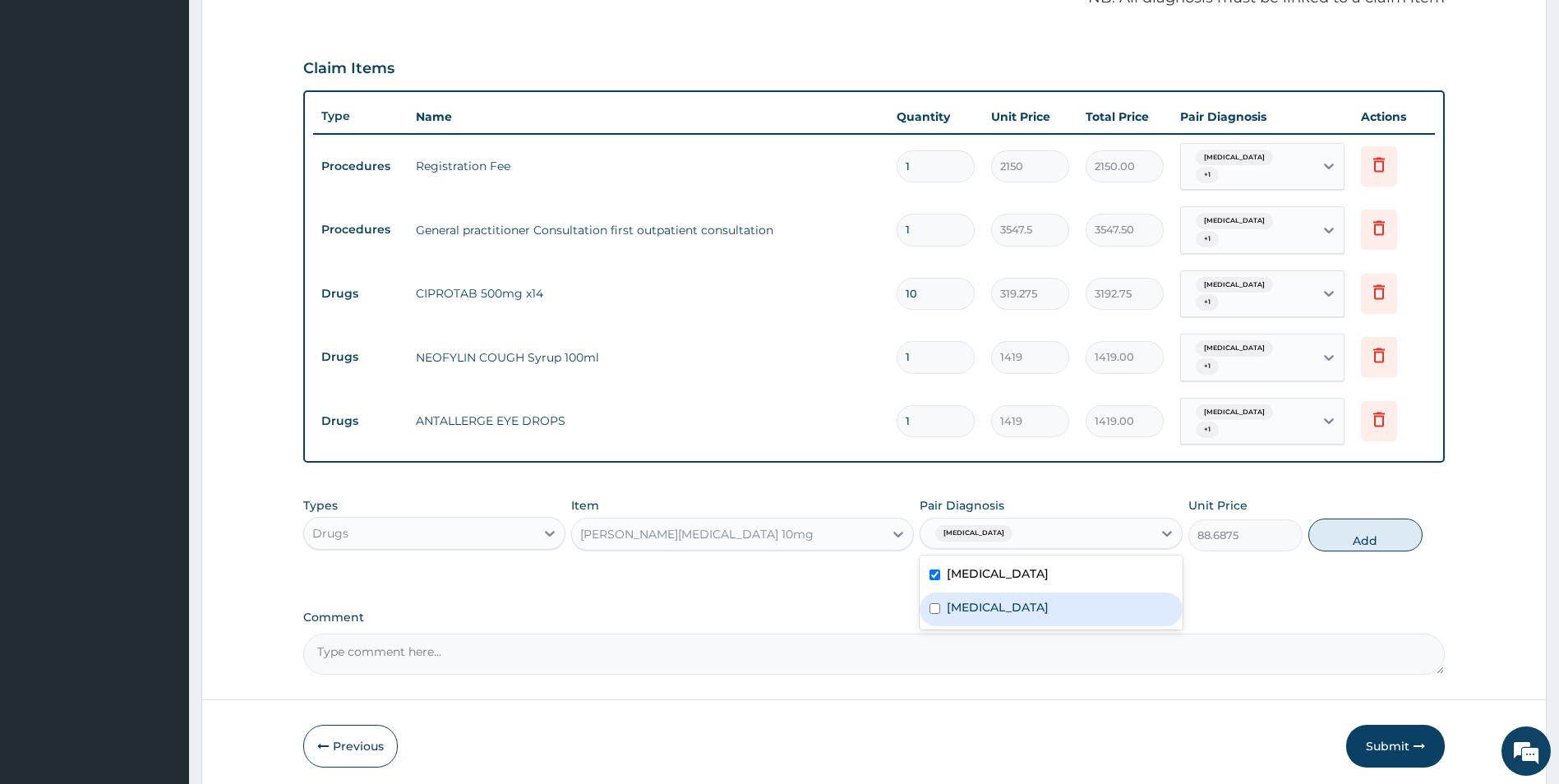
click at [1049, 600] on label "[MEDICAL_DATA]" at bounding box center [997, 607] width 102 height 16
checkbox input "true"
click at [1335, 532] on button "Add" at bounding box center [1365, 534] width 114 height 33
type input "0"
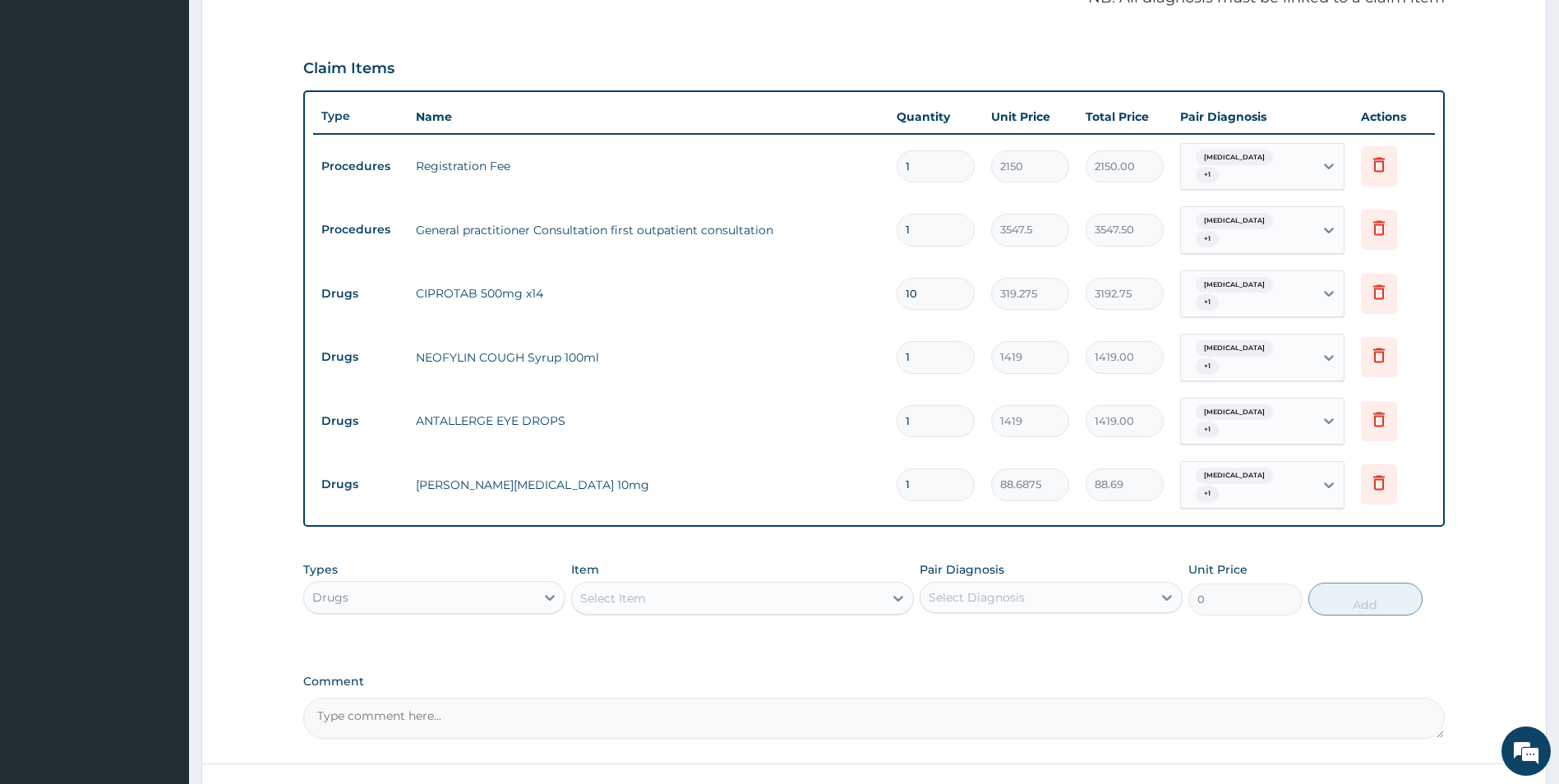
type input "10"
type input "886.88"
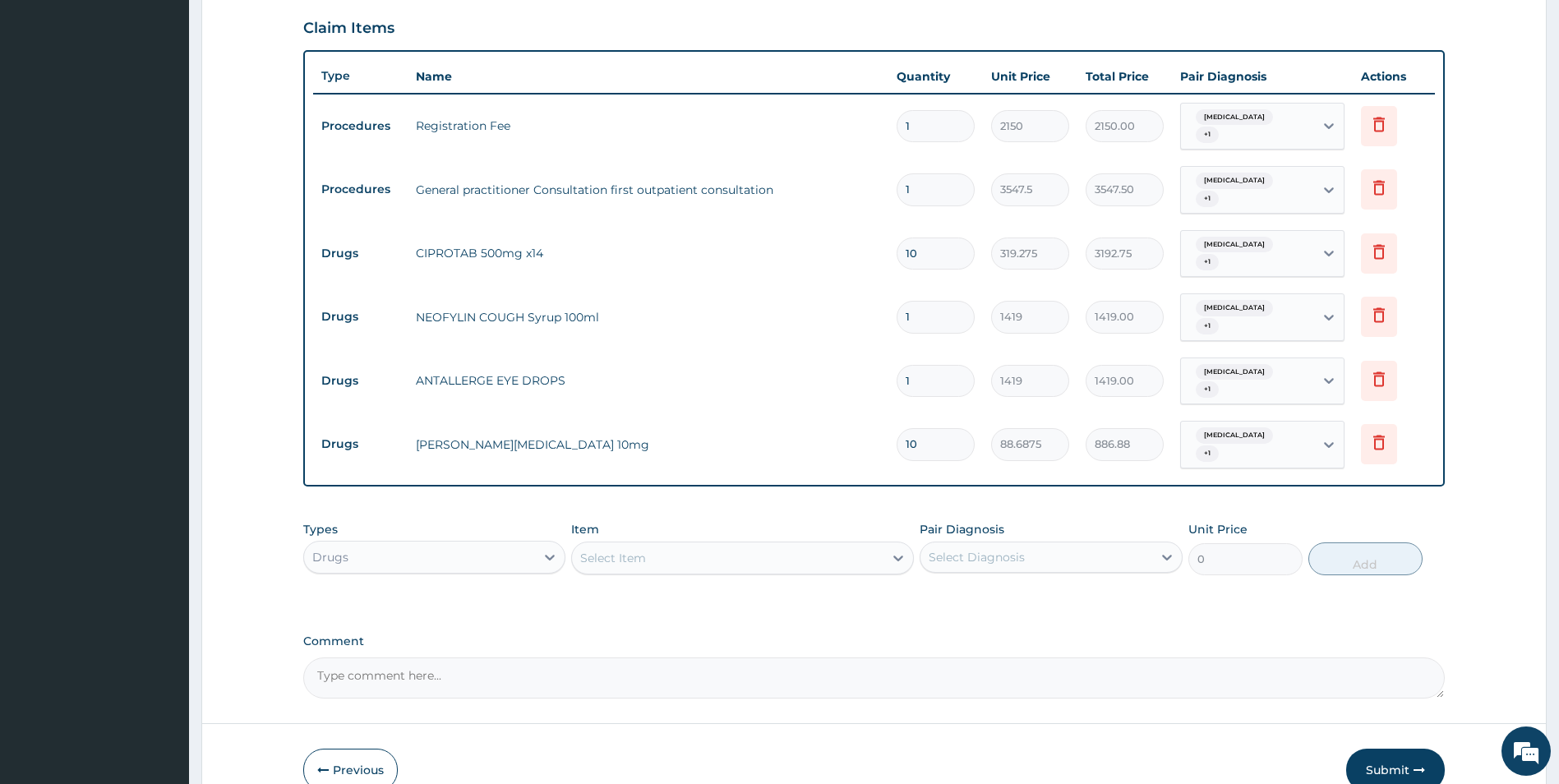
scroll to position [632, 0]
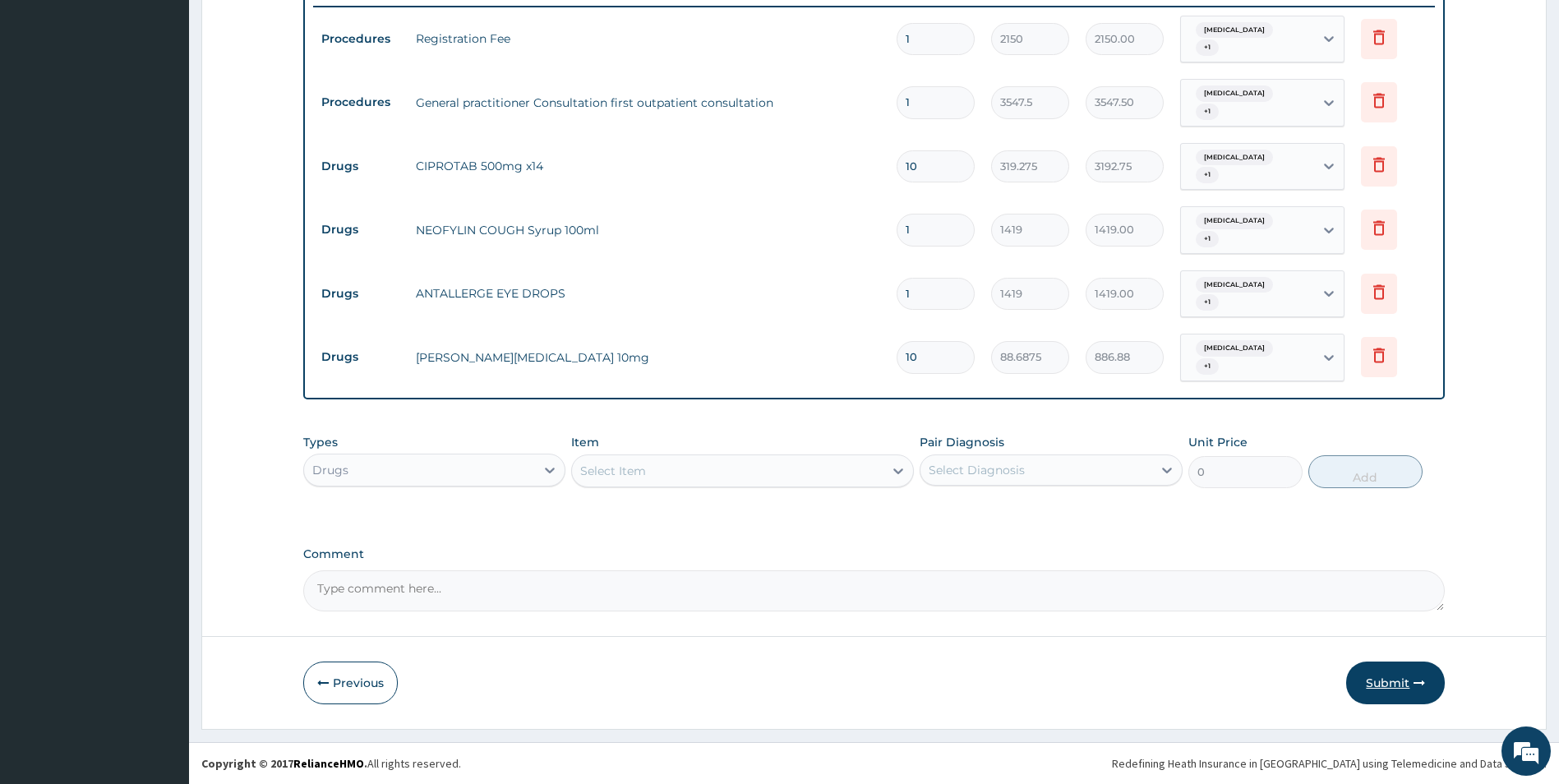
type input "10"
click at [1378, 688] on button "Submit" at bounding box center [1395, 683] width 99 height 43
click at [1390, 684] on button "Submit" at bounding box center [1395, 683] width 99 height 43
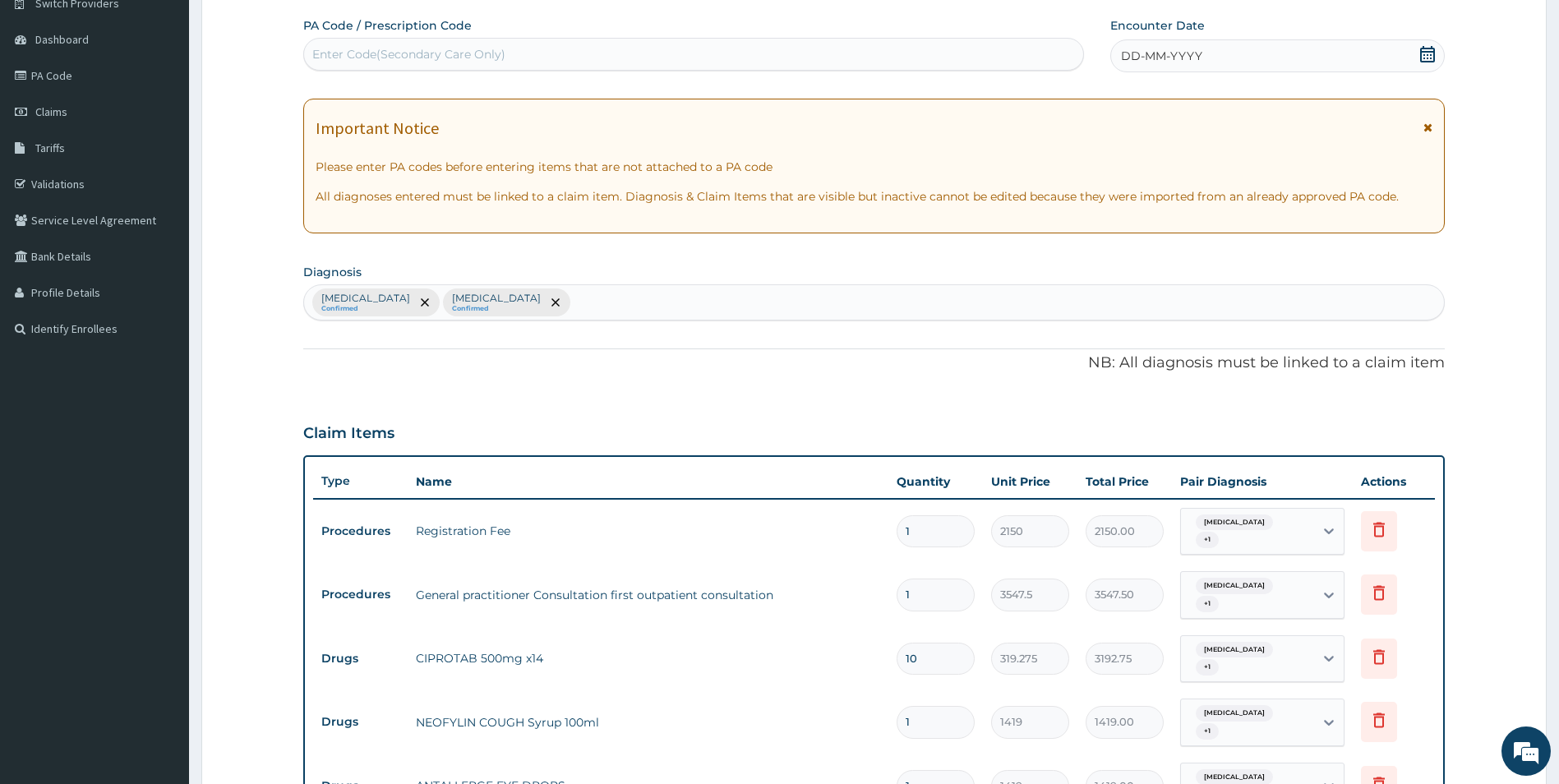
scroll to position [139, 0]
click at [1431, 53] on icon at bounding box center [1427, 55] width 16 height 16
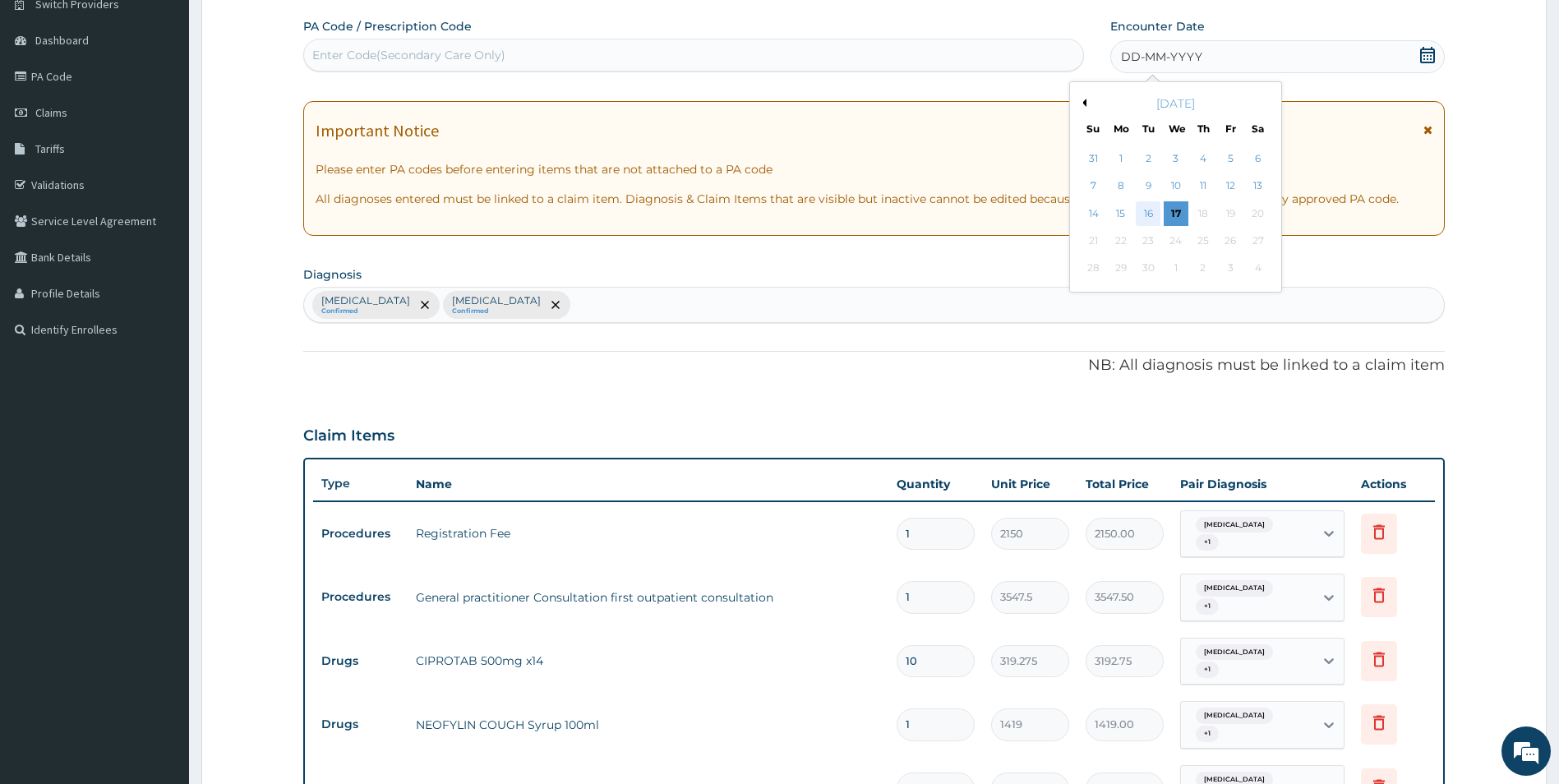
click at [1145, 215] on div "16" at bounding box center [1148, 213] width 25 height 25
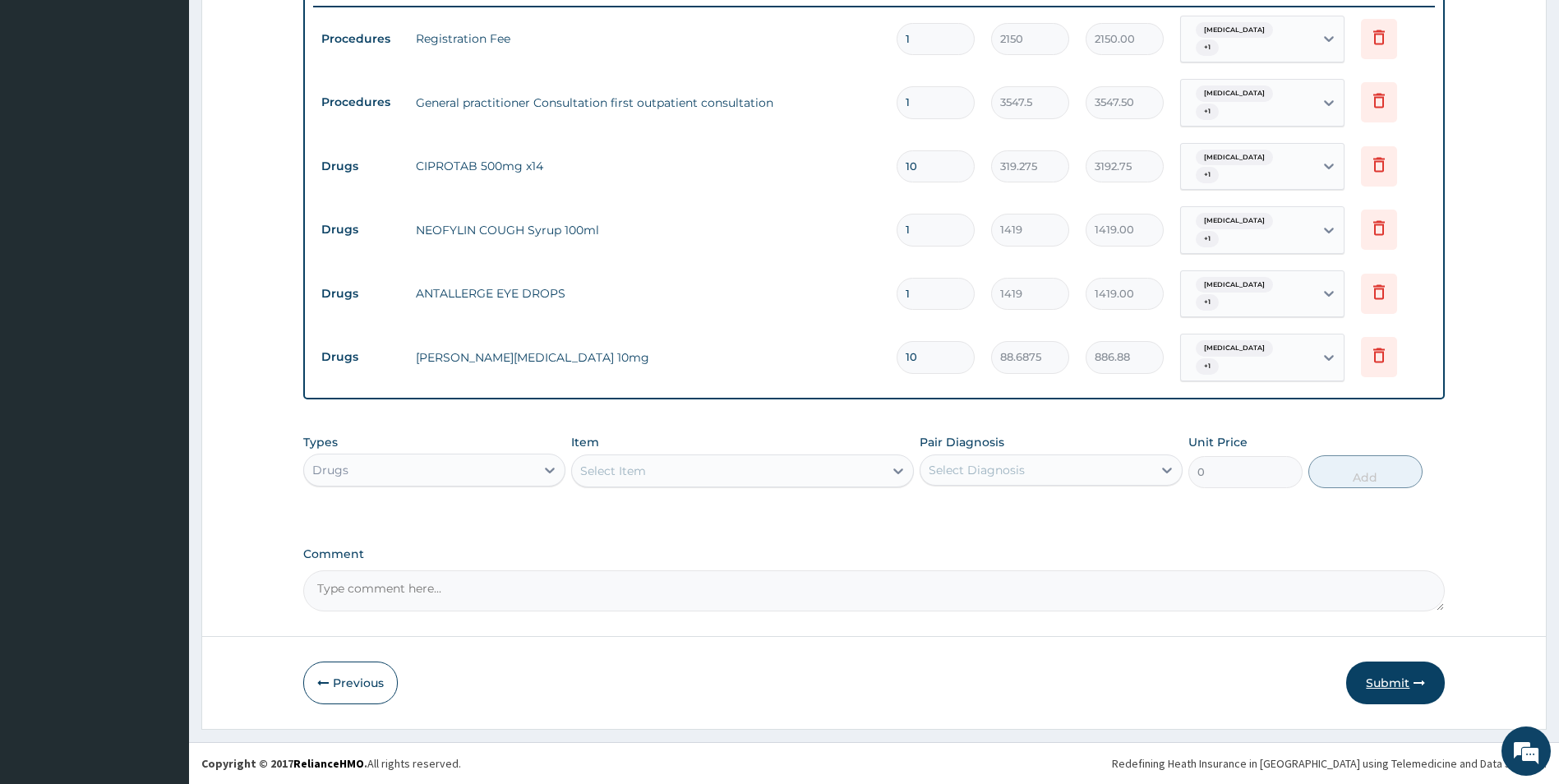
click at [1395, 688] on button "Submit" at bounding box center [1395, 683] width 99 height 43
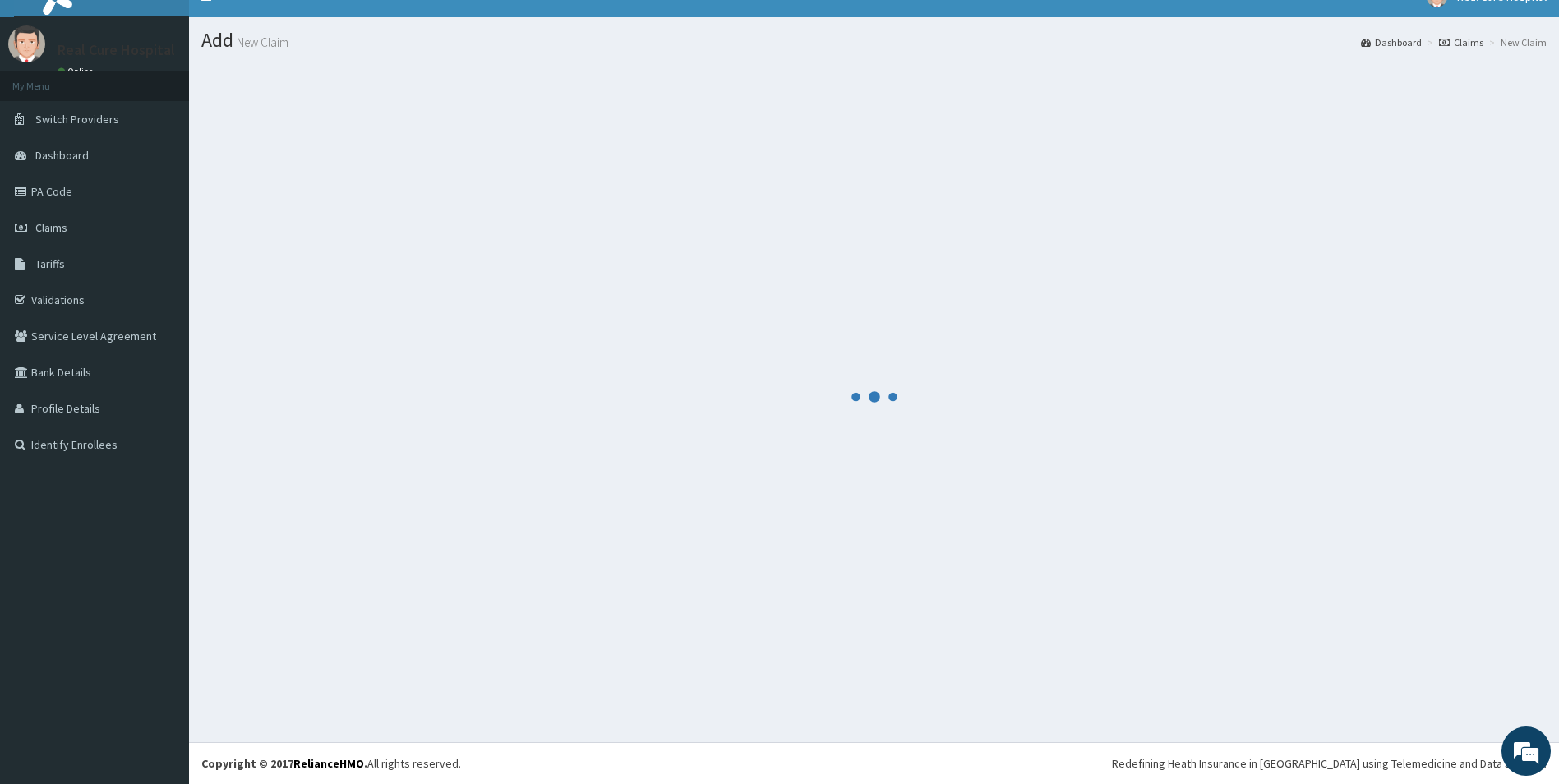
scroll to position [632, 0]
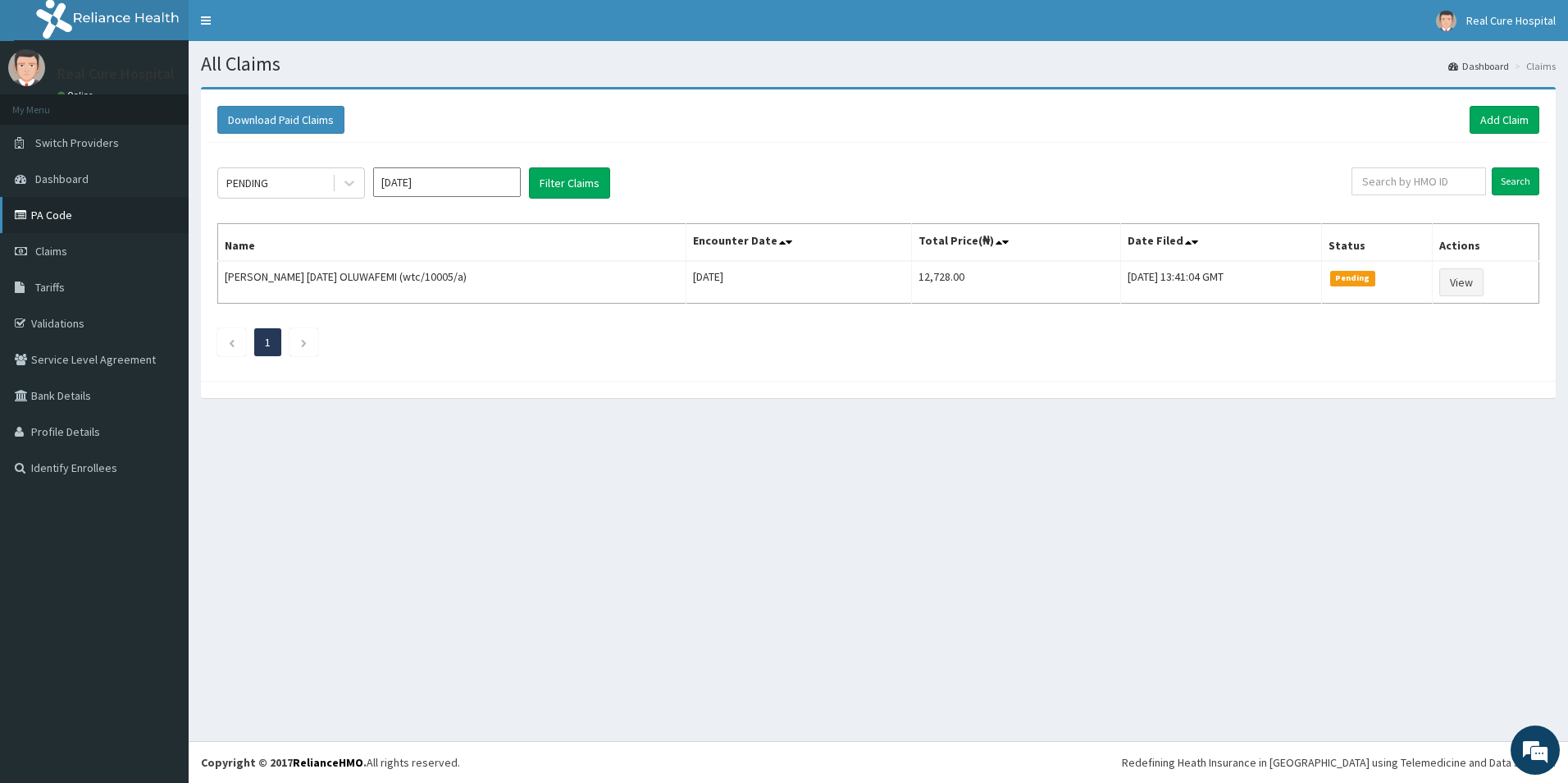
click at [61, 218] on link "PA Code" at bounding box center [94, 215] width 189 height 36
click at [46, 247] on span "Claims" at bounding box center [51, 250] width 32 height 15
click at [1500, 115] on link "Add Claim" at bounding box center [1504, 119] width 70 height 28
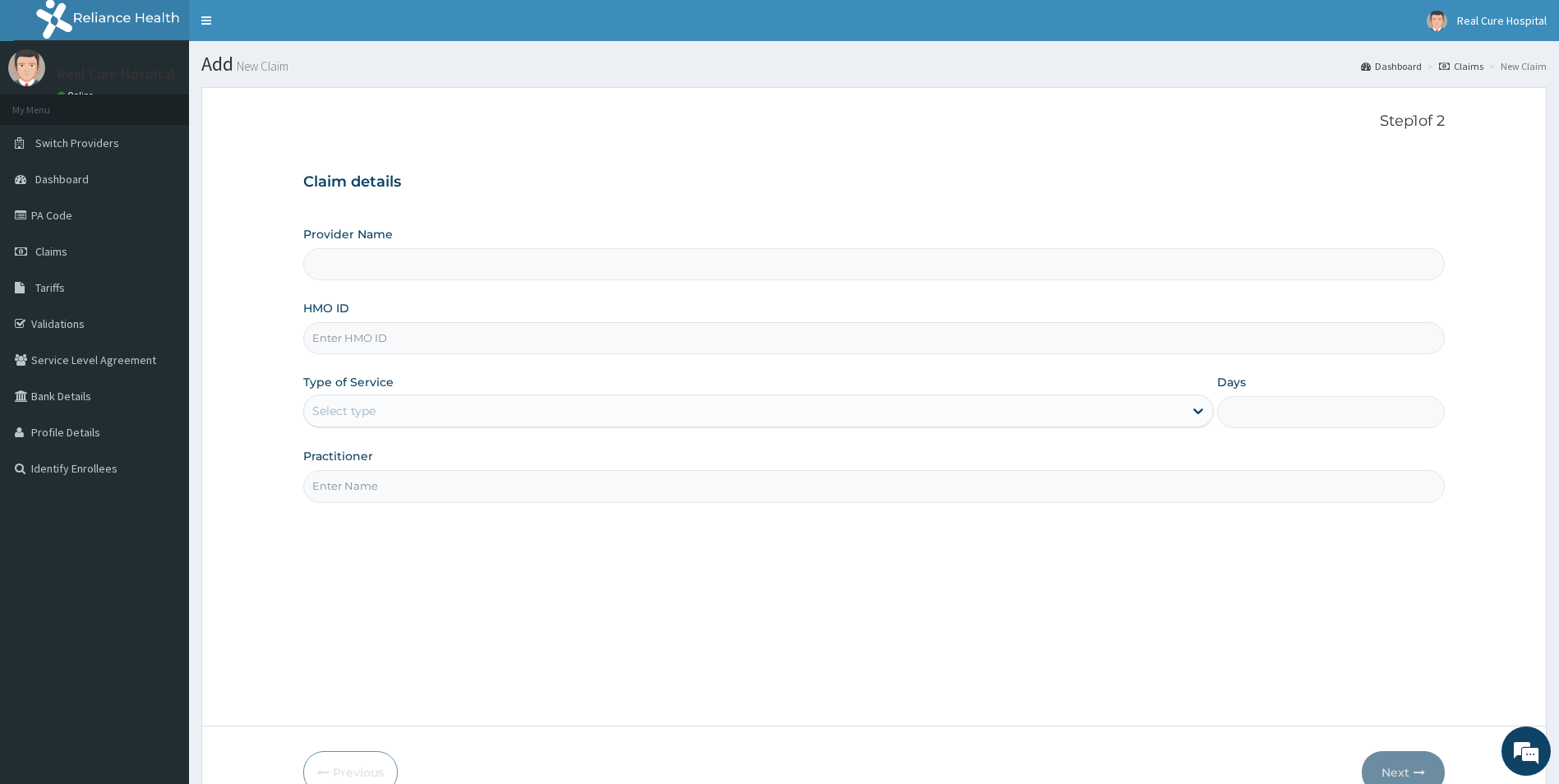
type input "Real cure Hospital"
click at [380, 333] on input "HMO ID" at bounding box center [874, 338] width 1142 height 32
type input "brf/10026/b"
click at [360, 411] on div "Select type" at bounding box center [343, 411] width 63 height 16
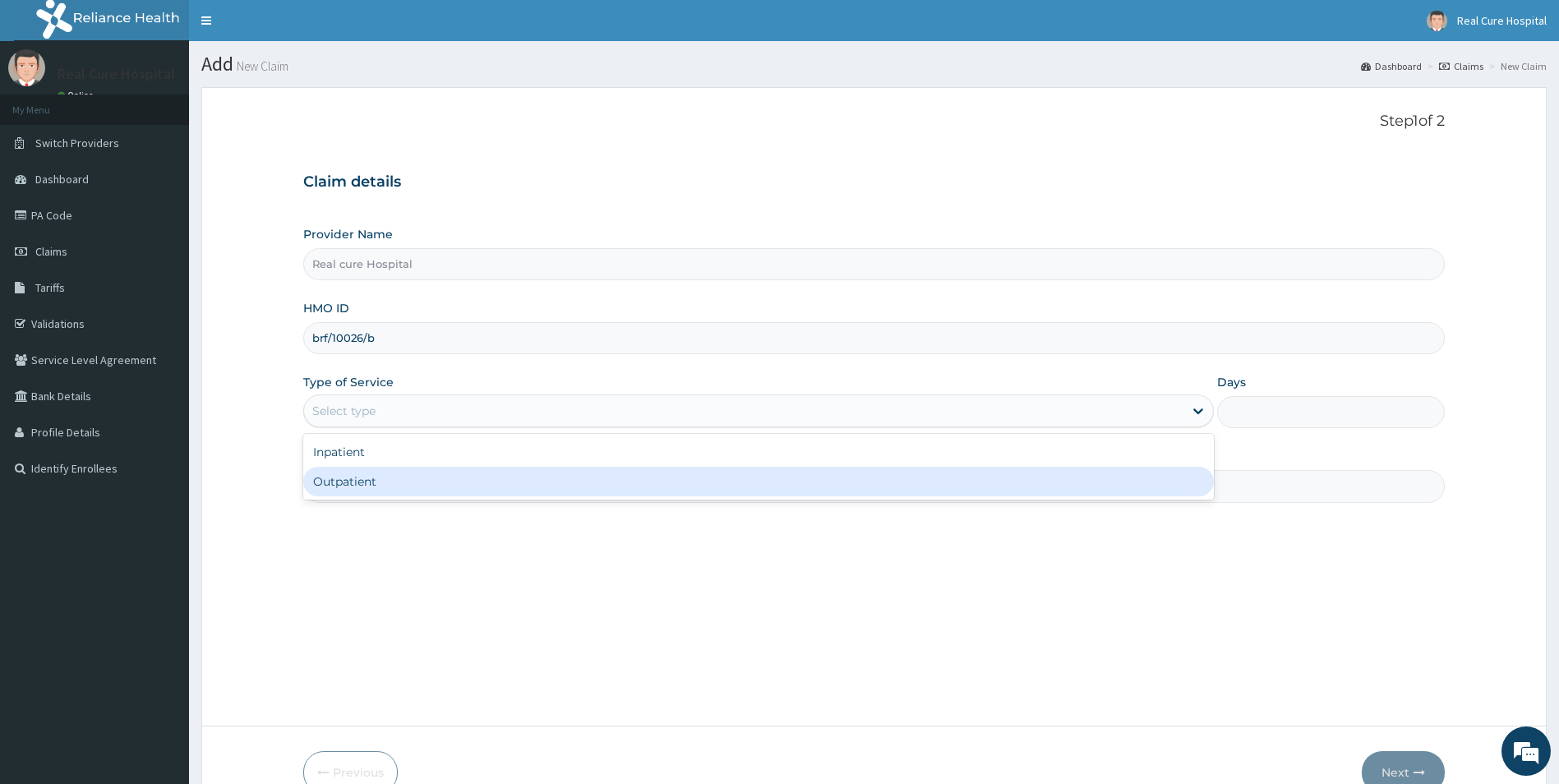
click at [372, 483] on div "Outpatient" at bounding box center [759, 481] width 912 height 29
type input "1"
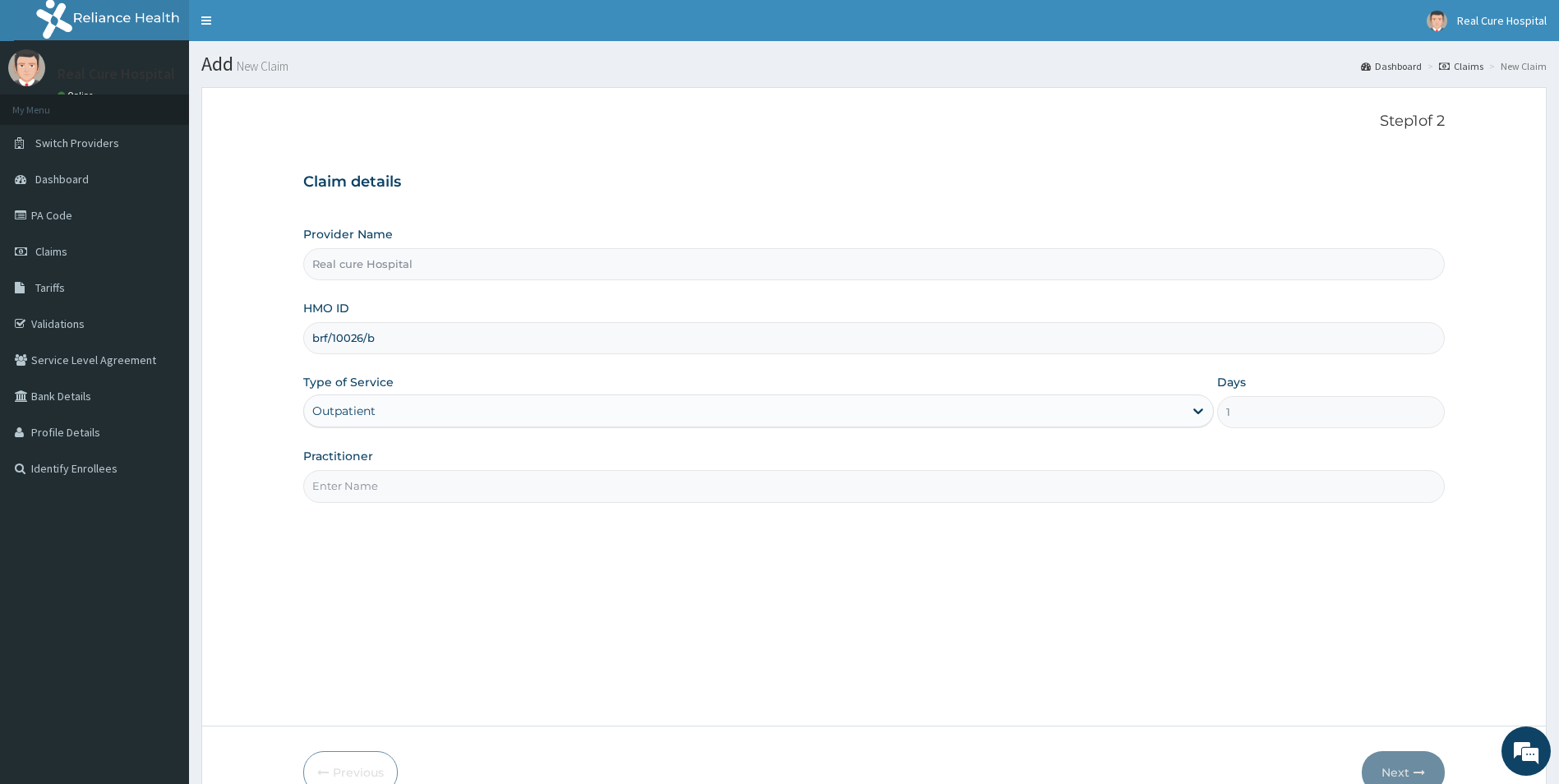
click at [374, 482] on input "Practitioner" at bounding box center [874, 486] width 1142 height 32
type input "dr"
click at [1394, 769] on button "Next" at bounding box center [1402, 772] width 83 height 43
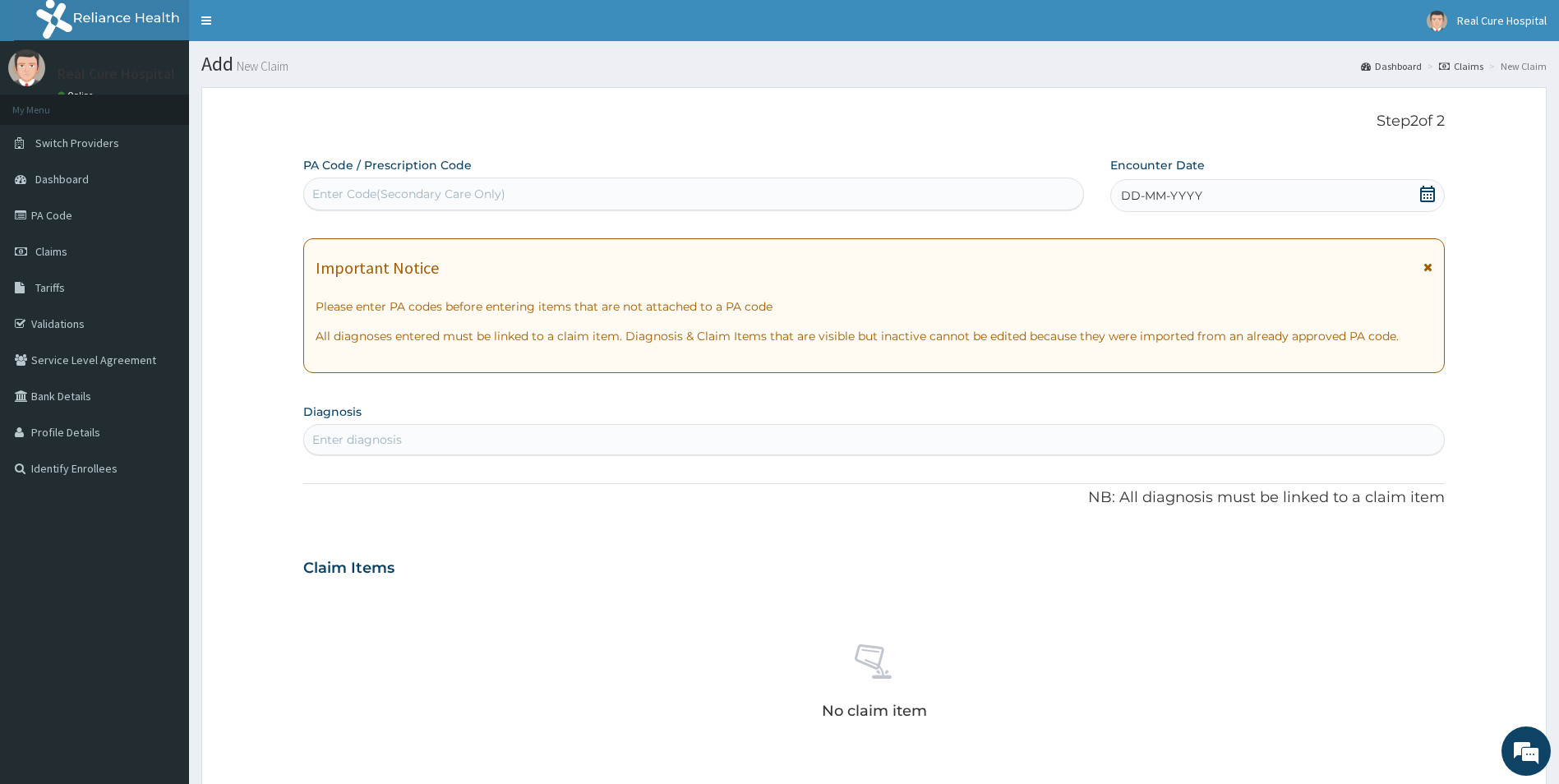
click at [1433, 192] on icon at bounding box center [1427, 194] width 16 height 16
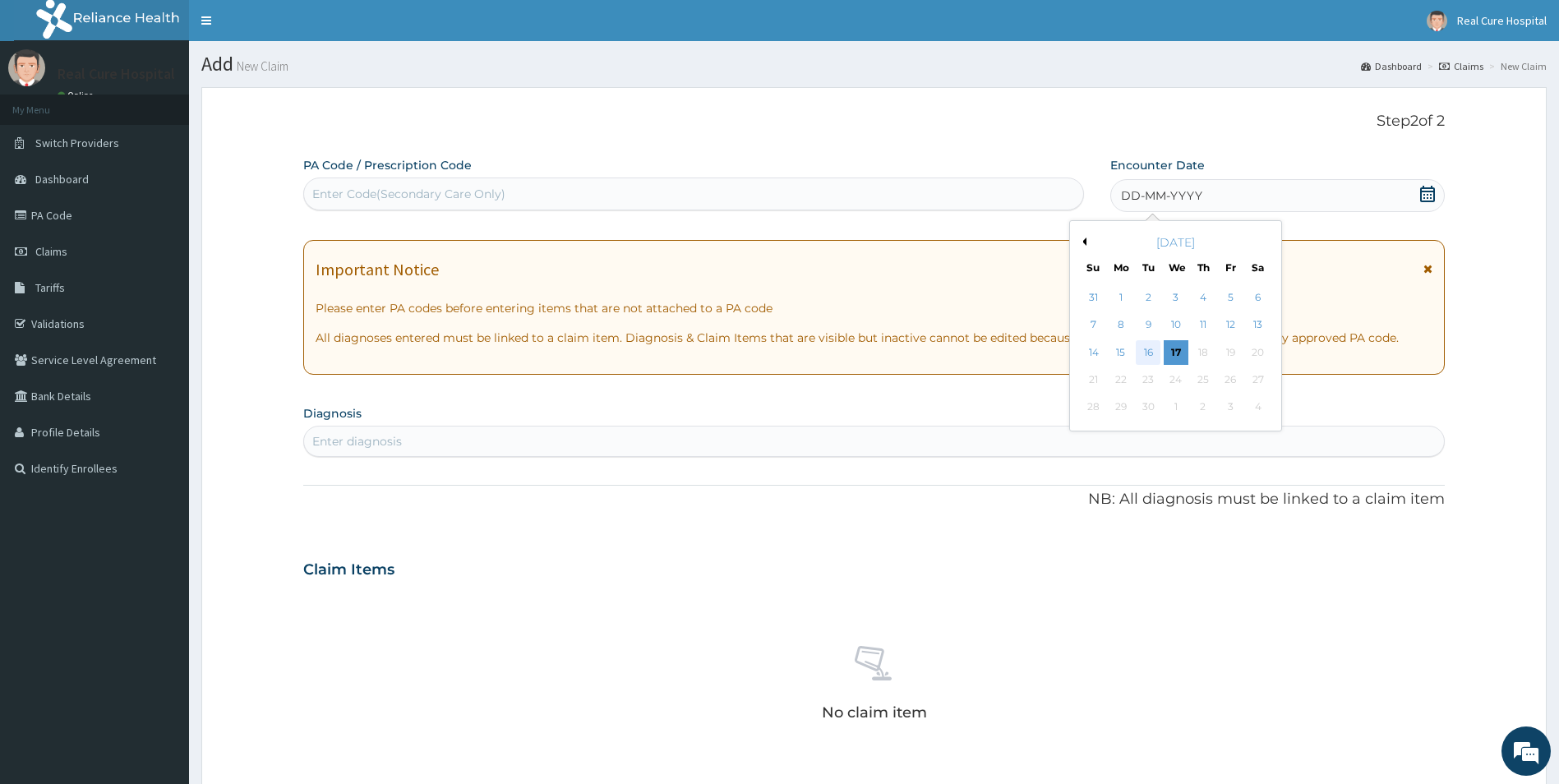
click at [1146, 351] on div "16" at bounding box center [1148, 353] width 25 height 25
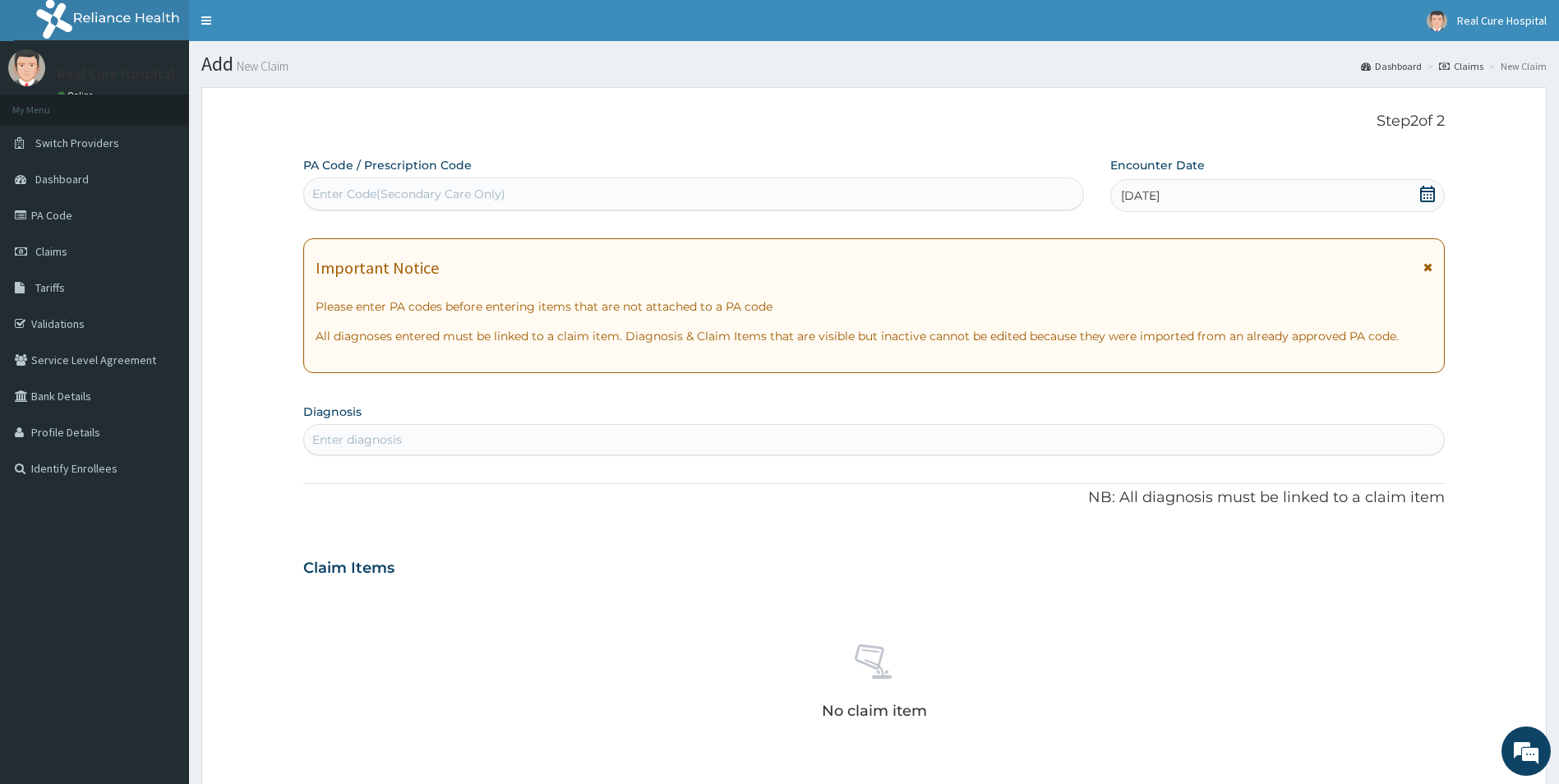
click at [434, 436] on div "Enter diagnosis" at bounding box center [874, 440] width 1141 height 27
type input "fal"
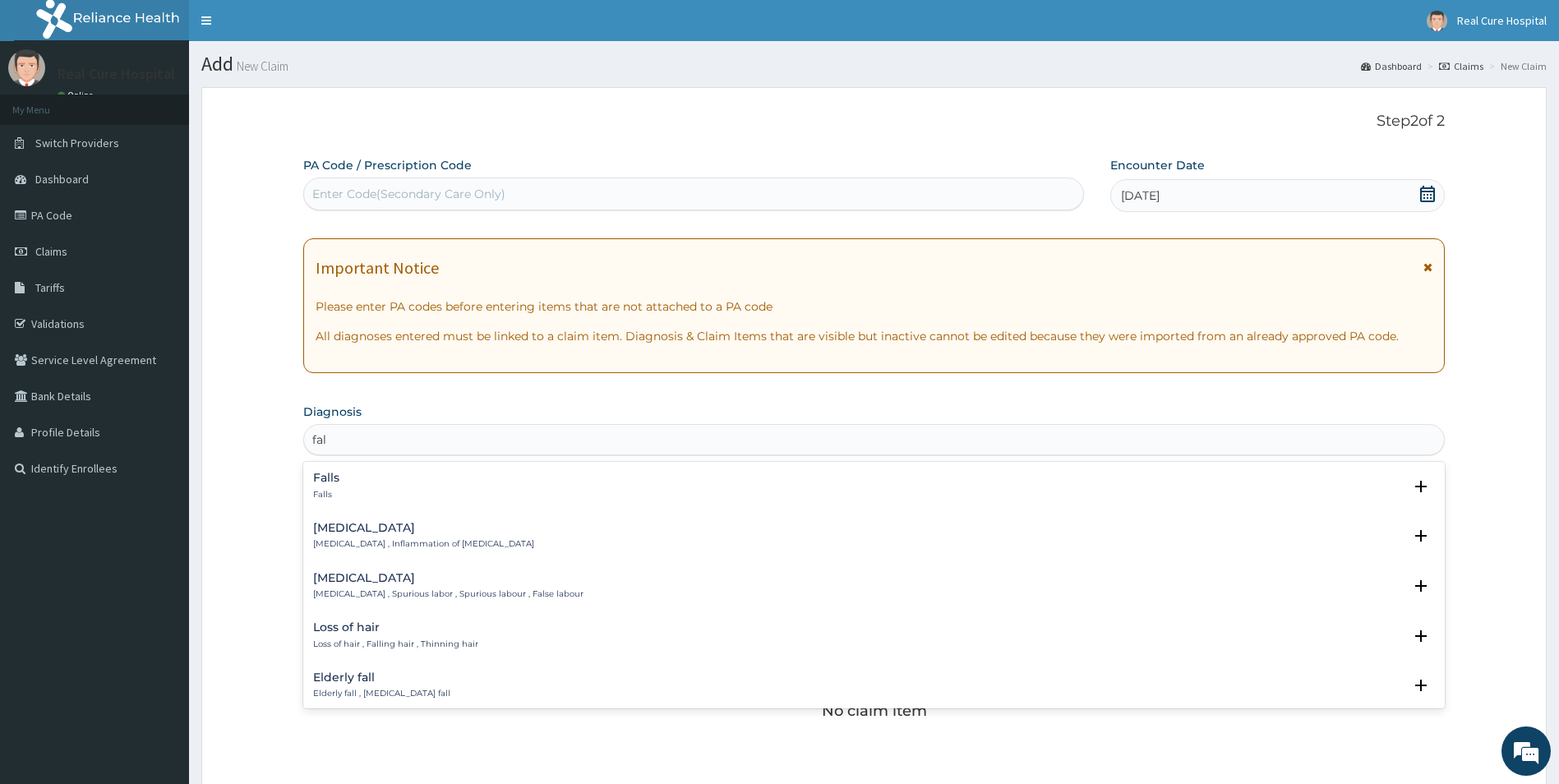
click at [331, 474] on h4 "Falls" at bounding box center [326, 477] width 27 height 12
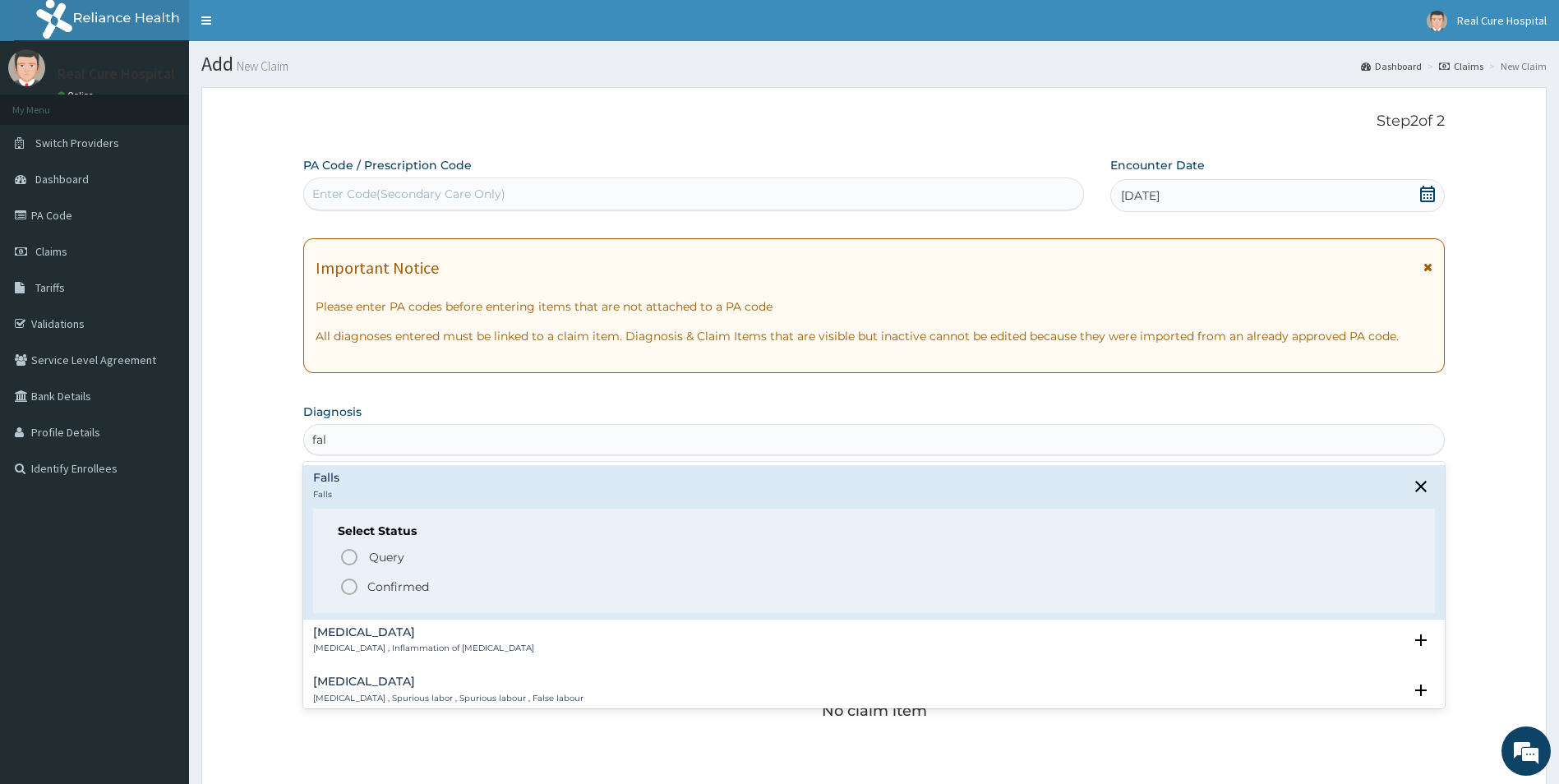
click at [349, 585] on icon "status option filled" at bounding box center [350, 587] width 20 height 20
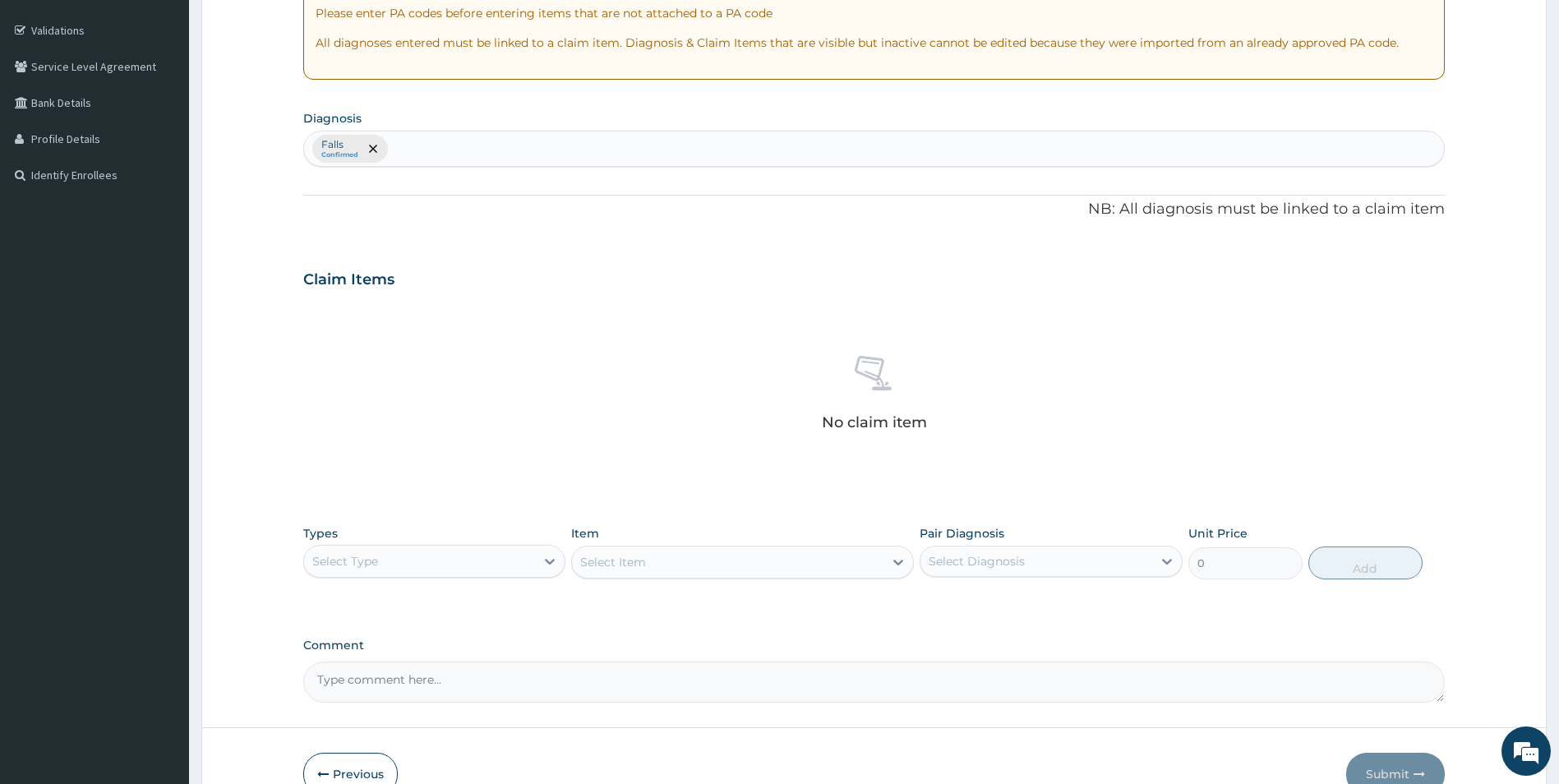
scroll to position [308, 0]
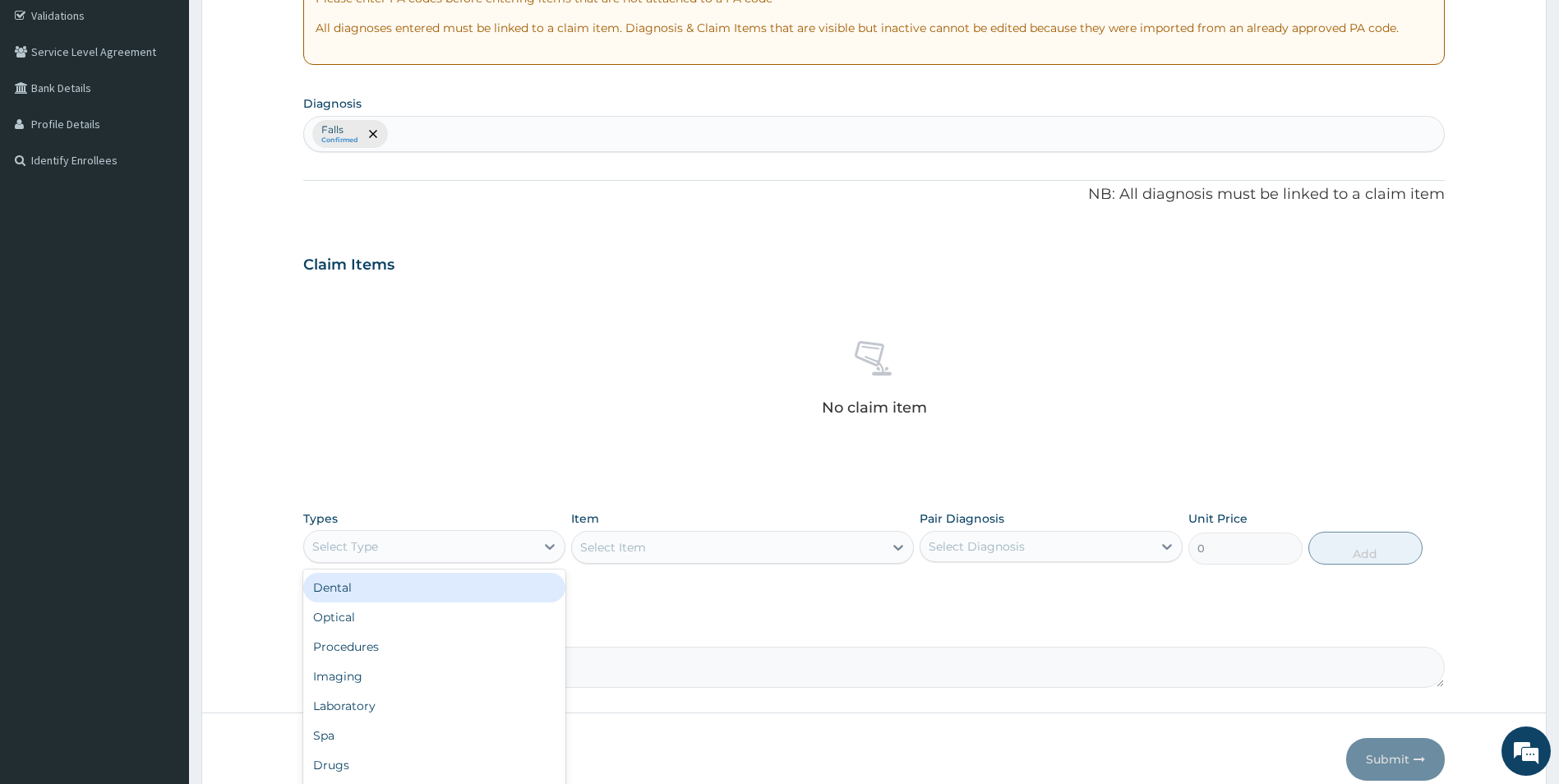
click at [387, 545] on div "Select Type" at bounding box center [420, 547] width 232 height 27
drag, startPoint x: 369, startPoint y: 709, endPoint x: 557, endPoint y: 596, distance: 219.3
click at [372, 709] on div "Laboratory" at bounding box center [435, 705] width 263 height 29
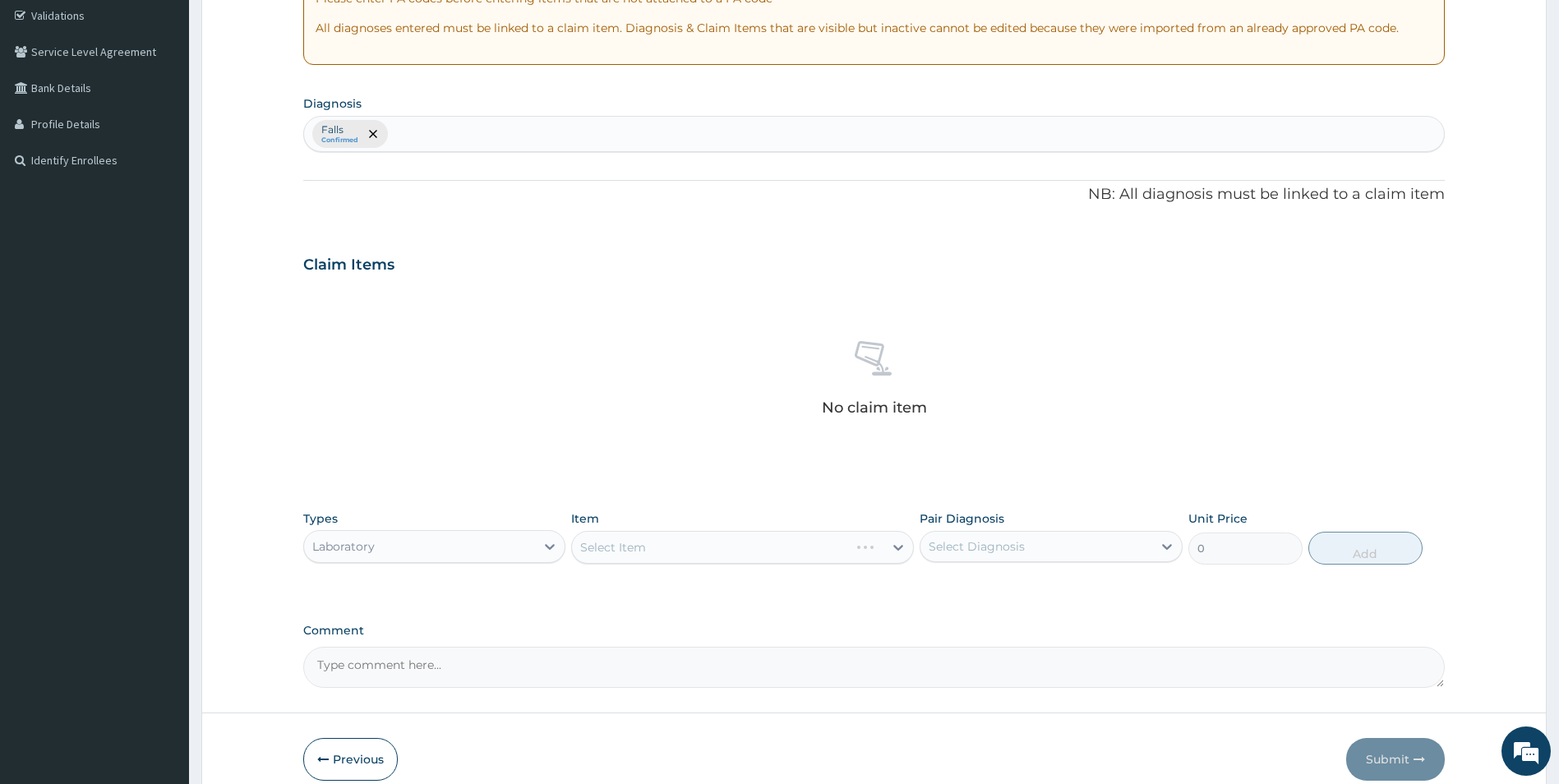
click at [715, 540] on div "Select Item" at bounding box center [742, 547] width 342 height 33
click at [866, 551] on div "Select Item" at bounding box center [727, 548] width 311 height 27
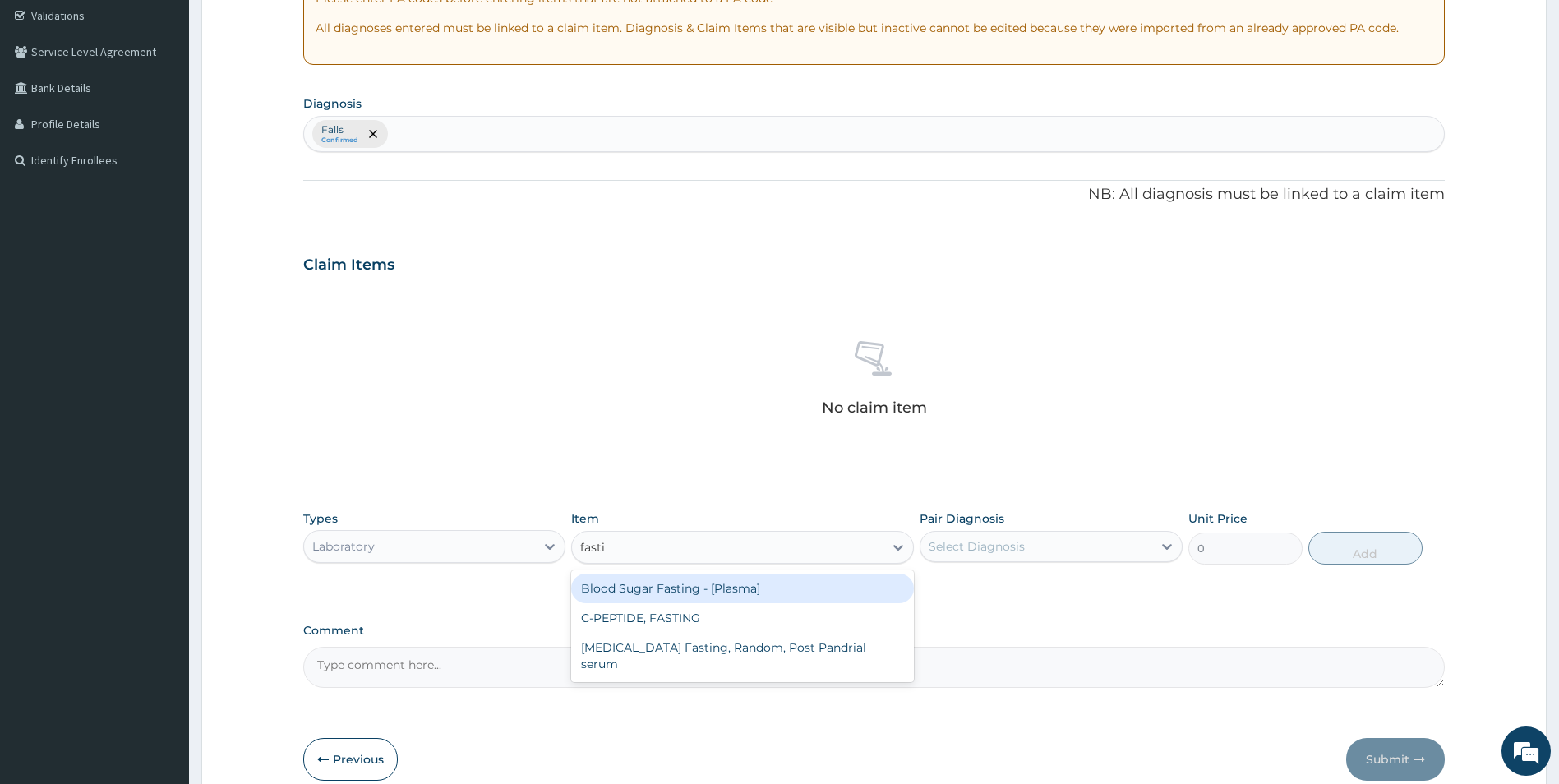
type input "fastin"
click at [698, 589] on div "Blood Sugar Fasting - [Plasma]" at bounding box center [742, 588] width 342 height 29
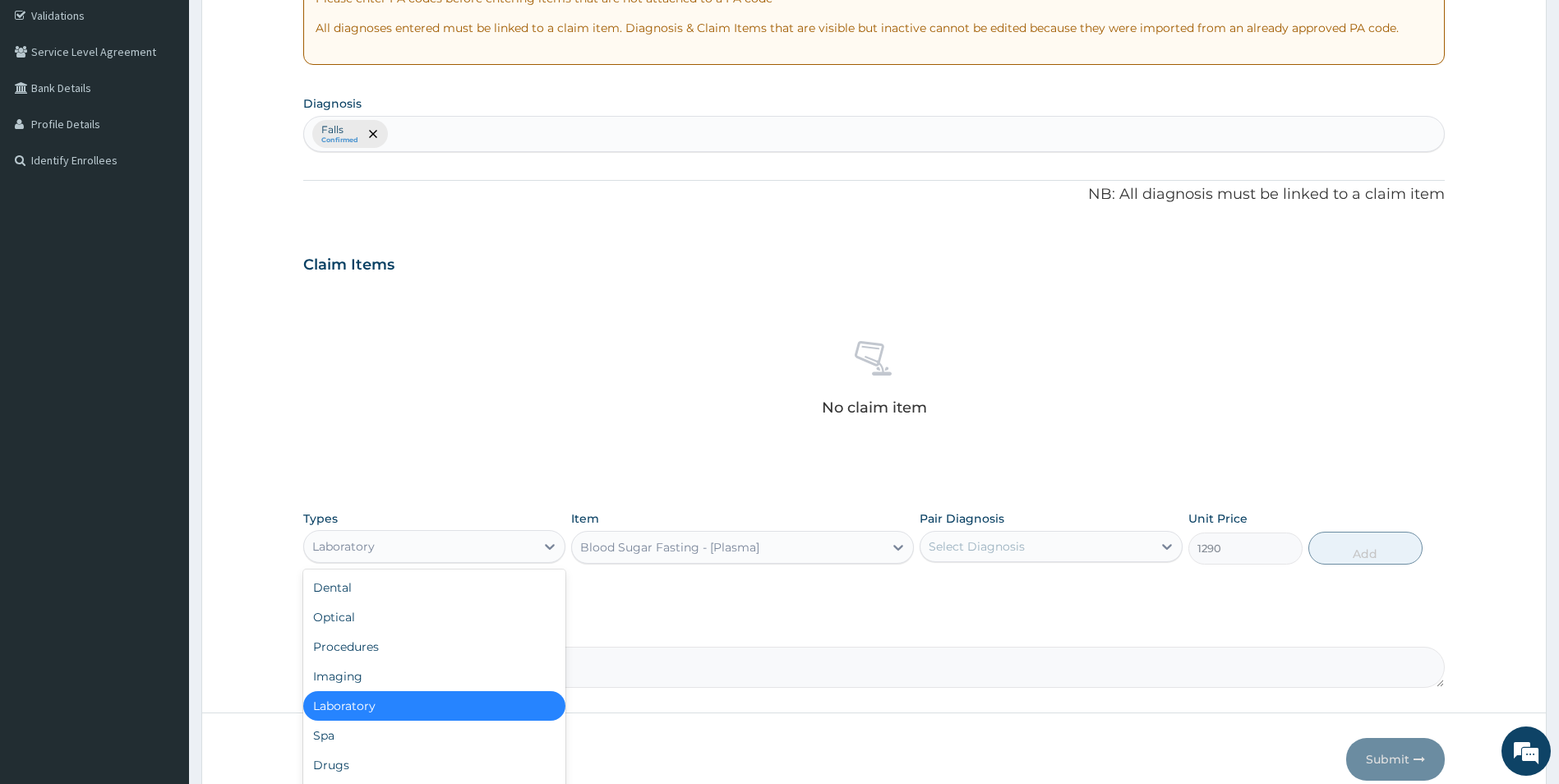
click at [454, 543] on div "Laboratory" at bounding box center [420, 547] width 232 height 27
click at [369, 764] on div "Drugs" at bounding box center [435, 764] width 263 height 29
type input "0"
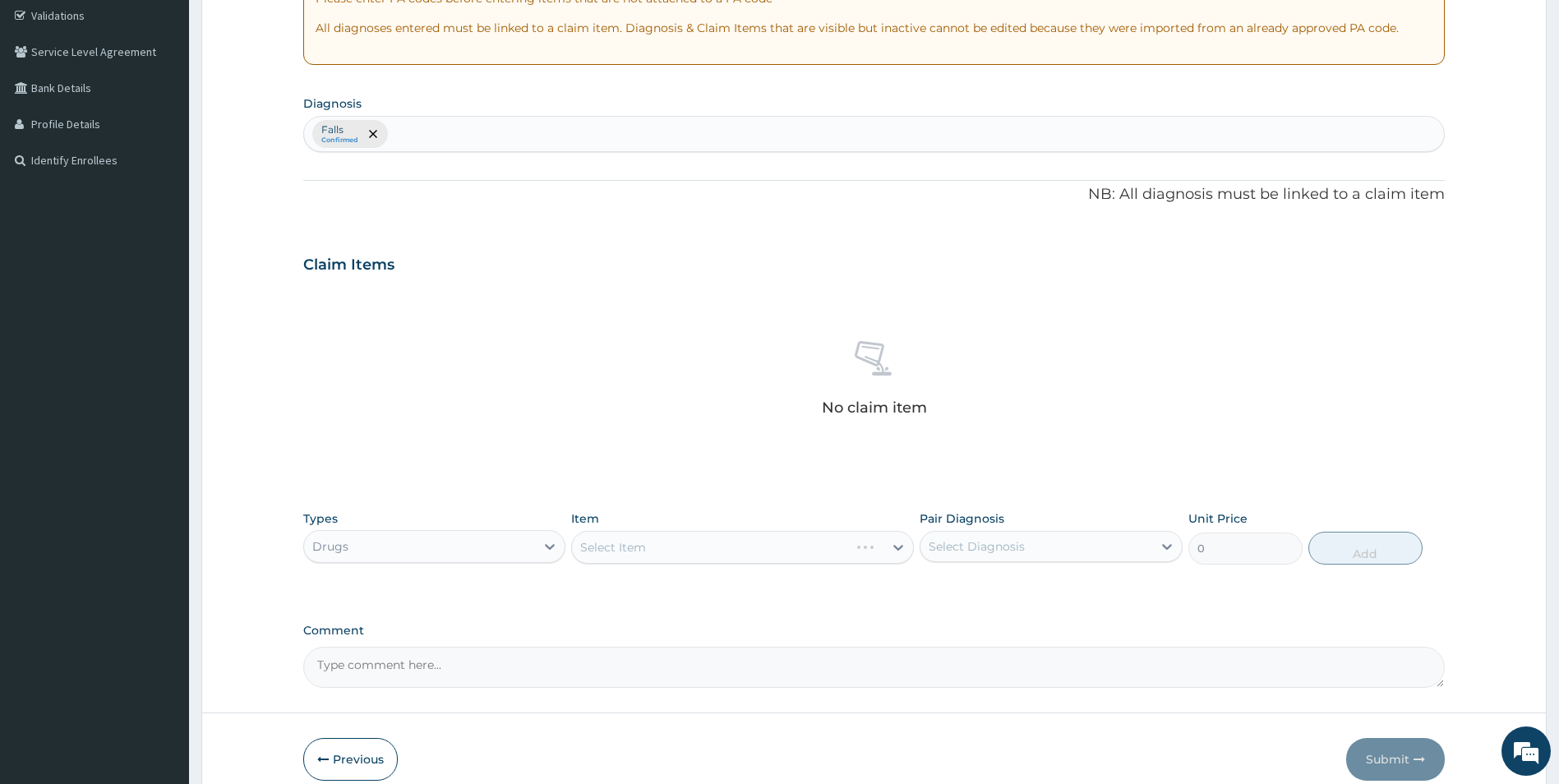
click at [690, 546] on div "Select Item" at bounding box center [742, 547] width 342 height 33
click at [800, 545] on div "Select Item" at bounding box center [727, 548] width 311 height 27
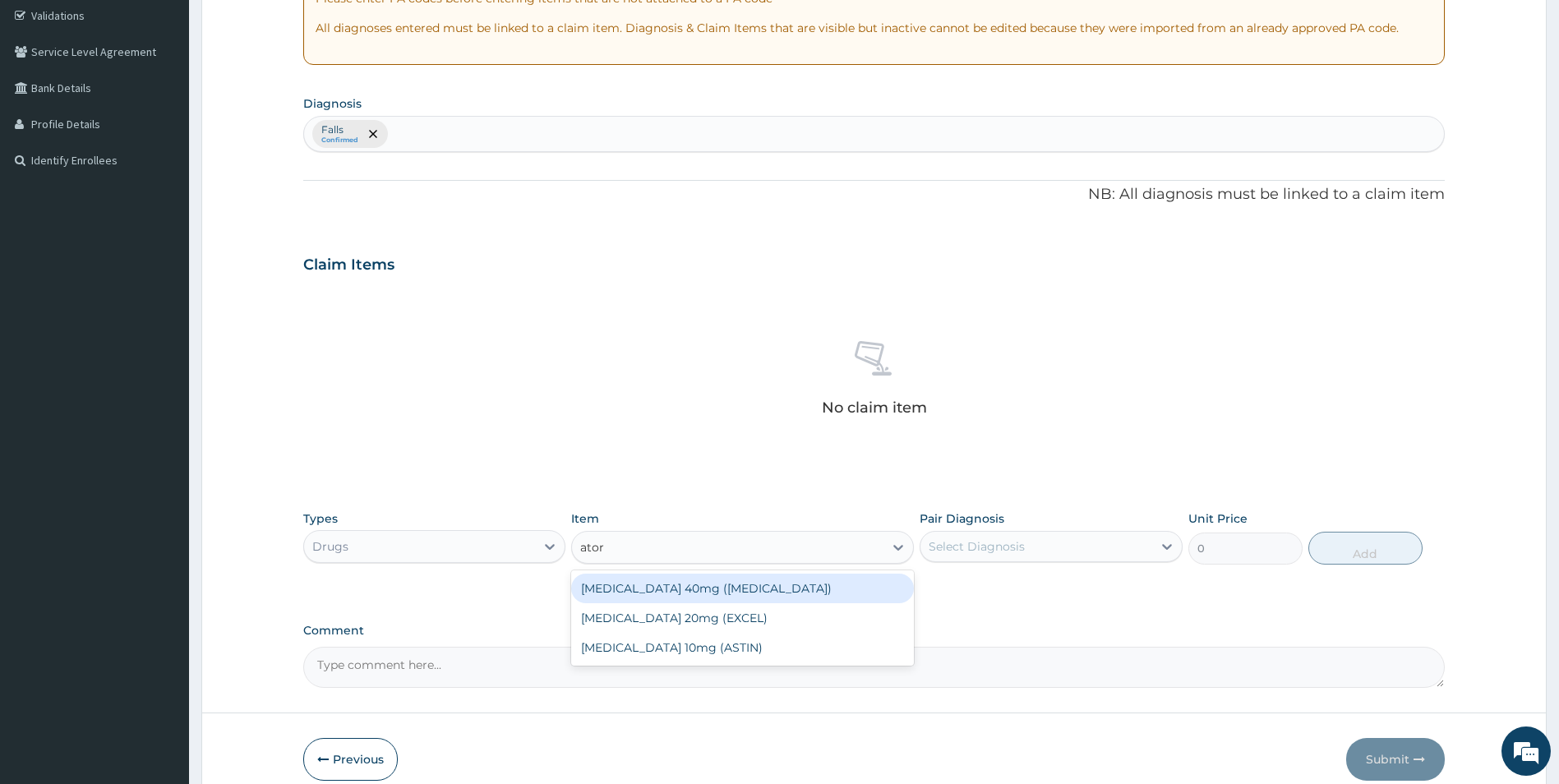
type input "atorv"
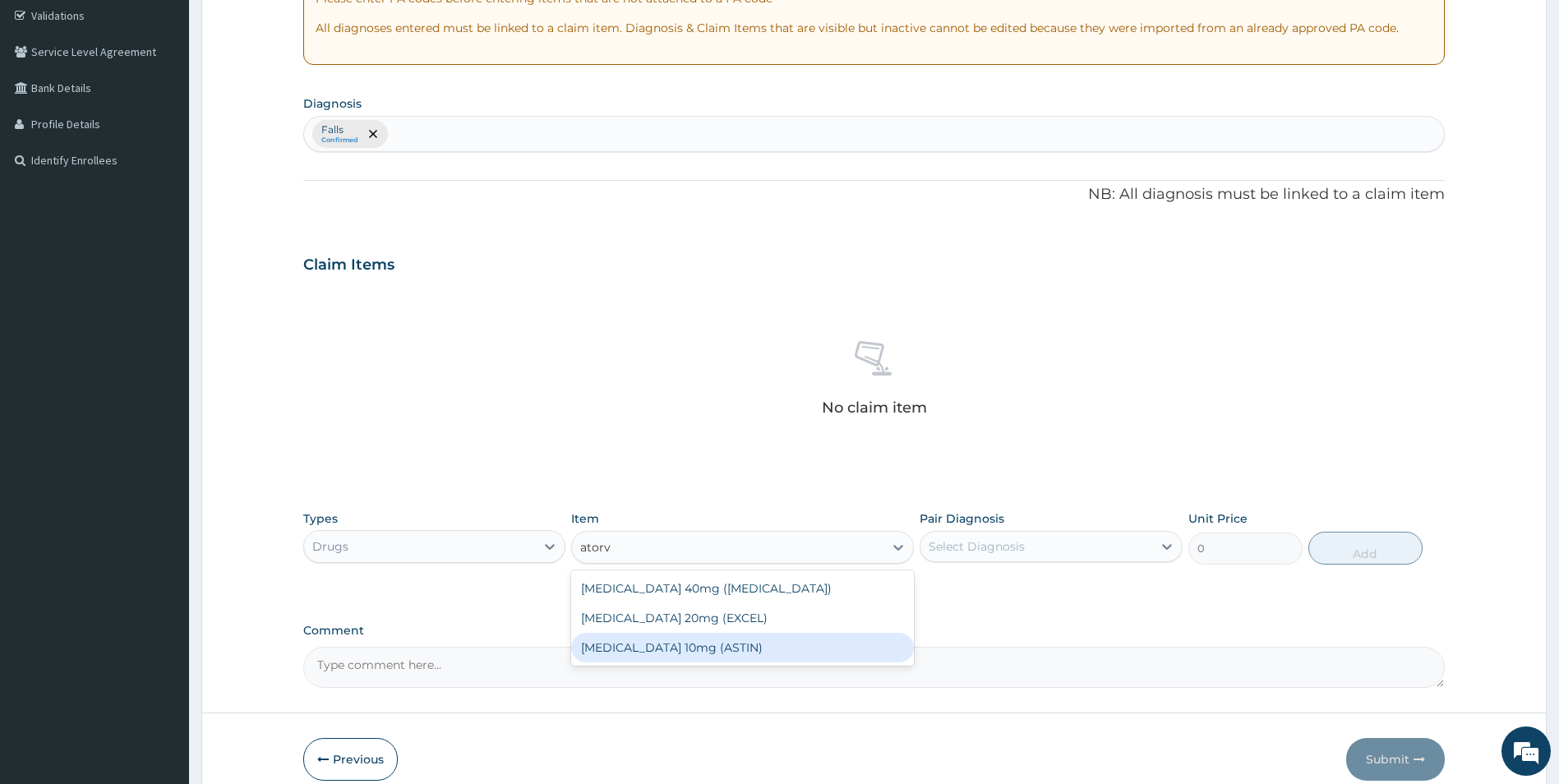
click at [658, 649] on div "[MEDICAL_DATA] 10mg (ASTIN)" at bounding box center [742, 646] width 342 height 29
type input "118.25"
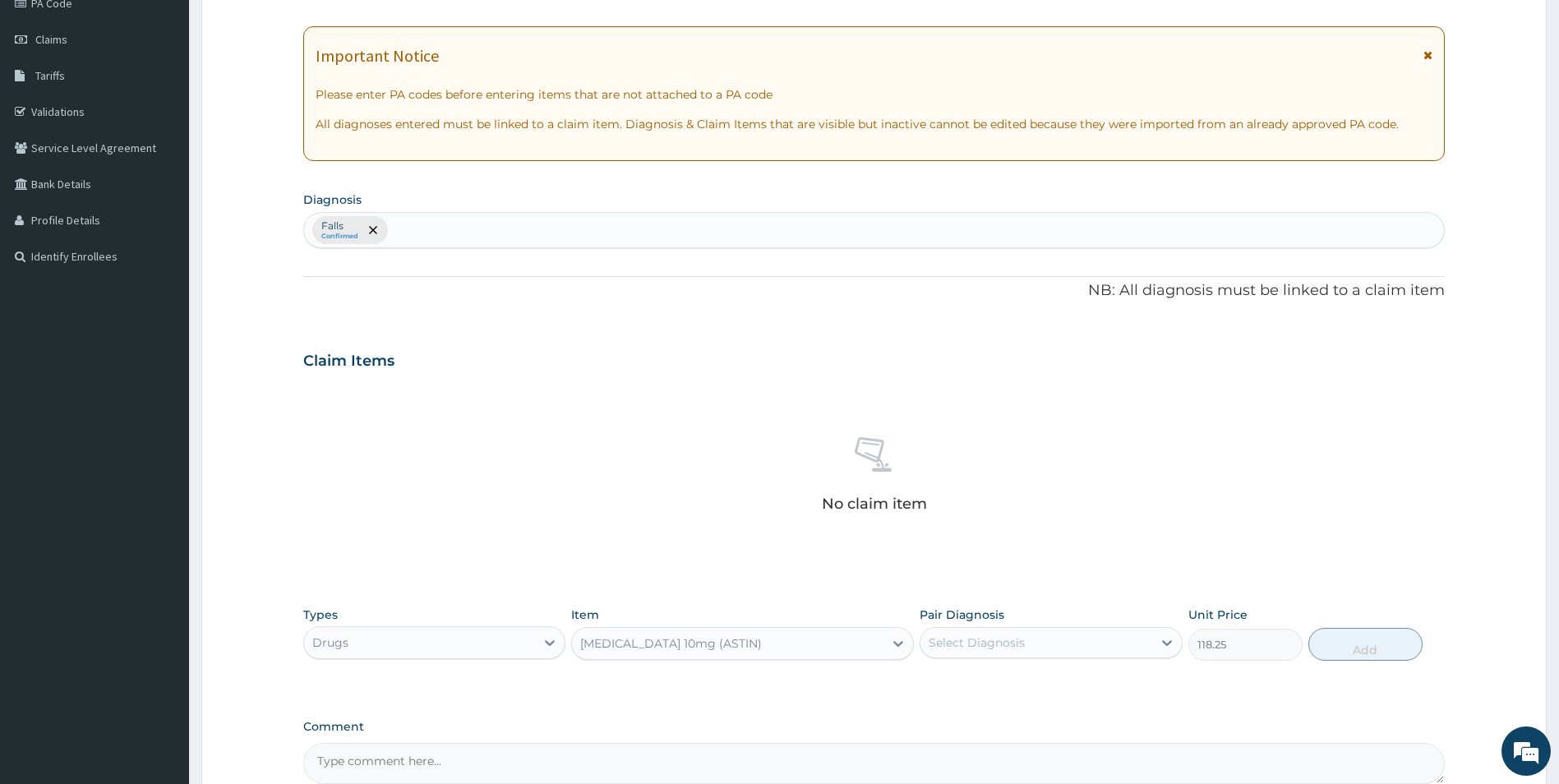
scroll to position [0, 0]
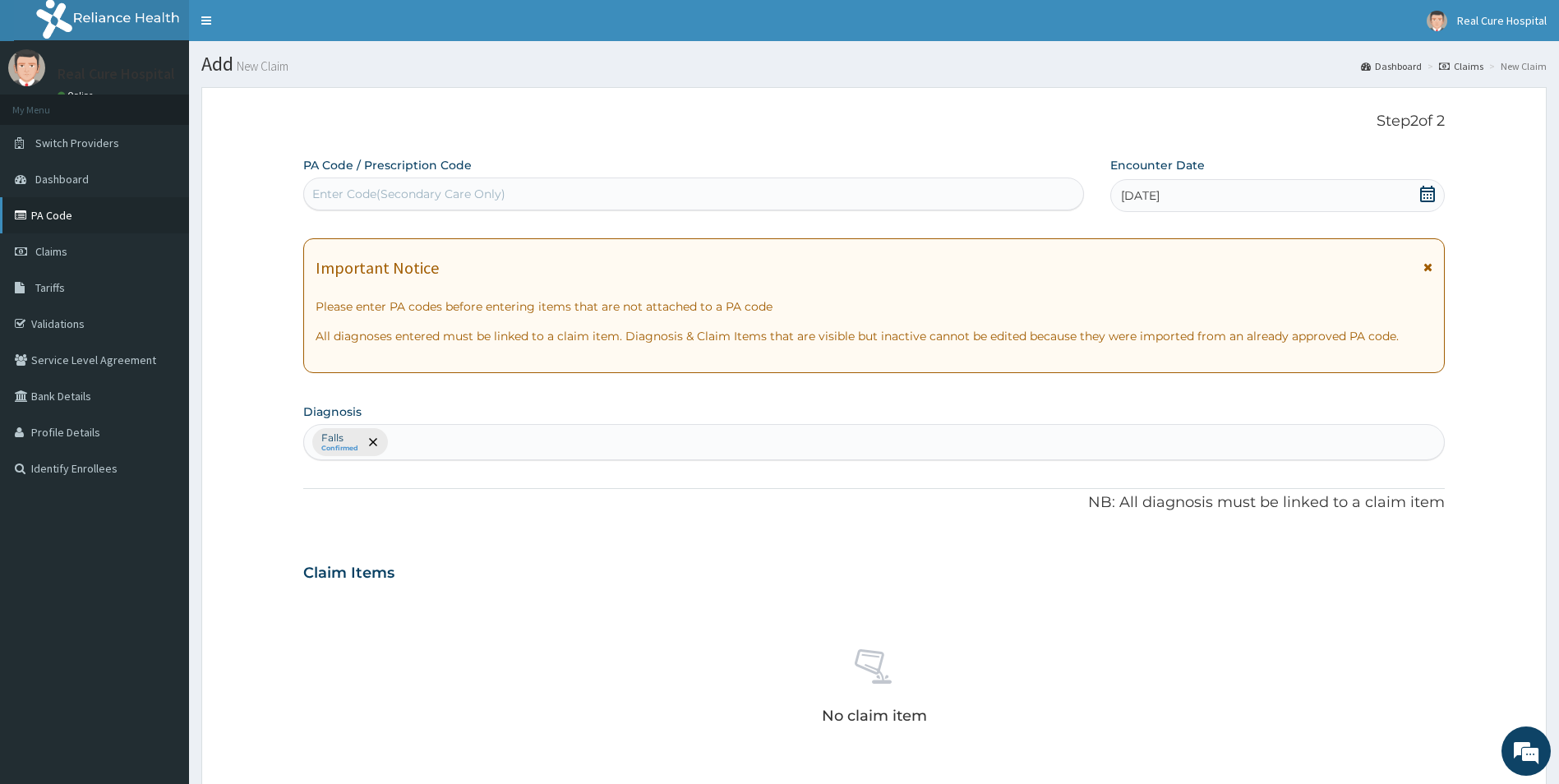
click at [56, 216] on link "PA Code" at bounding box center [94, 215] width 189 height 36
